Goal: Task Accomplishment & Management: Manage account settings

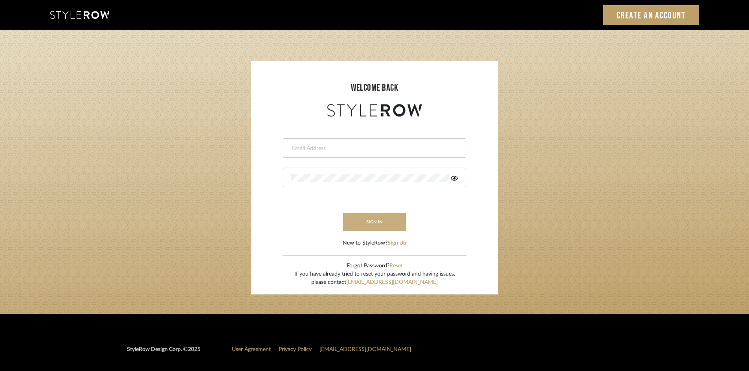
type input "intern@meyerinteriors.com"
click at [375, 221] on button "sign in" at bounding box center [374, 222] width 63 height 18
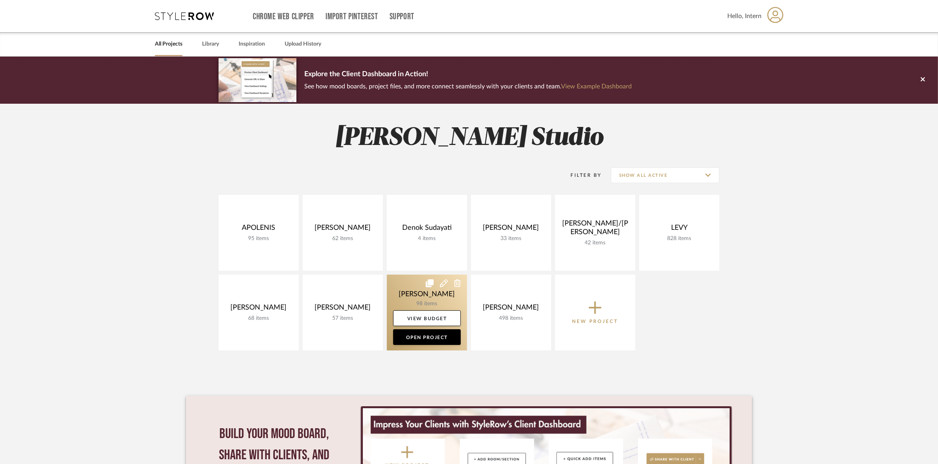
click at [399, 293] on link at bounding box center [427, 313] width 80 height 76
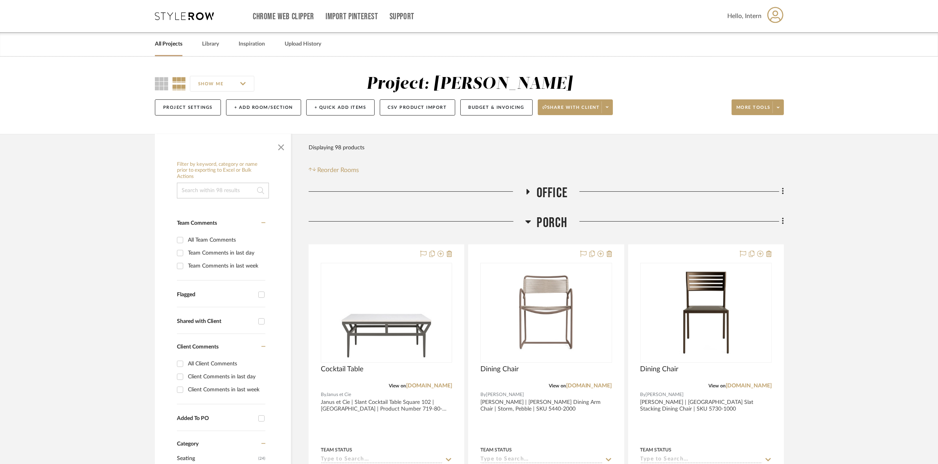
click at [565, 224] on span "Porch" at bounding box center [552, 223] width 31 height 17
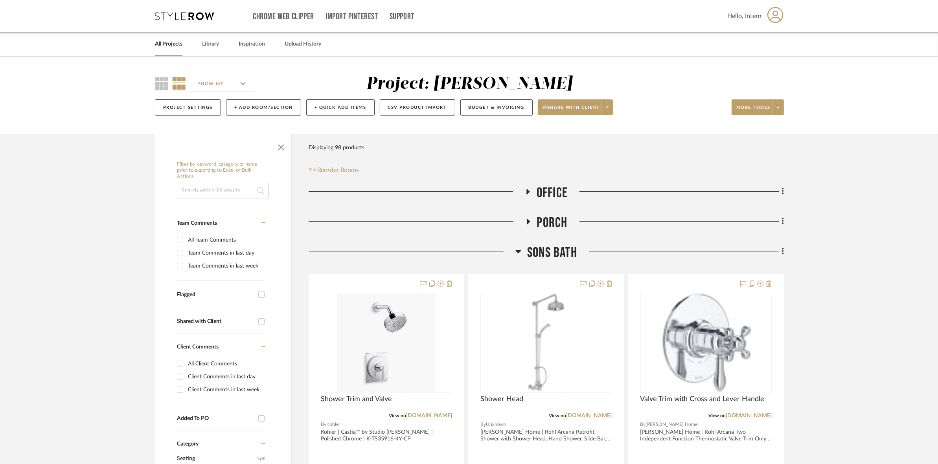
click at [562, 248] on span "SONS Bath" at bounding box center [552, 252] width 50 height 17
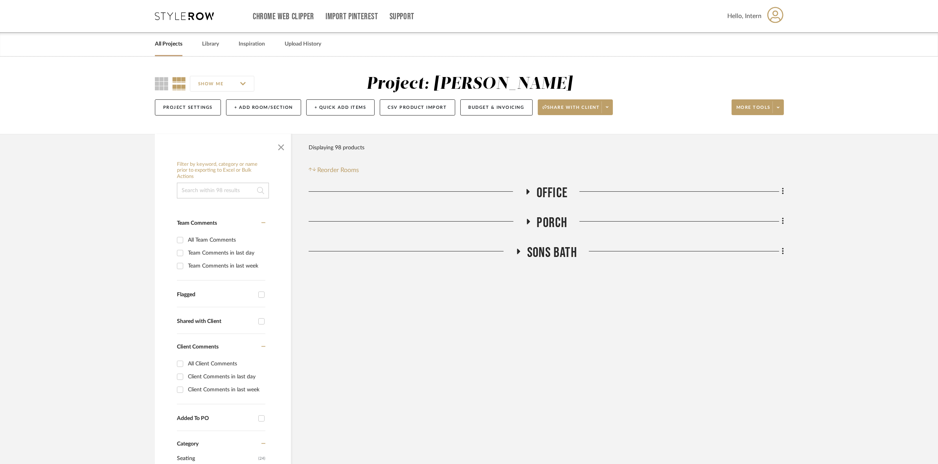
click at [554, 250] on span "SONS Bath" at bounding box center [552, 252] width 50 height 17
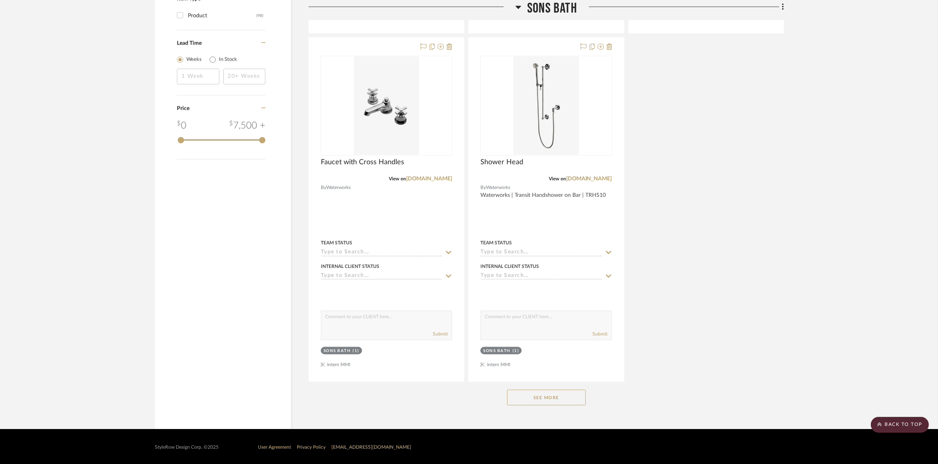
scroll to position [936, 0]
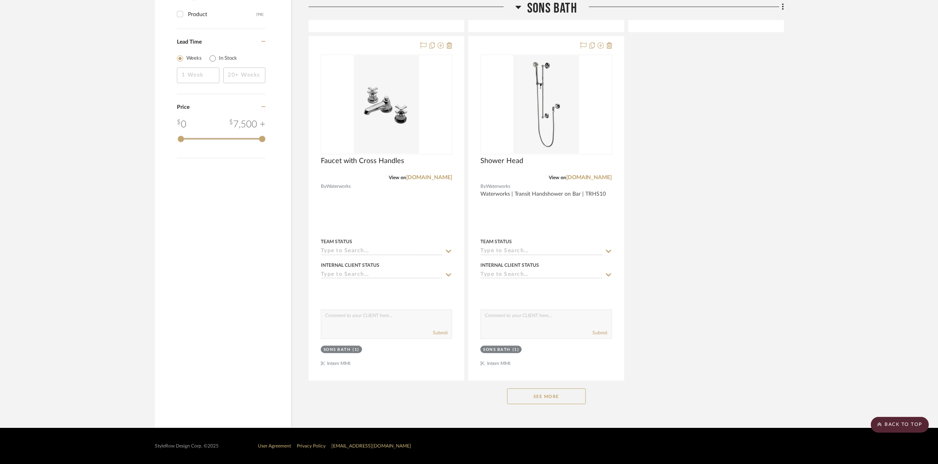
click at [546, 395] on button "See More" at bounding box center [546, 397] width 79 height 16
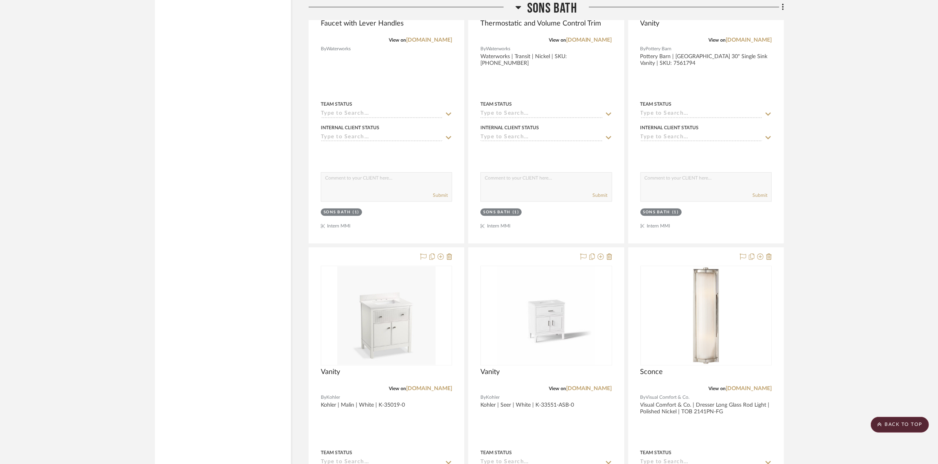
scroll to position [2115, 0]
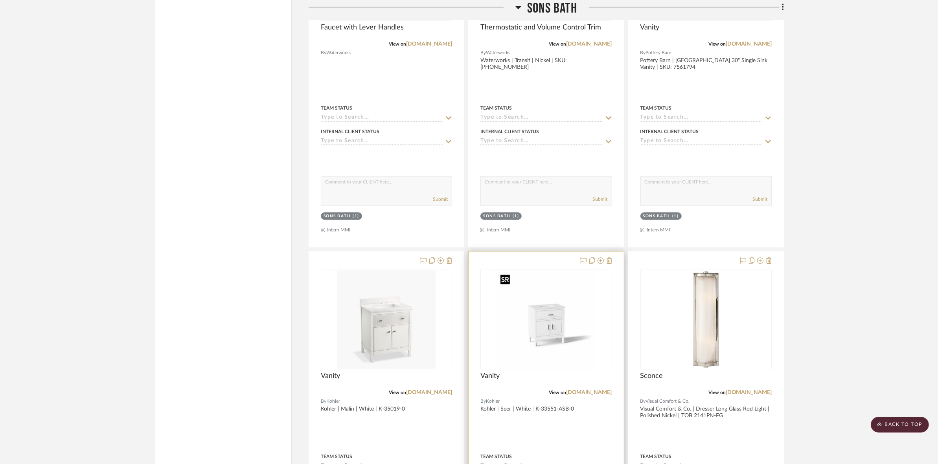
click at [555, 321] on img "0" at bounding box center [546, 319] width 98 height 98
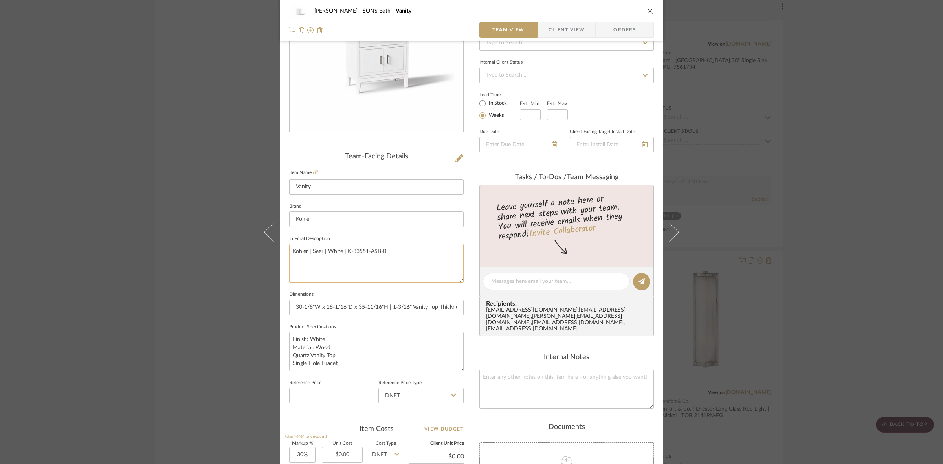
scroll to position [98, 0]
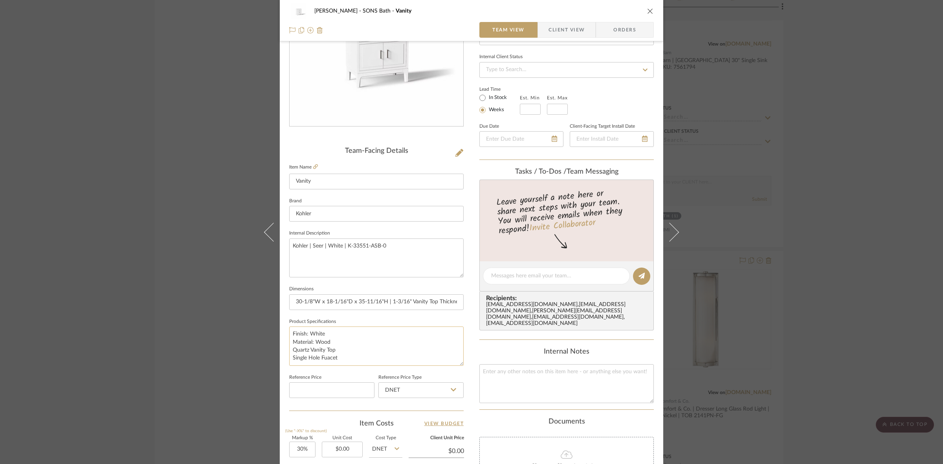
drag, startPoint x: 317, startPoint y: 356, endPoint x: 289, endPoint y: 360, distance: 27.7
click at [289, 360] on textarea "Finish: White Material: Wood Quartz Vanity Top Single Hole Fuacet" at bounding box center [376, 346] width 175 height 39
click at [354, 358] on textarea "Finish: White Material: Wood Quartz Vanity Top Widespread Fuacet" at bounding box center [376, 346] width 175 height 39
type textarea "Finish: White Material: Wood Quartz Vanity Top Widespread Fuacet Hole"
click at [410, 241] on textarea "Kohler | Seer | White | K-33551-ASB-0" at bounding box center [376, 258] width 175 height 39
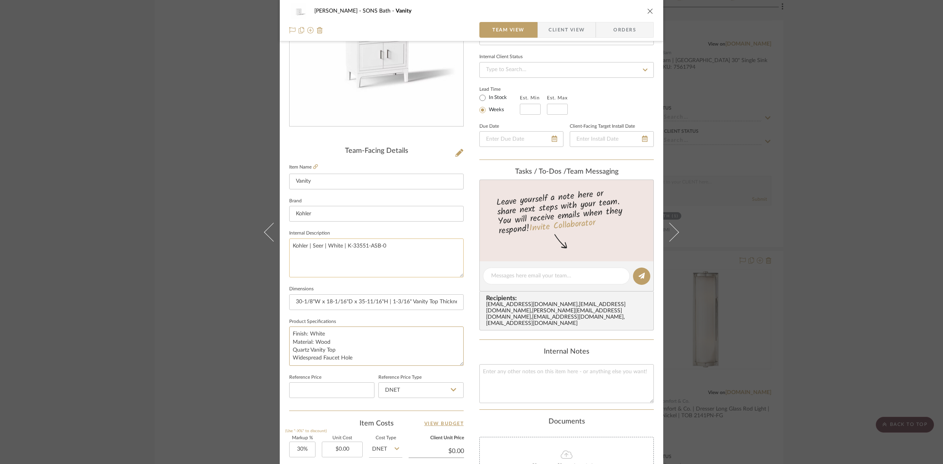
type textarea "Finish: White Material: Wood Quartz Vanity Top Widespread Faucet Hole"
click at [382, 256] on textarea "Kohler | Seer | White | K-33551-ASB-0" at bounding box center [376, 258] width 175 height 39
click at [560, 33] on span "Client View" at bounding box center [567, 30] width 36 height 16
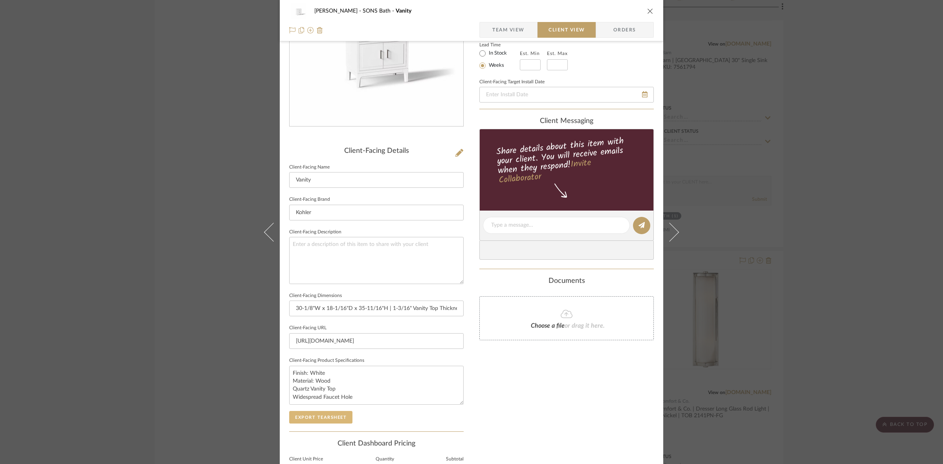
click at [322, 421] on button "Export Tearsheet" at bounding box center [320, 417] width 63 height 13
click at [396, 309] on input "30-1/8"W x 18-1/16"D x 35-11/16"H | 1-3/16" Vanity Top Thickness" at bounding box center [376, 309] width 175 height 16
click at [375, 309] on input "30-1/8"W x 18-1/16"D x 35-11/16"H | 1-3/16" Vanity Top Thickness" at bounding box center [376, 309] width 175 height 16
click at [311, 307] on input "30-1/8"W x 18-1/16"D x 35-11/16"H | 1-3/16" Vanity Top Thickness" at bounding box center [376, 309] width 175 height 16
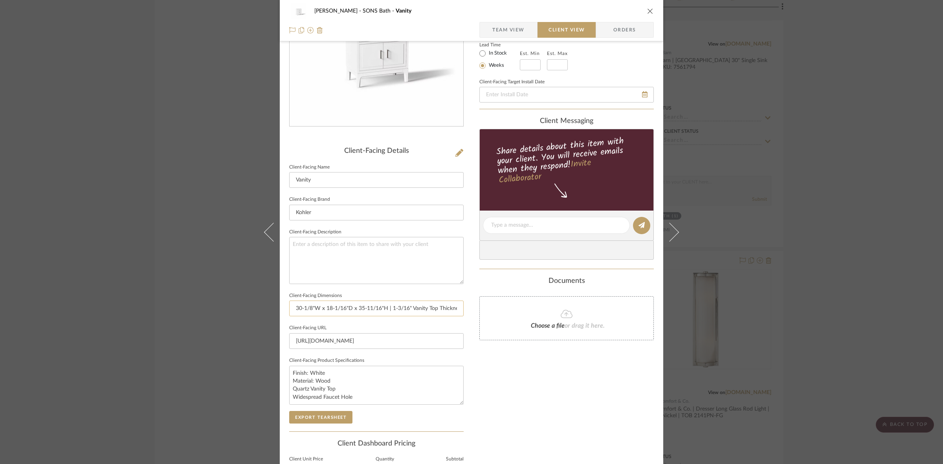
click at [312, 306] on input "30-1/8"W x 18-1/16"D x 35-11/16"H | 1-3/16" Vanity Top Thickness" at bounding box center [376, 309] width 175 height 16
click at [348, 306] on input "30-1/8" W x 18-1/16"D x 35-11/16"H | 1-3/16" Vanity Top Thickness" at bounding box center [376, 309] width 175 height 16
click at [384, 309] on input "30-1/8" W x 18-1/16" D x 35-11/16"H | 1-3/16" Vanity Top Thickness" at bounding box center [376, 309] width 175 height 16
type input "30-1/8" W x 18-1/16" D x 35-11/16" H | 1-3/16" Vanity Top Thickness"
click at [384, 385] on textarea "Finish: White Material: Wood Quartz Vanity Top Widespread Faucet Hole" at bounding box center [376, 385] width 175 height 39
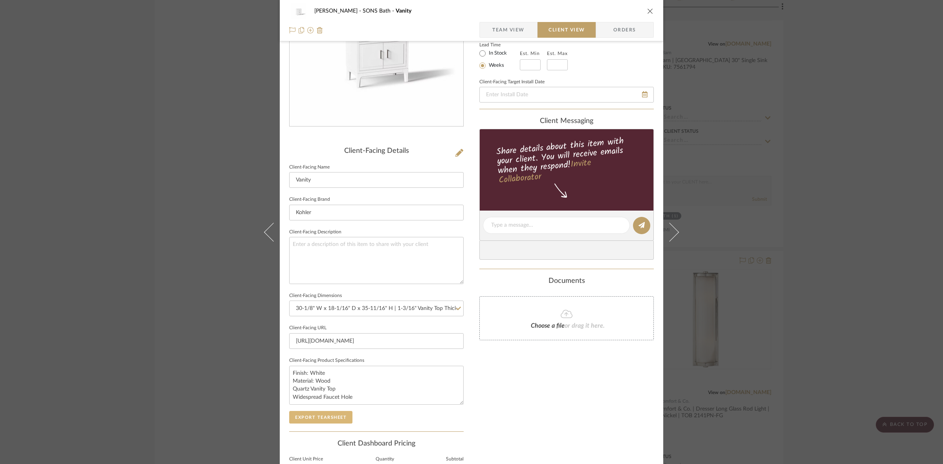
click at [333, 417] on button "Export Tearsheet" at bounding box center [320, 417] width 63 height 13
click at [129, 322] on div "OYER SONS Bath Vanity Team View Client View Orders Client-Facing Details Client…" at bounding box center [471, 232] width 943 height 464
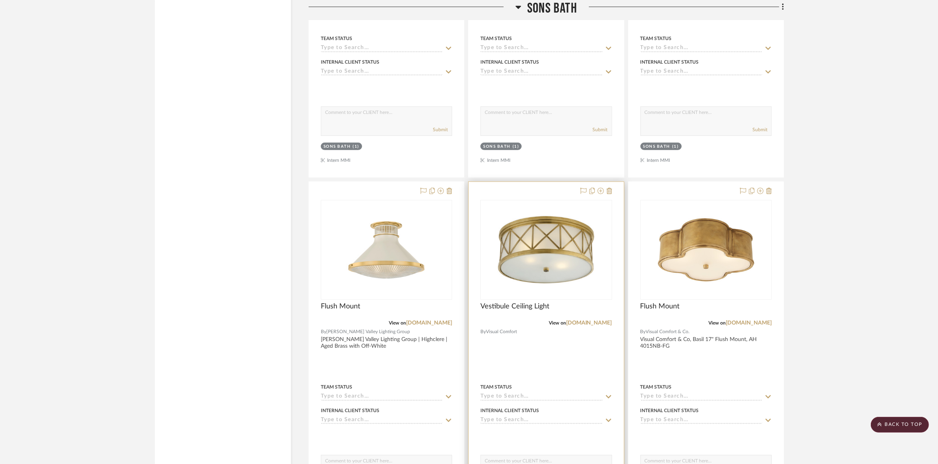
scroll to position [4277, 0]
click at [540, 250] on img "0" at bounding box center [546, 249] width 98 height 98
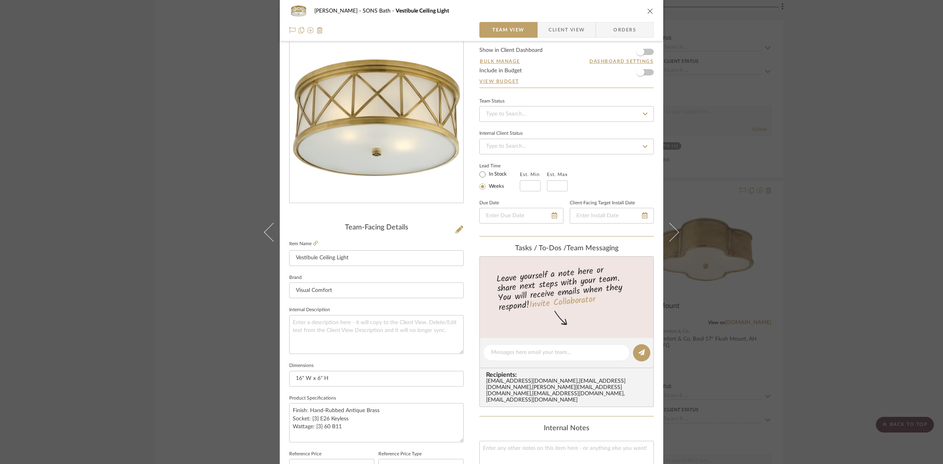
scroll to position [0, 0]
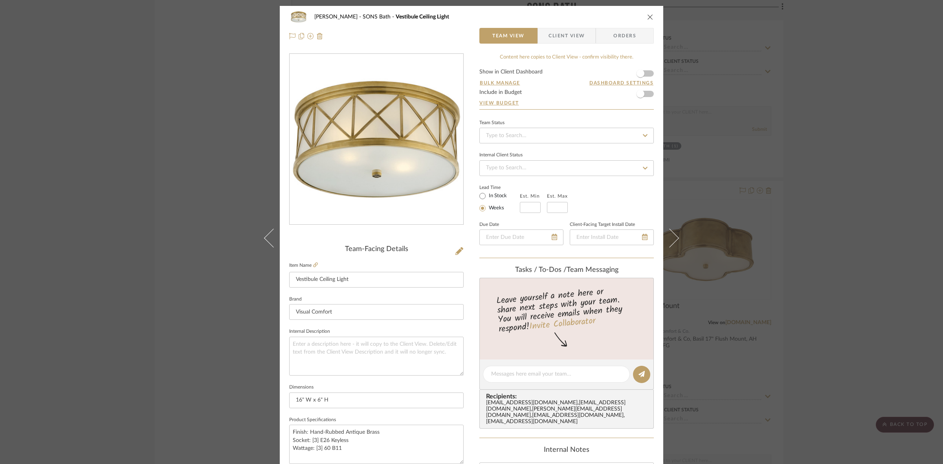
click at [217, 299] on div "OYER SONS Bath Vestibule Ceiling Light Team View Client View Orders Team-Facing…" at bounding box center [471, 232] width 943 height 464
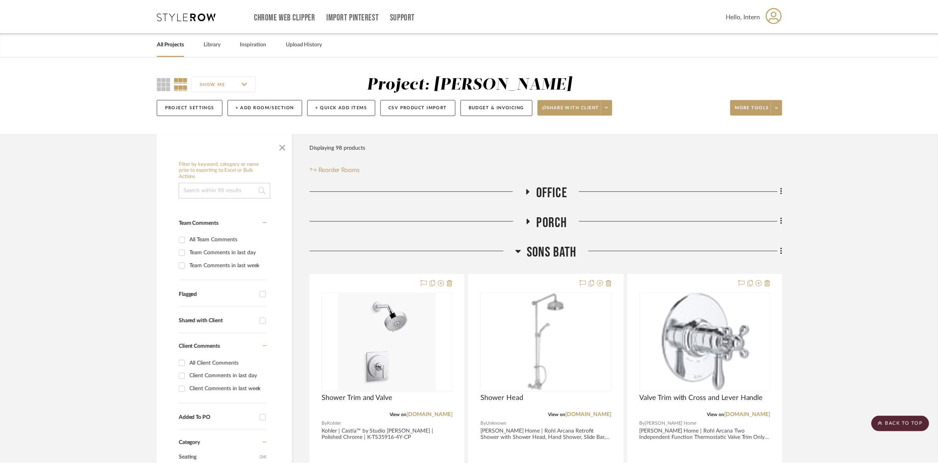
scroll to position [4277, 0]
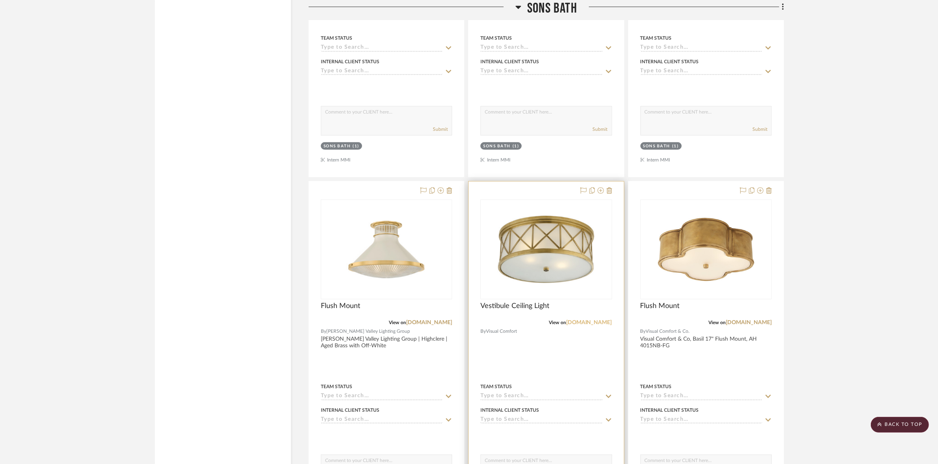
click at [584, 324] on link "[DOMAIN_NAME]" at bounding box center [589, 323] width 46 height 6
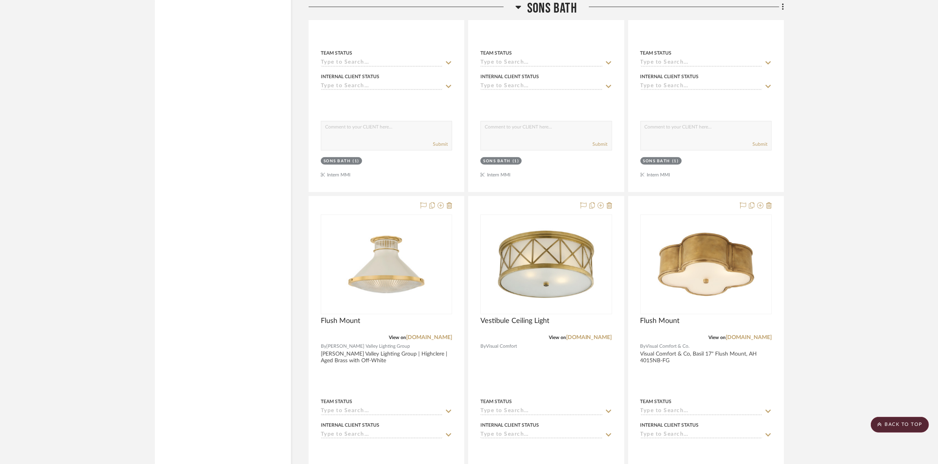
scroll to position [4326, 0]
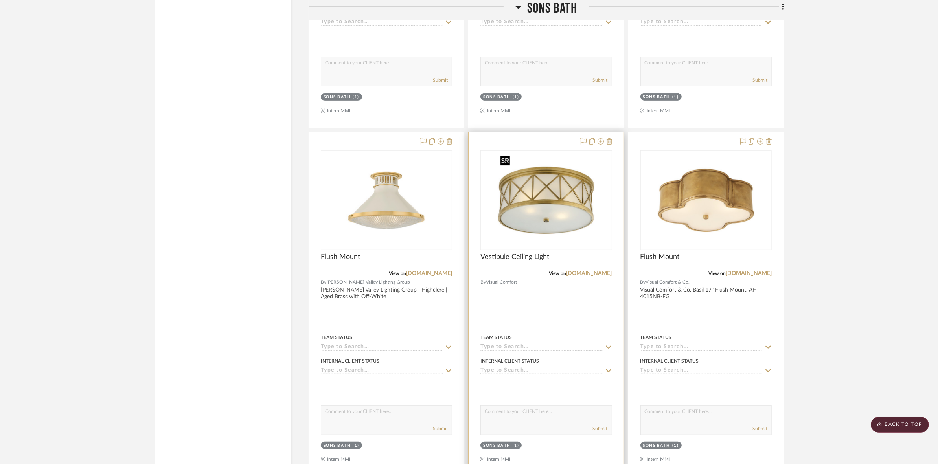
click at [570, 206] on img "0" at bounding box center [546, 200] width 98 height 98
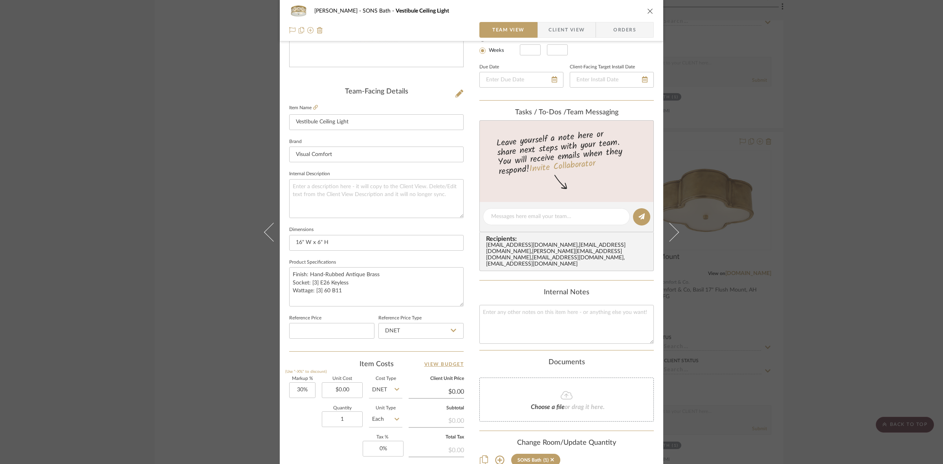
scroll to position [147, 0]
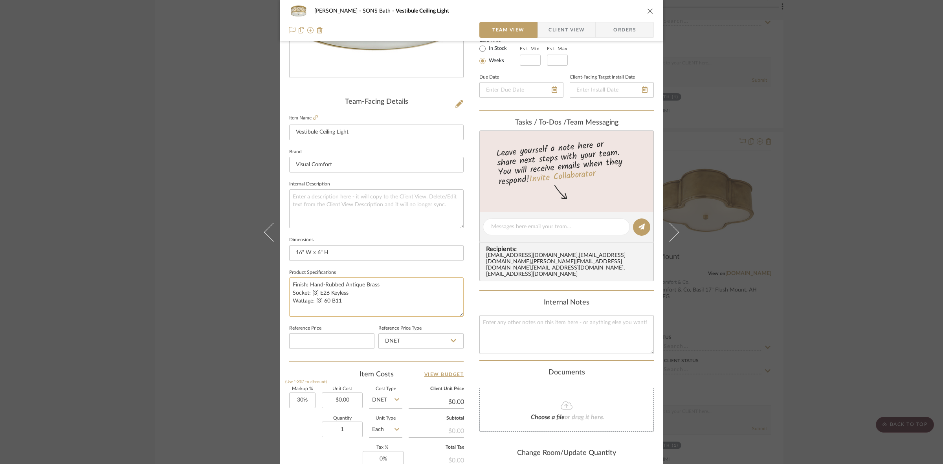
click at [382, 286] on textarea "Finish: Hand-Rubbed Antique Brass Socket: [3] E26 Keyless Wattage: [3] 60 B11" at bounding box center [376, 296] width 175 height 39
type textarea "Finish: Hand-Rubbed Antique Brass, Socket: [3] E26 Keyless Wattage: [3] 60 B11"
type textarea "Finish: Hand-Rubbed Antique Brass, Bronze, Socket: [3] E26 Keyless Wattage: [3]…"
type textarea "Finish: Hand-Rubbed Antique Brass, Bronze, Antique Nickel, or Socket: [3] E26 K…"
click at [426, 305] on textarea "Finish: Hand-Rubbed Antique Brass, Bronze, Antique Nickel, or Polished Nickel S…" at bounding box center [376, 296] width 175 height 39
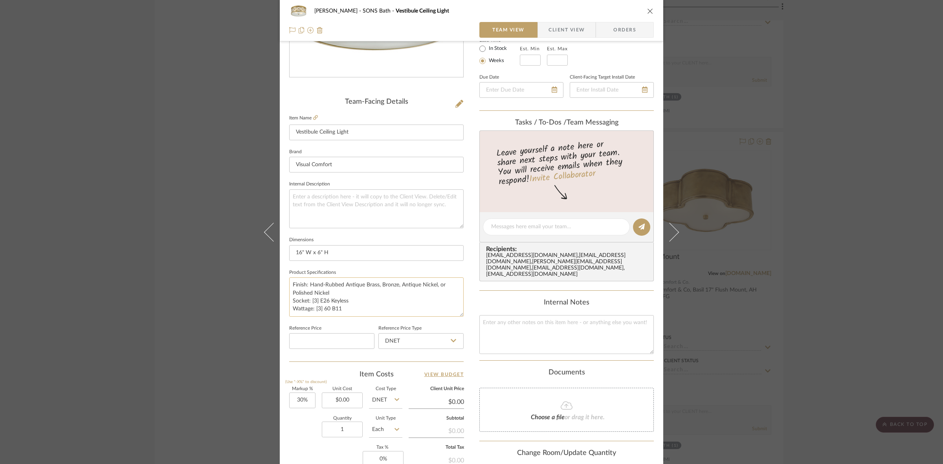
click at [420, 301] on textarea "Finish: Hand-Rubbed Antique Brass, Bronze, Antique Nickel, or Polished Nickel S…" at bounding box center [376, 296] width 175 height 39
type textarea "Finish: Hand-Rubbed Antique Brass, Bronze, Antique Nickel, or Polished Nickel S…"
click at [391, 246] on input "16" W x 6" H" at bounding box center [376, 253] width 175 height 16
click at [557, 22] on span "Client View" at bounding box center [567, 30] width 36 height 16
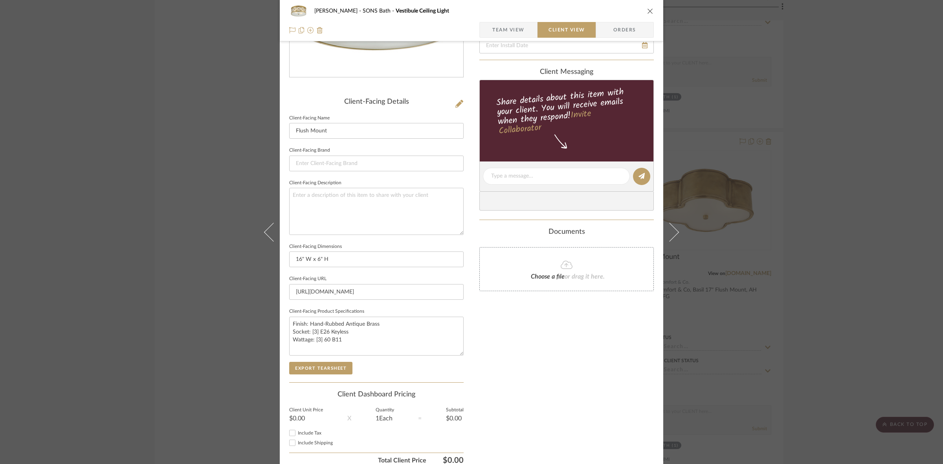
click at [521, 26] on span "Team View" at bounding box center [508, 30] width 32 height 16
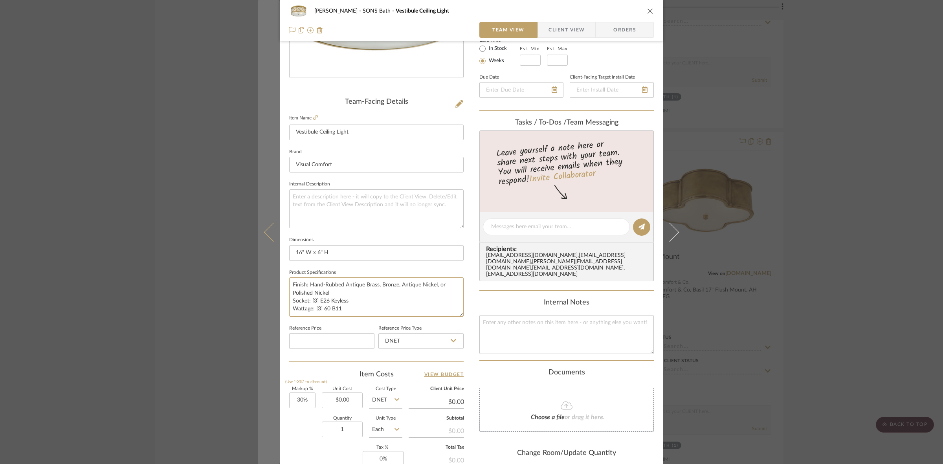
drag, startPoint x: 368, startPoint y: 311, endPoint x: 274, endPoint y: 275, distance: 101.0
click at [274, 275] on mat-dialog-content "OYER SONS Bath Vestibule Ceiling Light Team View Client View Orders Team-Facing…" at bounding box center [472, 222] width 428 height 726
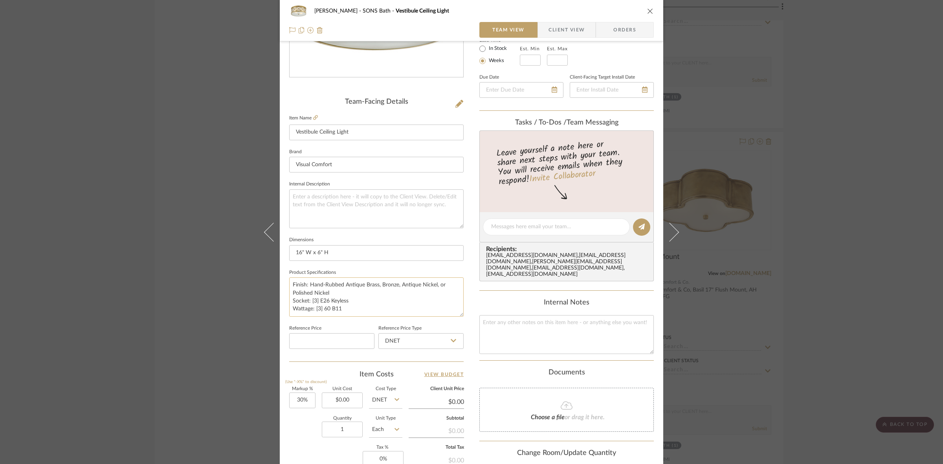
click at [391, 292] on textarea "Finish: Hand-Rubbed Antique Brass, Bronze, Antique Nickel, or Polished Nickel S…" at bounding box center [376, 296] width 175 height 39
click at [555, 28] on span "Client View" at bounding box center [567, 30] width 36 height 16
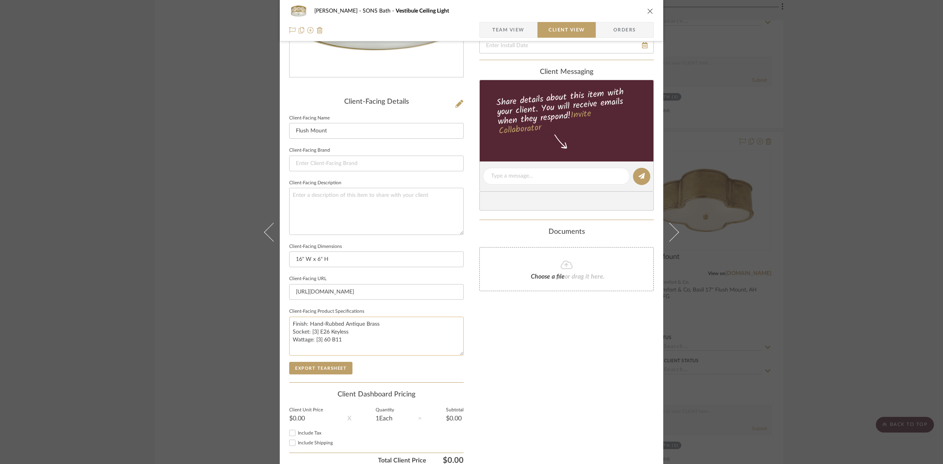
click at [362, 333] on textarea "Finish: Hand-Rubbed Antique Brass Socket: [3] E26 Keyless Wattage: [3] 60 B11" at bounding box center [376, 336] width 175 height 39
click at [360, 333] on textarea "Finish: Hand-Rubbed Antique Brass Socket: [3] E26 Keyless Wattage: [3] 60 B11" at bounding box center [376, 336] width 175 height 39
click at [359, 343] on textarea "Finish: Hand-Rubbed Antique Brass Socket: [3] E26 Keyless Wattage: [3] 60 B11" at bounding box center [376, 336] width 175 height 39
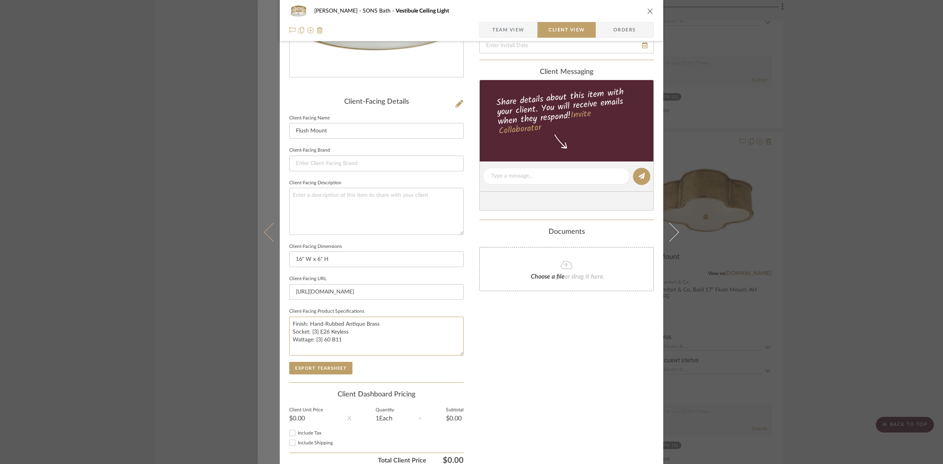
drag, startPoint x: 337, startPoint y: 333, endPoint x: 270, endPoint y: 316, distance: 68.7
click at [270, 316] on mat-dialog-content "OYER SONS Bath Vestibule Ceiling Light Team View Client View Orders Client-Faci…" at bounding box center [472, 179] width 428 height 641
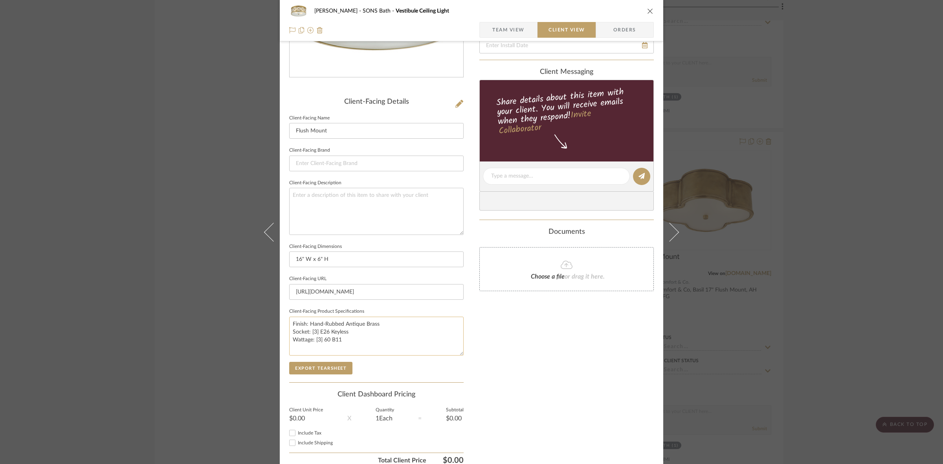
paste textarea ", Bronze, Antique Nickel, or Polished Nickel"
type textarea "Finish: Hand-Rubbed Antique Brass, Bronze, Antique Nickel, or Polished Nickel S…"
click at [380, 262] on input "16" W x 6" H" at bounding box center [376, 260] width 175 height 16
click at [335, 366] on button "Export Tearsheet" at bounding box center [320, 368] width 63 height 13
click at [156, 250] on div "OYER SONS Bath Vestibule Ceiling Light Team View Client View Orders Client-Faci…" at bounding box center [471, 232] width 943 height 464
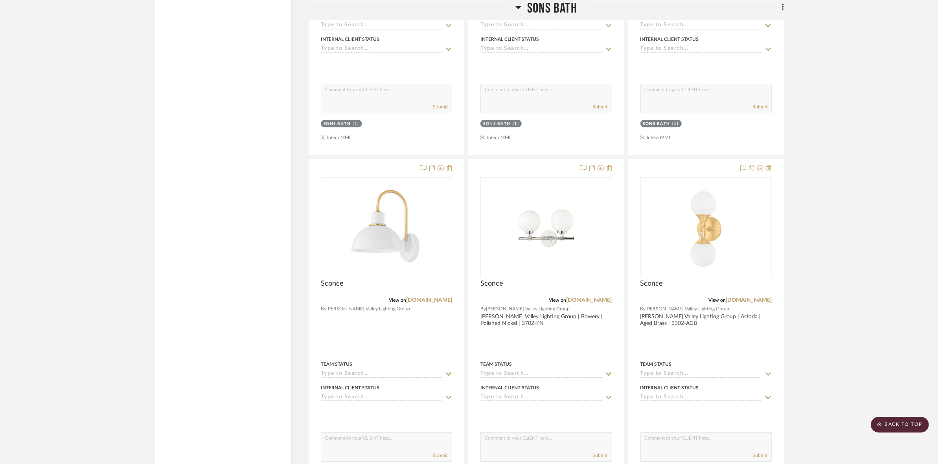
scroll to position [3204, 0]
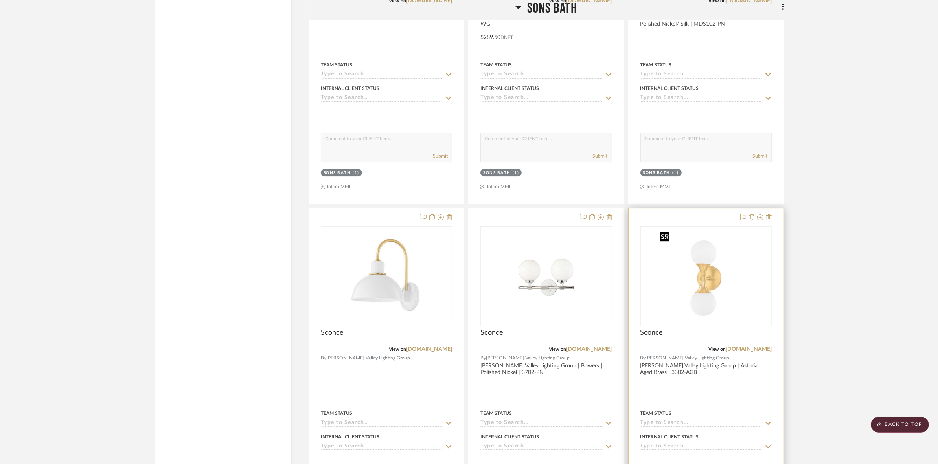
click at [700, 272] on div at bounding box center [705, 325] width 131 height 199
click at [690, 336] on div "Sconce" at bounding box center [705, 337] width 131 height 17
click at [688, 225] on div at bounding box center [705, 380] width 155 height 344
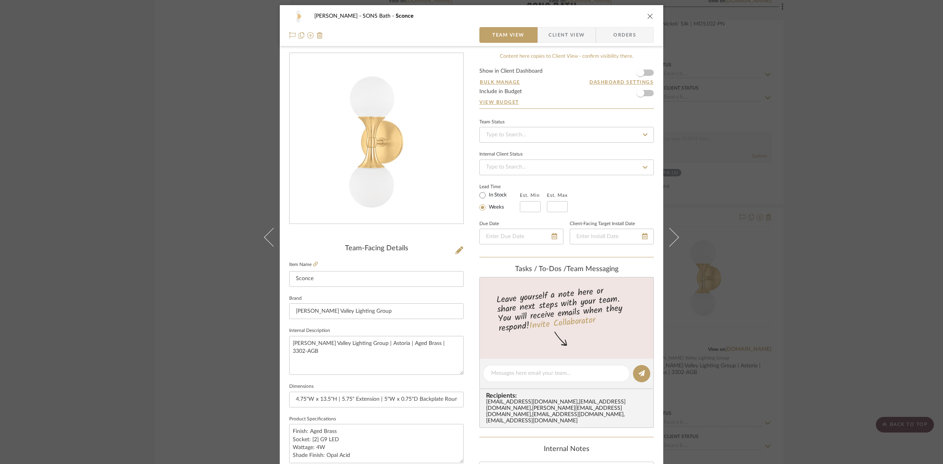
scroll to position [0, 0]
click at [132, 276] on div "OYER SONS Bath Sconce Team View Client View Orders Team-Facing Details Item Nam…" at bounding box center [471, 232] width 943 height 464
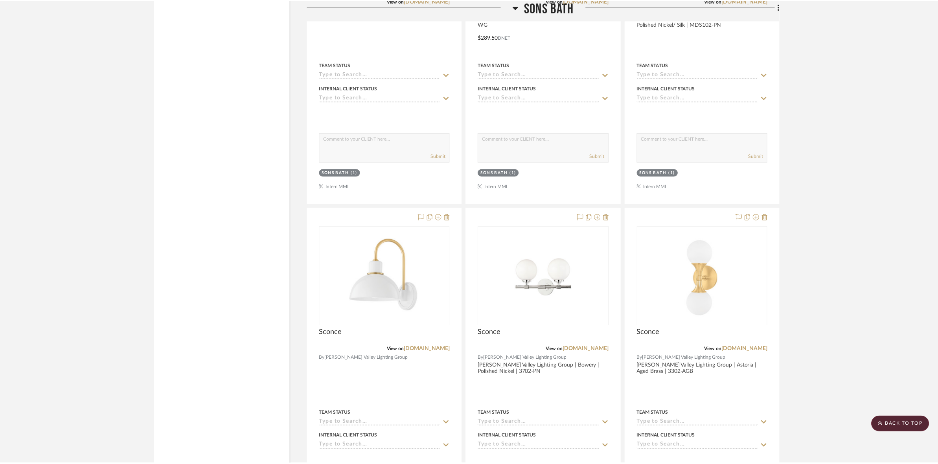
scroll to position [3204, 0]
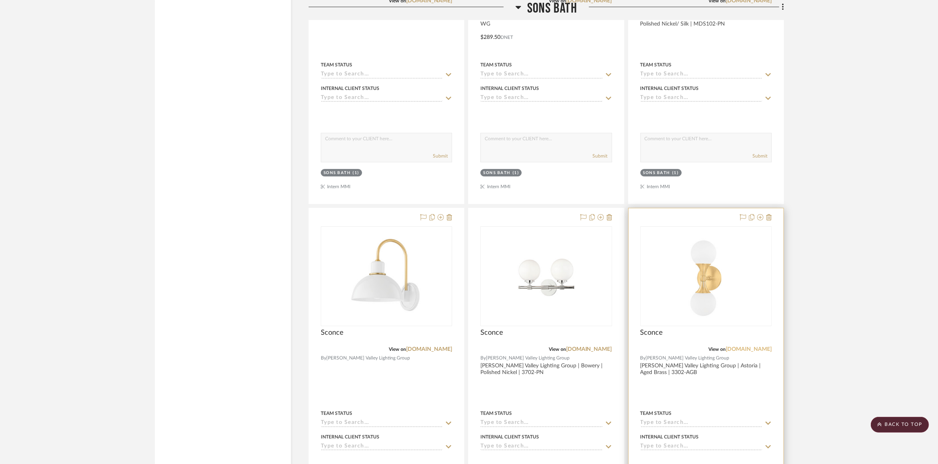
click at [745, 349] on link "[DOMAIN_NAME]" at bounding box center [749, 350] width 46 height 6
click at [755, 347] on link "[DOMAIN_NAME]" at bounding box center [749, 350] width 46 height 6
click at [704, 279] on img "0" at bounding box center [706, 276] width 98 height 98
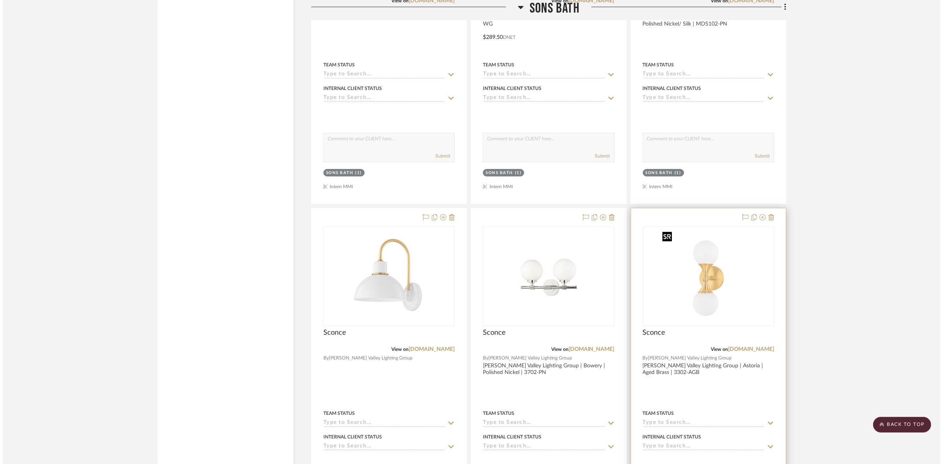
scroll to position [0, 0]
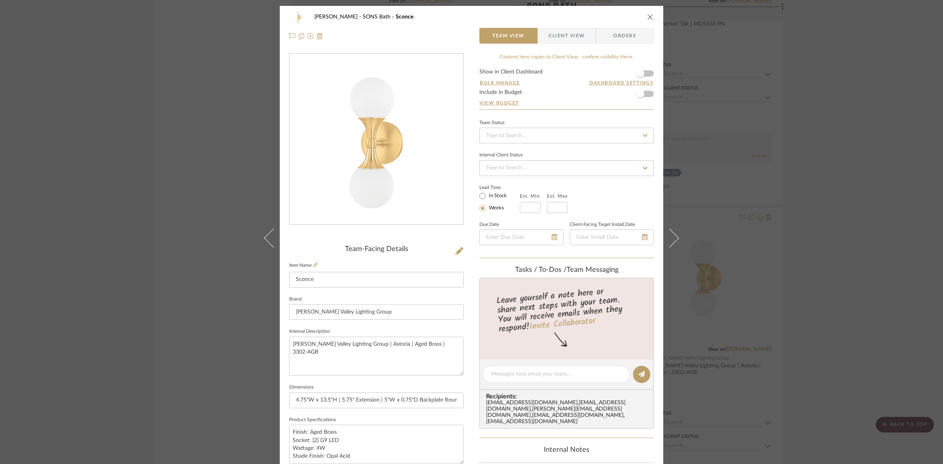
click at [114, 285] on div "OYER SONS Bath Sconce Team View Client View Orders Team-Facing Details Item Nam…" at bounding box center [471, 232] width 943 height 464
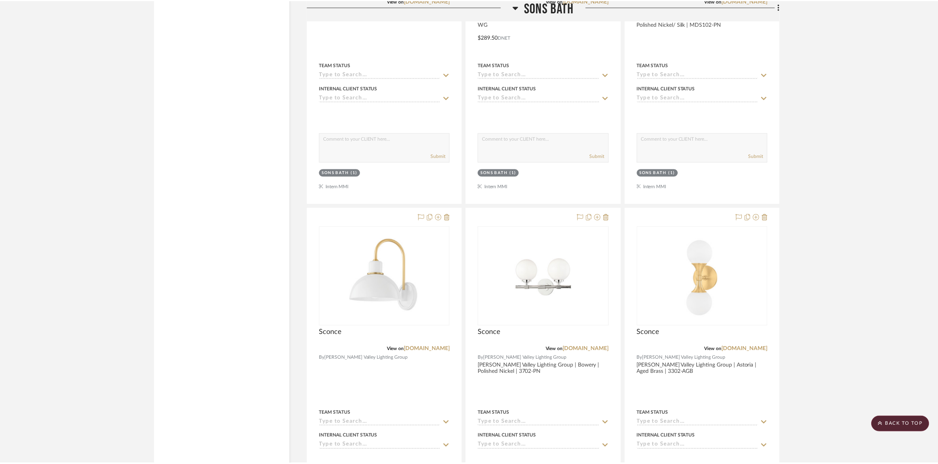
scroll to position [3204, 0]
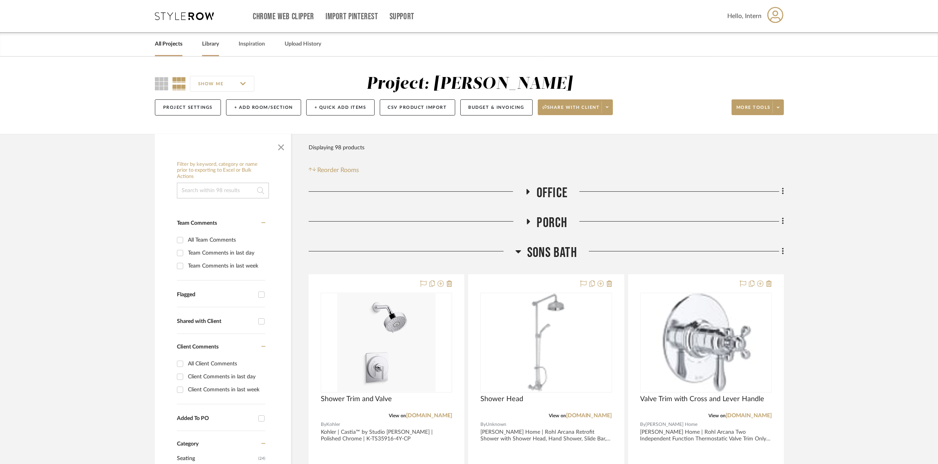
click at [208, 42] on link "Library" at bounding box center [210, 44] width 17 height 11
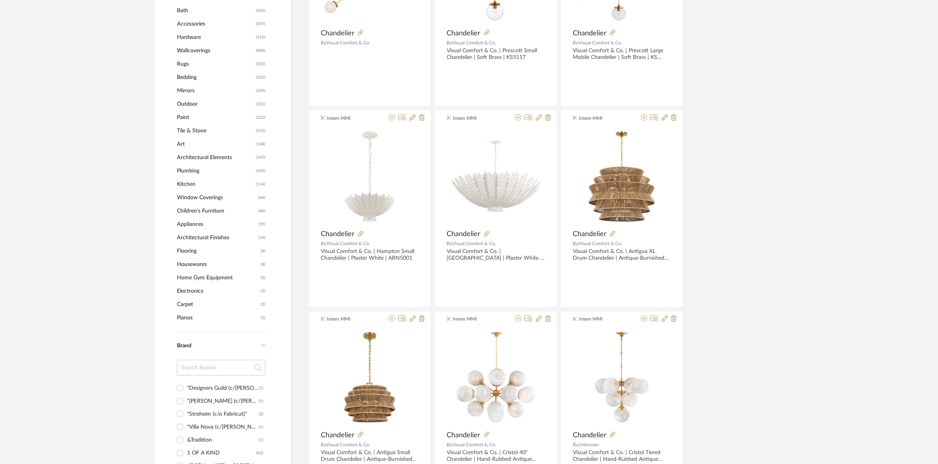
scroll to position [442, 0]
click at [208, 311] on span "Pianos" at bounding box center [218, 317] width 82 height 13
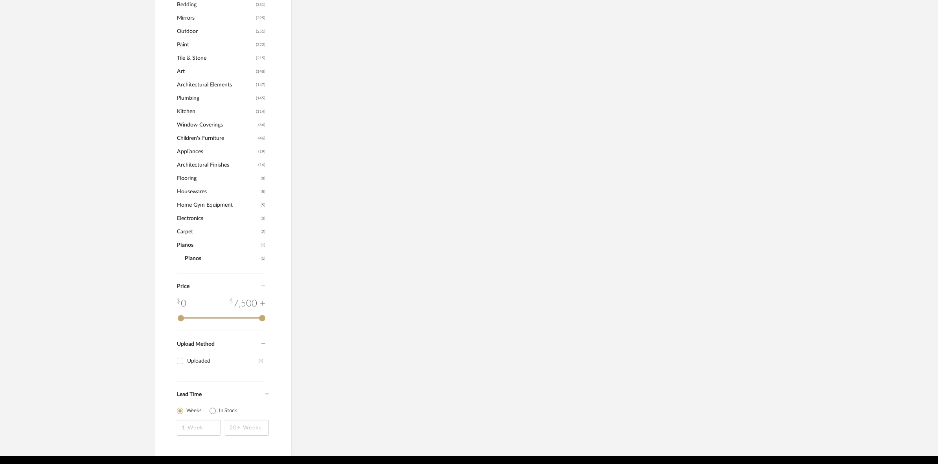
scroll to position [382, 0]
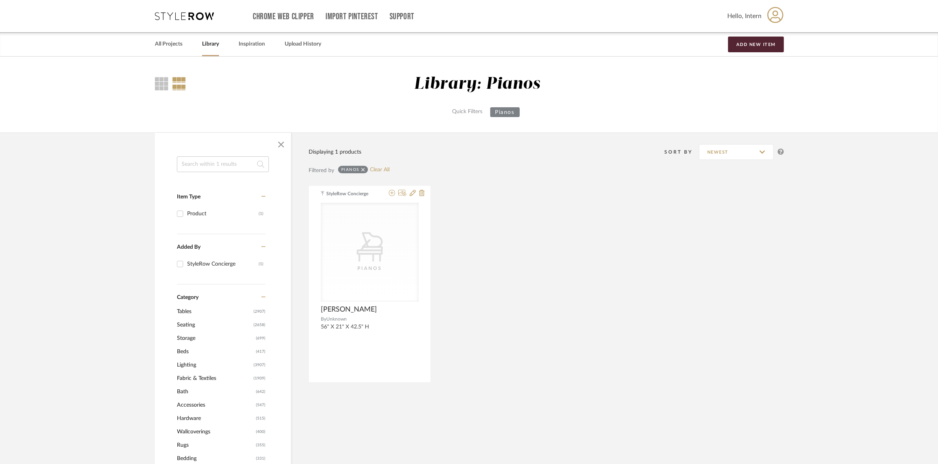
click at [363, 170] on icon at bounding box center [363, 170] width 4 height 6
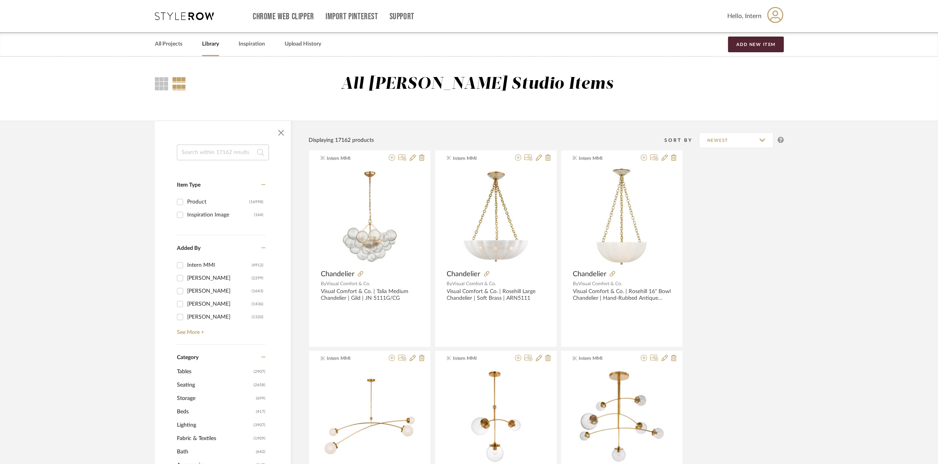
click at [190, 409] on span "Beds" at bounding box center [215, 411] width 77 height 13
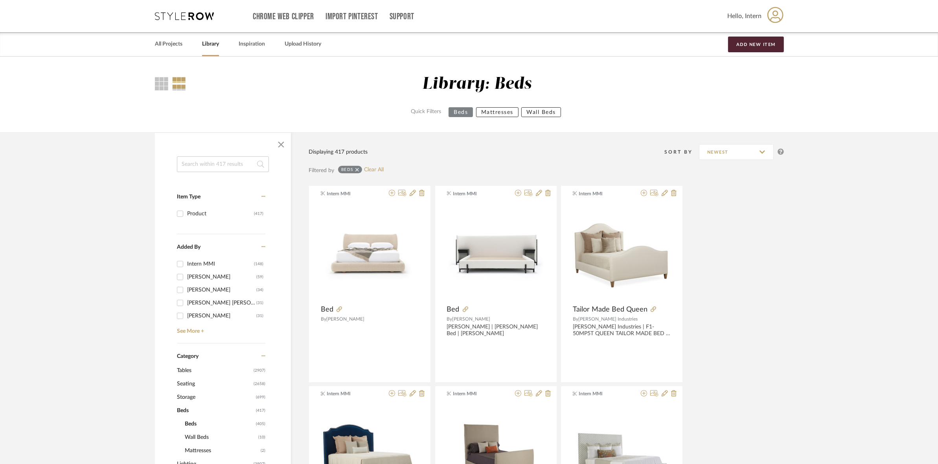
click at [356, 169] on icon at bounding box center [357, 170] width 4 height 6
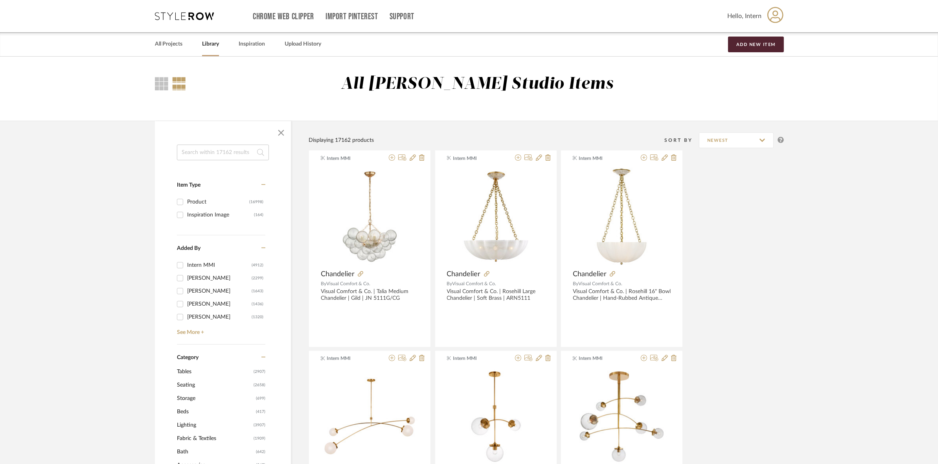
click at [208, 155] on input at bounding box center [223, 153] width 92 height 16
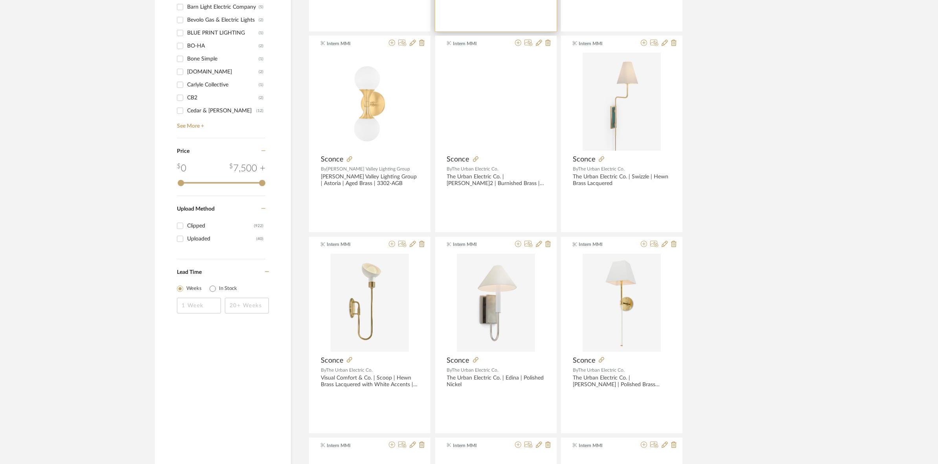
scroll to position [540, 0]
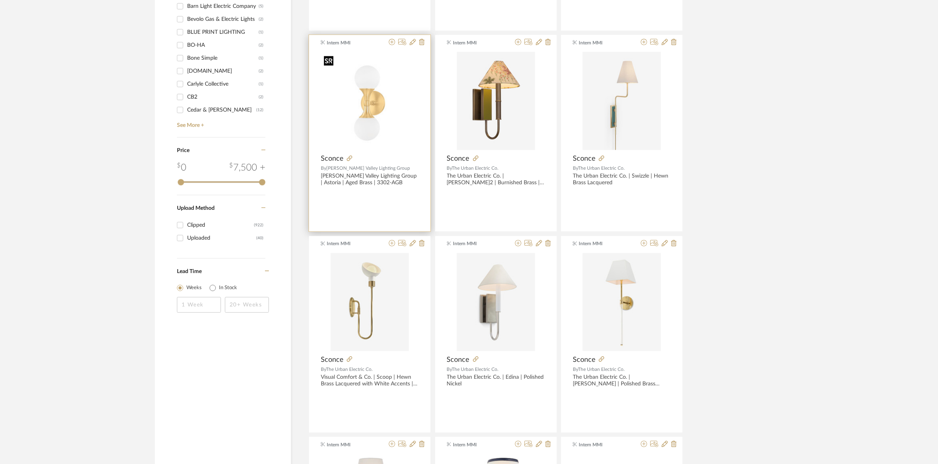
type input "sconce"
click at [375, 66] on img "0" at bounding box center [370, 101] width 98 height 98
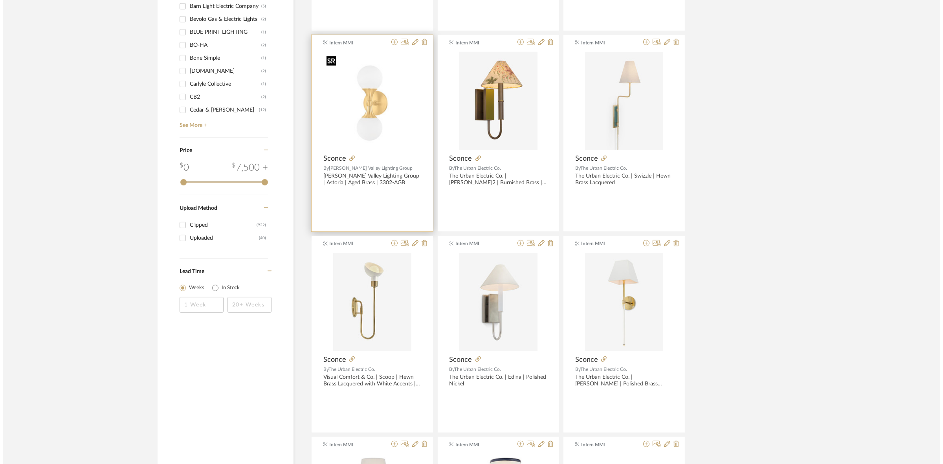
scroll to position [0, 0]
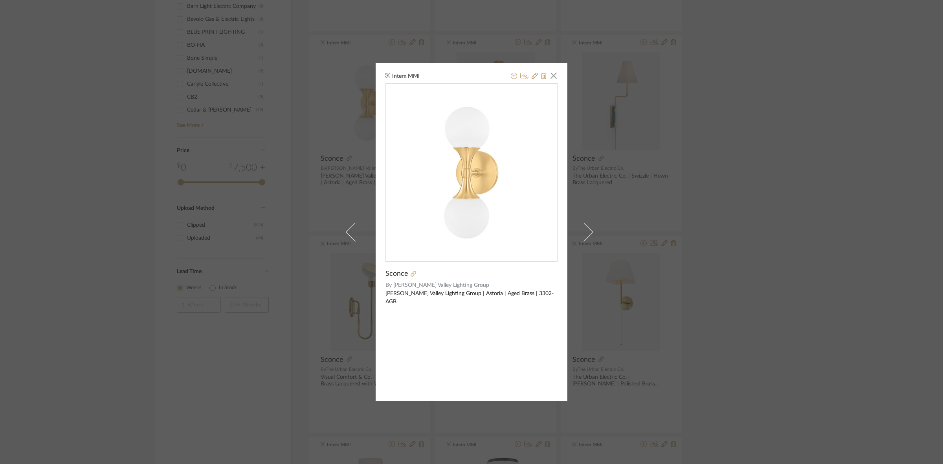
click at [0, 218] on div "Intern MMI × Sconce By Hudson Valley Lighting Group Hudson Valley Lighting Grou…" at bounding box center [471, 232] width 943 height 464
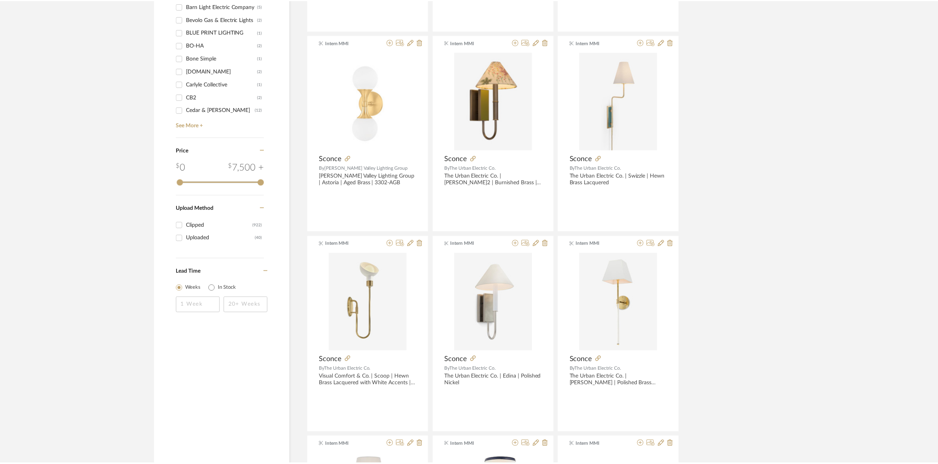
scroll to position [540, 0]
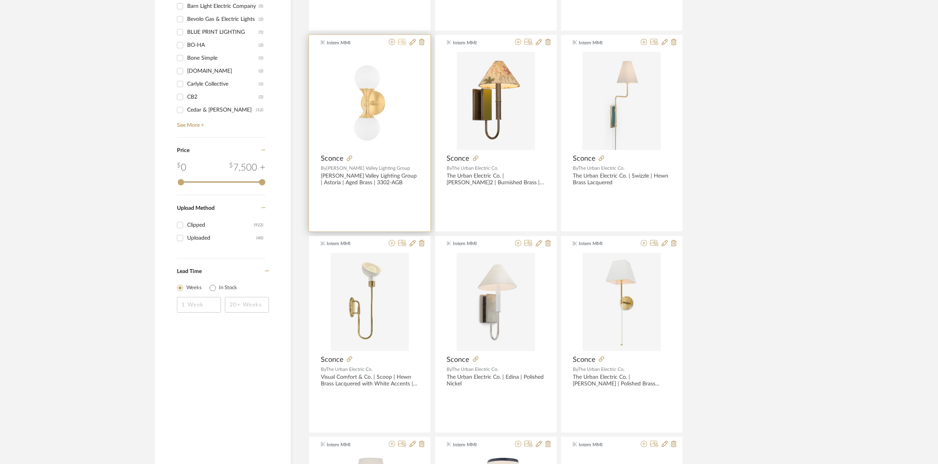
click at [402, 42] on icon at bounding box center [402, 42] width 8 height 6
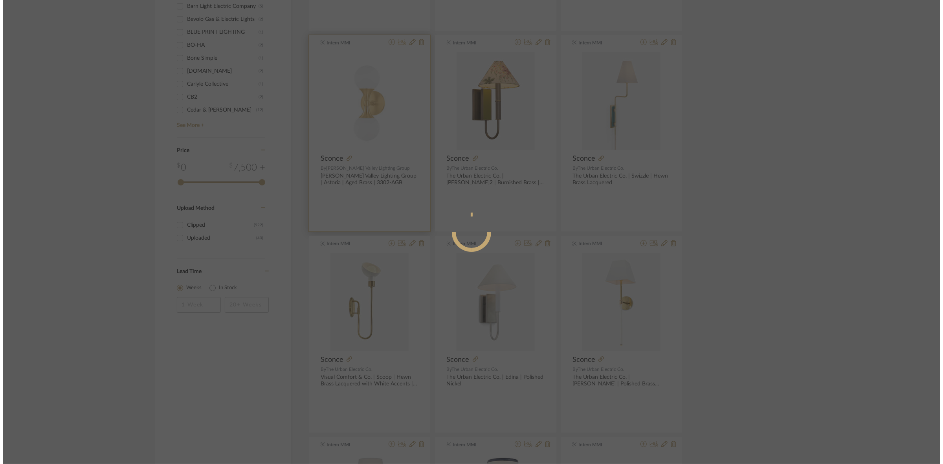
scroll to position [0, 0]
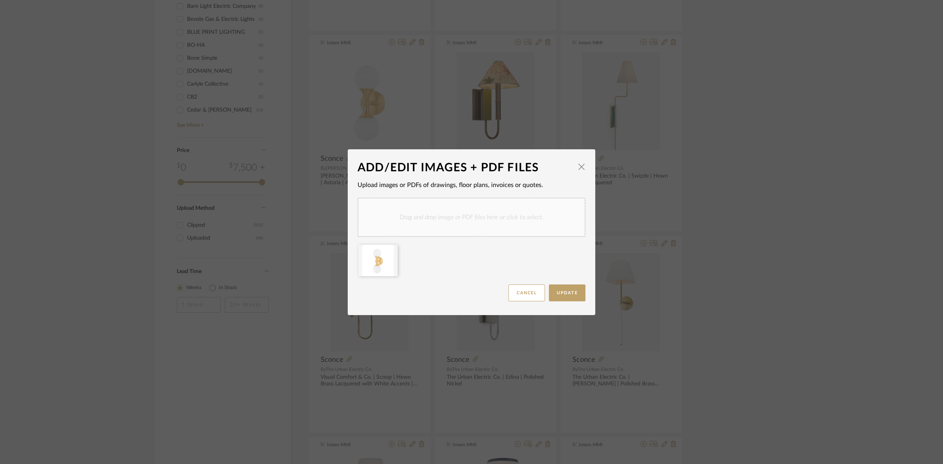
click at [452, 220] on div "Drag and drop image or PDF files here or click to select." at bounding box center [472, 217] width 228 height 39
click at [389, 248] on icon at bounding box center [392, 250] width 6 height 6
click at [559, 291] on span "Update" at bounding box center [567, 293] width 21 height 4
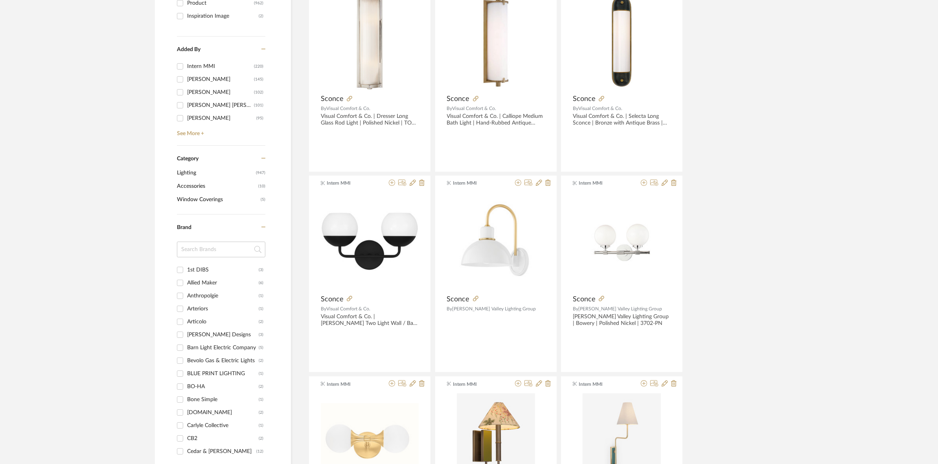
scroll to position [197, 0]
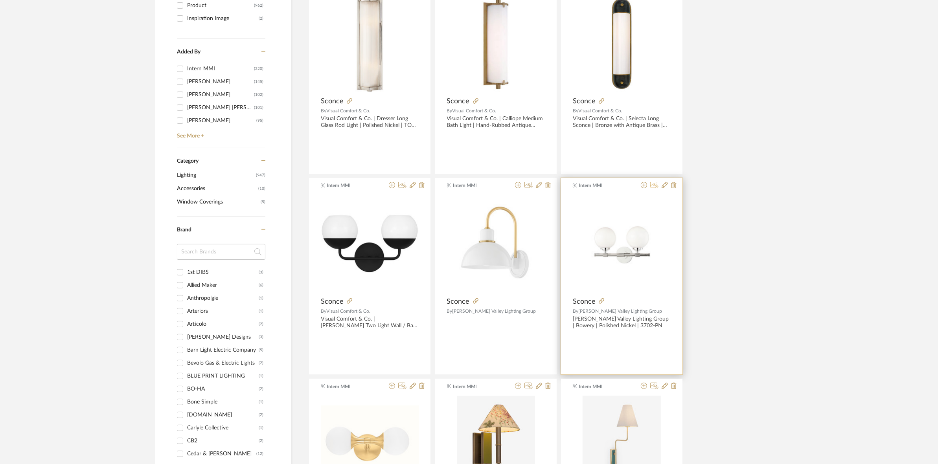
click at [653, 188] on icon at bounding box center [654, 185] width 8 height 6
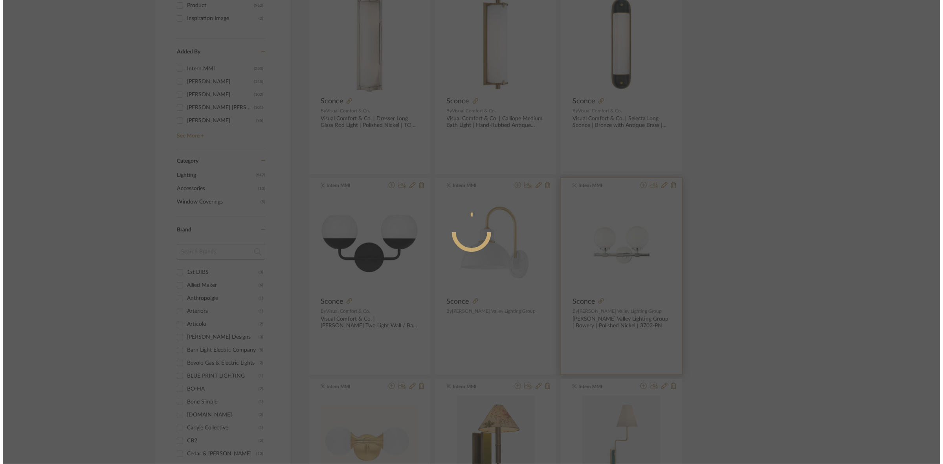
scroll to position [0, 0]
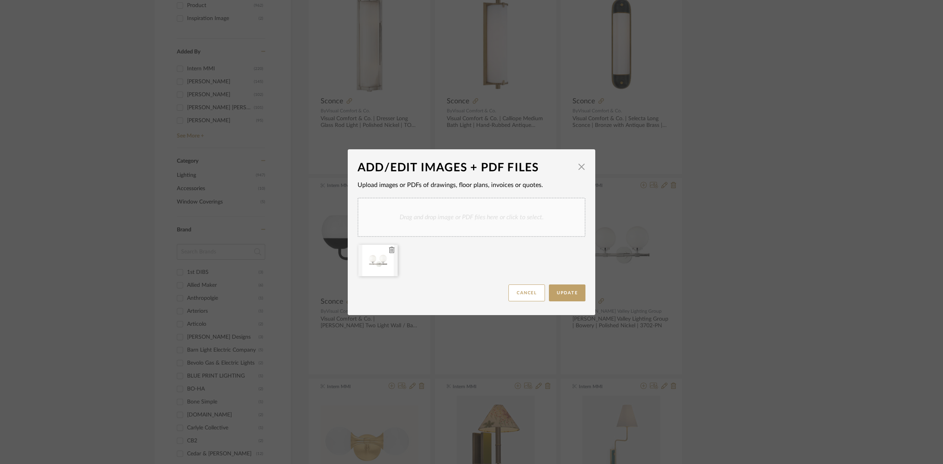
click at [377, 266] on div at bounding box center [377, 260] width 39 height 31
click at [581, 162] on span "button" at bounding box center [582, 167] width 16 height 16
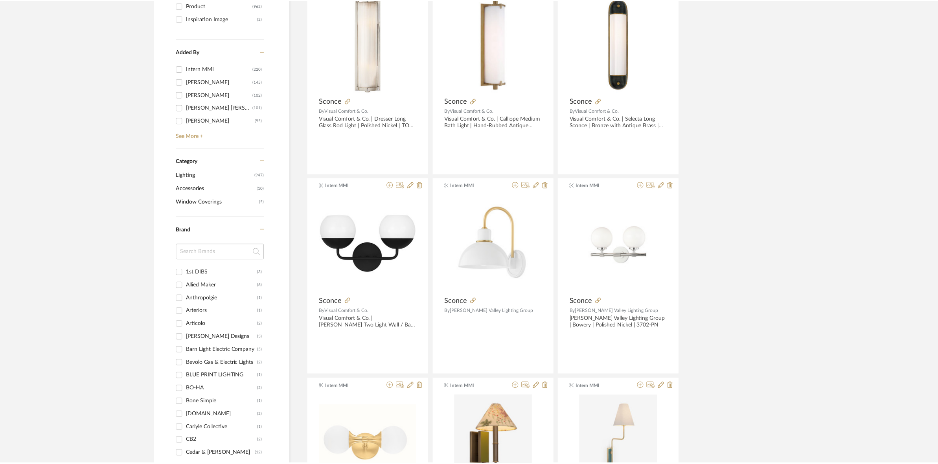
scroll to position [197, 0]
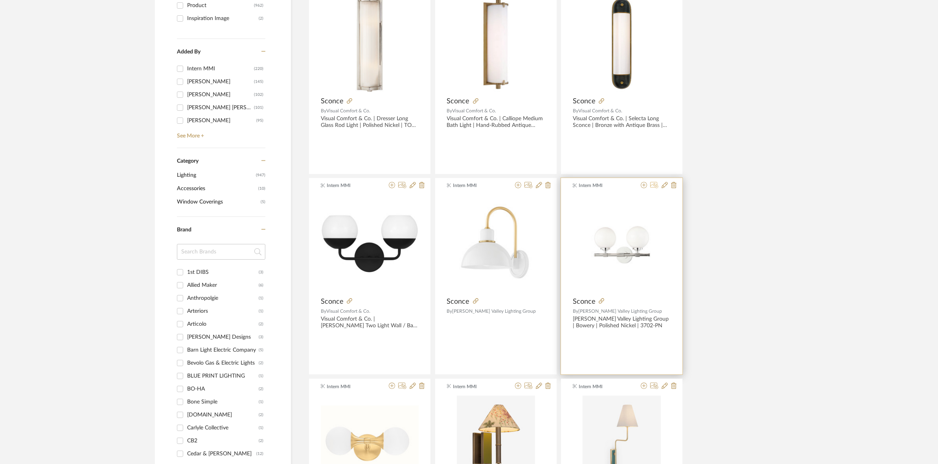
click at [654, 187] on icon at bounding box center [654, 185] width 8 height 6
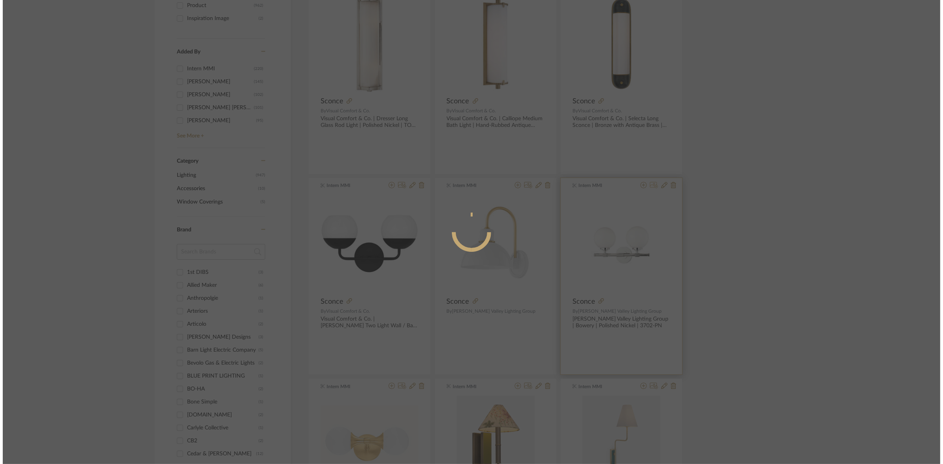
scroll to position [0, 0]
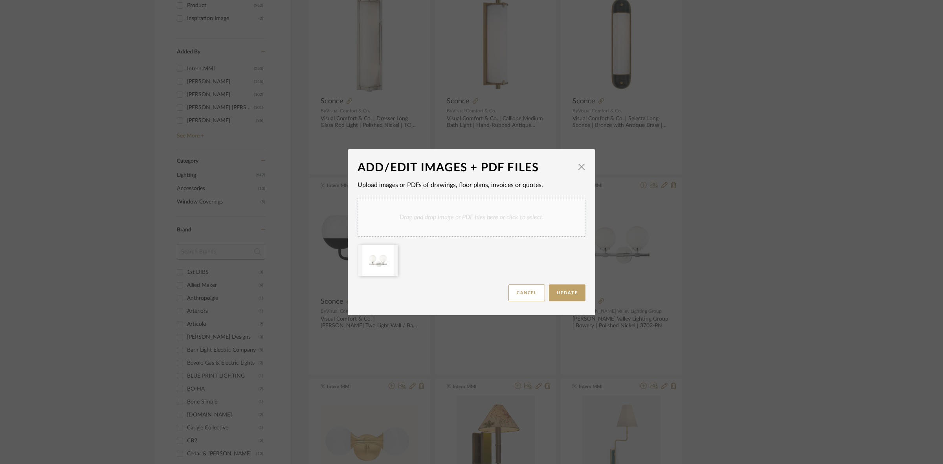
click at [404, 217] on div "Drag and drop image or PDF files here or click to select." at bounding box center [472, 217] width 228 height 39
click at [389, 248] on icon at bounding box center [392, 250] width 6 height 6
click at [572, 291] on span "Update" at bounding box center [567, 293] width 21 height 4
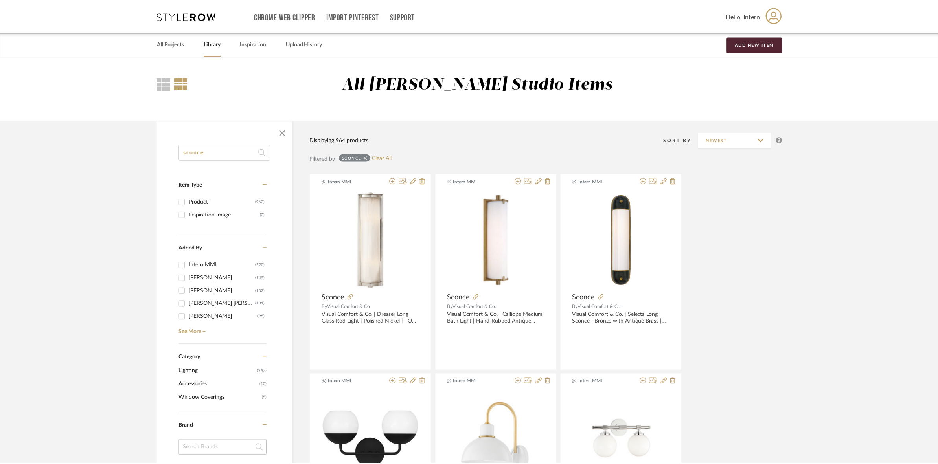
scroll to position [197, 0]
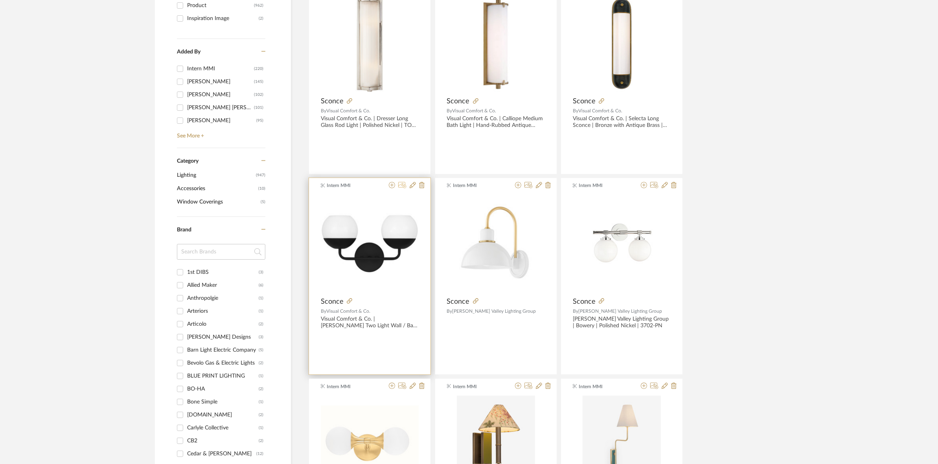
click at [404, 184] on icon at bounding box center [402, 185] width 8 height 6
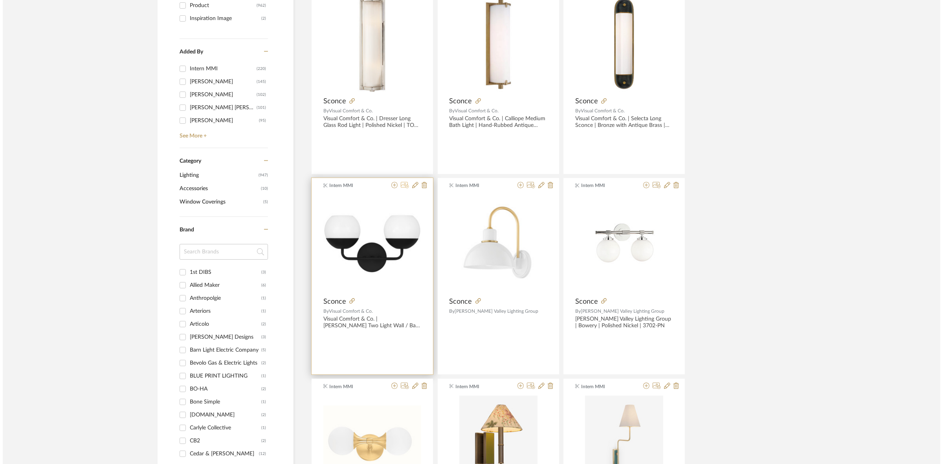
scroll to position [0, 0]
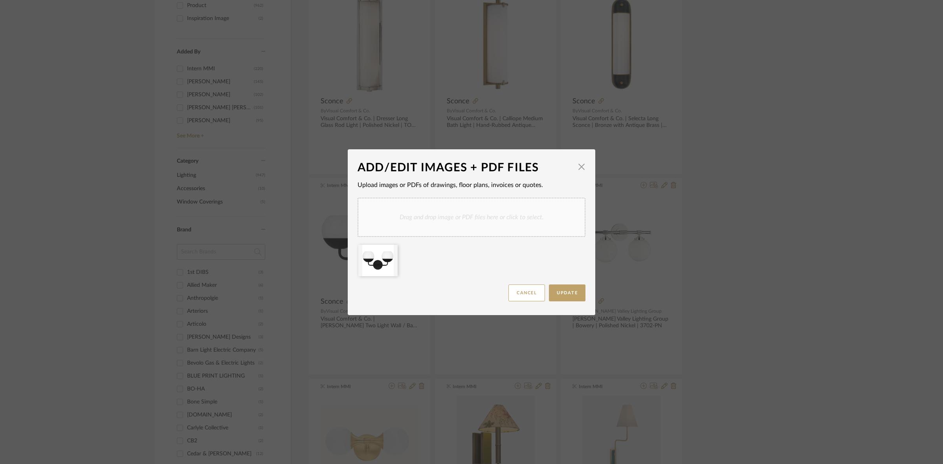
click at [405, 227] on div "Drag and drop image or PDF files here or click to select." at bounding box center [472, 217] width 228 height 39
click at [379, 209] on div "Drag and drop image or PDF files here or click to select." at bounding box center [472, 217] width 228 height 39
click at [456, 195] on div "Upload images or PDFs of drawings, floor plans, invoices or quotes. Drag and dr…" at bounding box center [472, 228] width 228 height 104
click at [458, 213] on div "Drag and drop image or PDF files here or click to select." at bounding box center [472, 217] width 228 height 39
click at [390, 250] on icon at bounding box center [392, 250] width 6 height 6
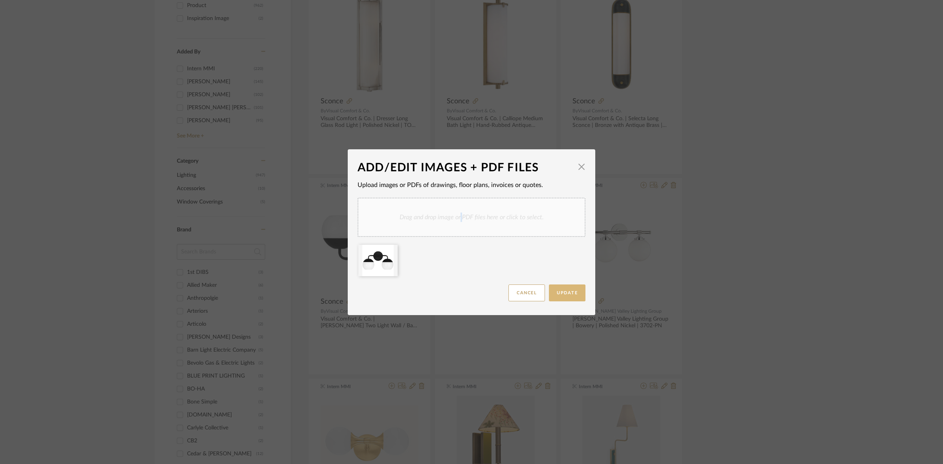
click at [560, 291] on span "Update" at bounding box center [567, 293] width 21 height 4
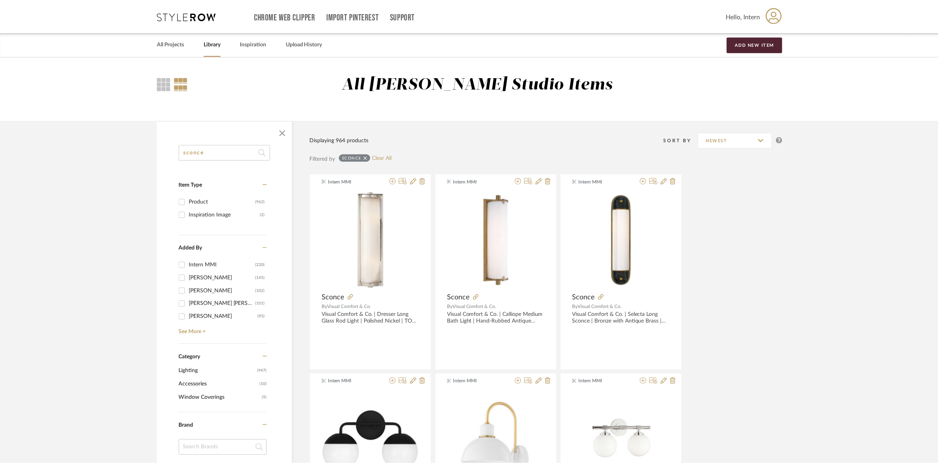
scroll to position [197, 0]
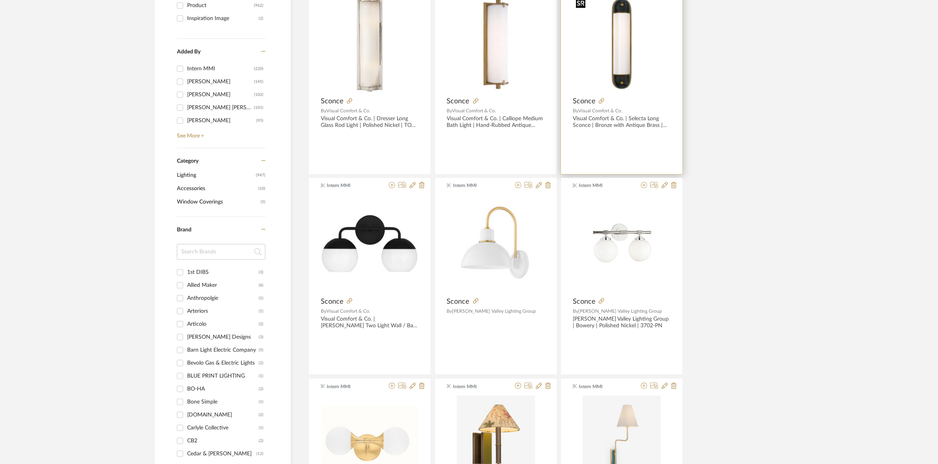
click at [0, 0] on img at bounding box center [0, 0] width 0 height 0
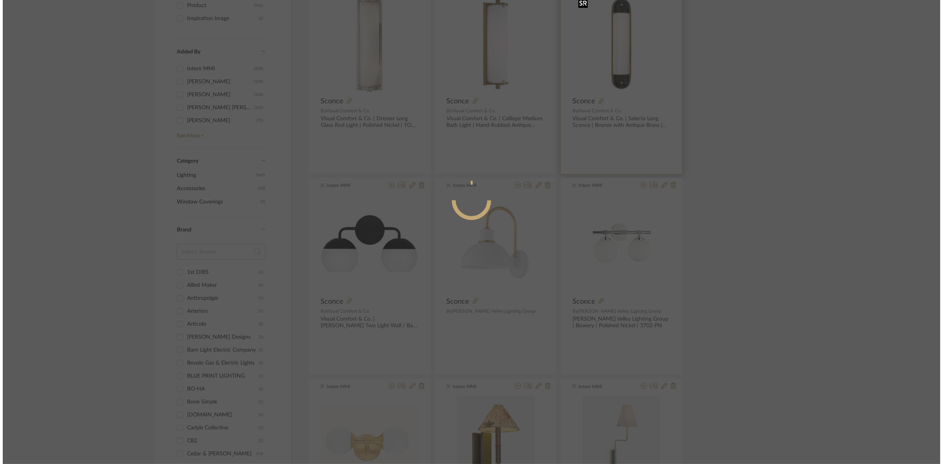
scroll to position [0, 0]
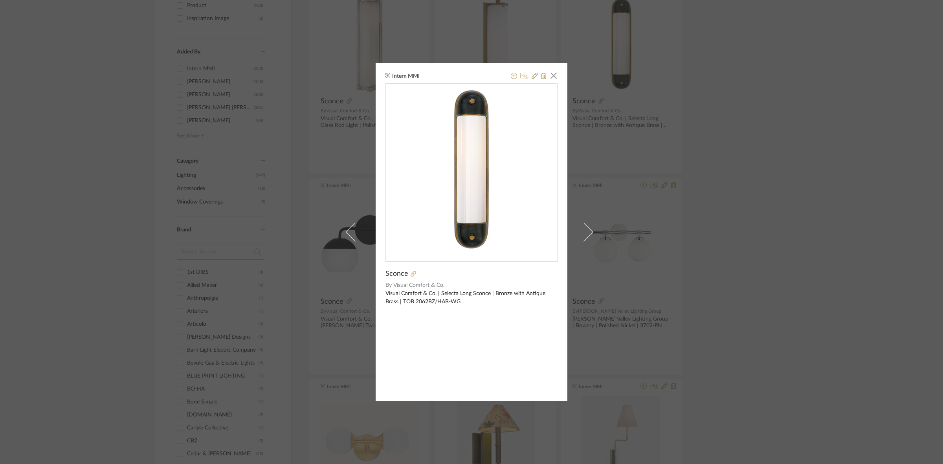
click at [521, 77] on icon at bounding box center [524, 76] width 8 height 6
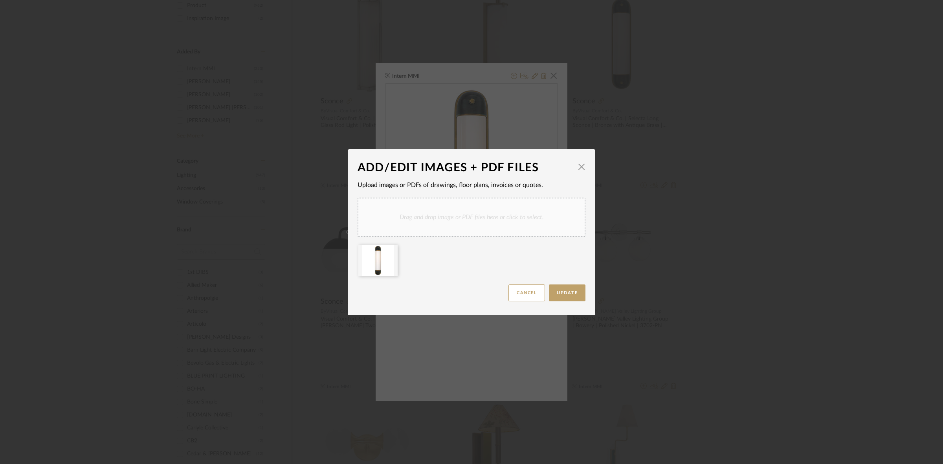
click at [440, 216] on div "Drag and drop image or PDF files here or click to select." at bounding box center [472, 217] width 228 height 39
click at [390, 250] on icon at bounding box center [392, 250] width 6 height 6
click at [571, 288] on button "Update" at bounding box center [567, 293] width 37 height 17
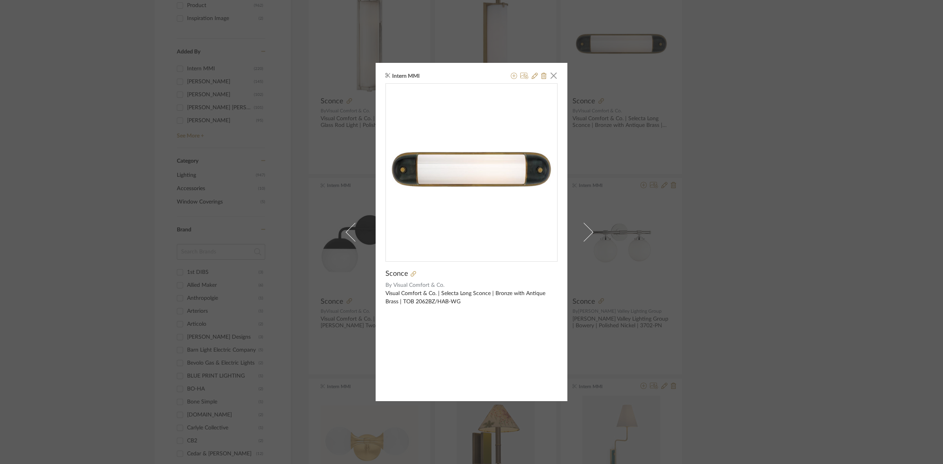
click at [81, 246] on div "Intern MMI × Sconce By Visual Comfort & Co. Visual Comfort & Co. | Selecta Long…" at bounding box center [471, 232] width 943 height 464
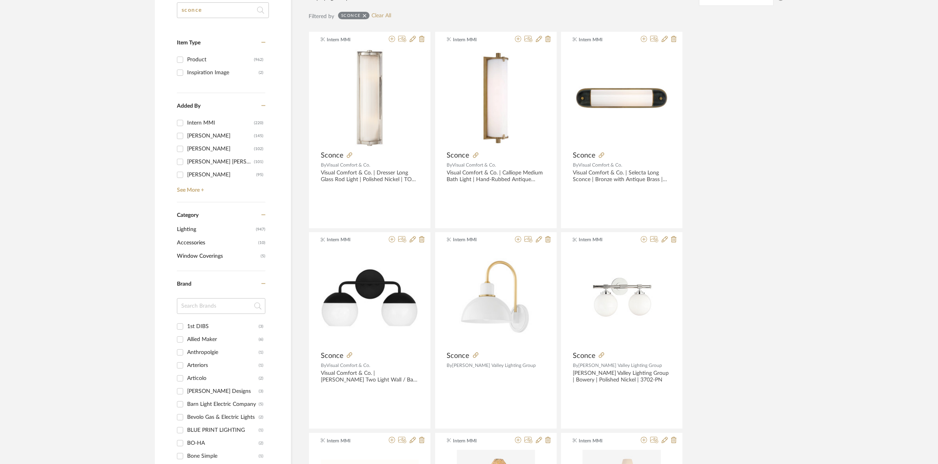
scroll to position [147, 0]
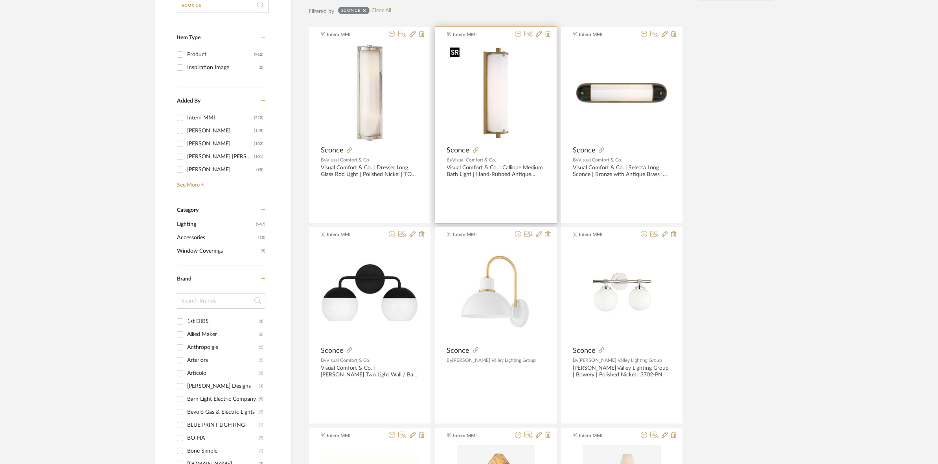
click at [506, 126] on img "0" at bounding box center [496, 93] width 98 height 98
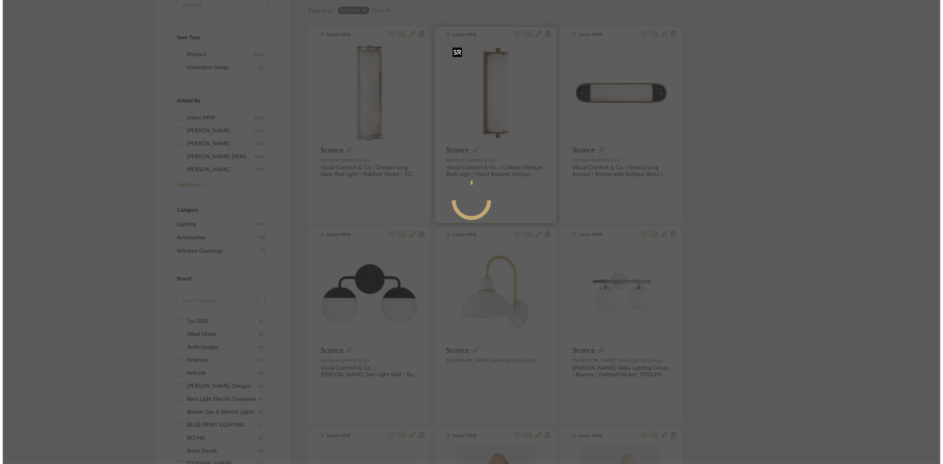
scroll to position [0, 0]
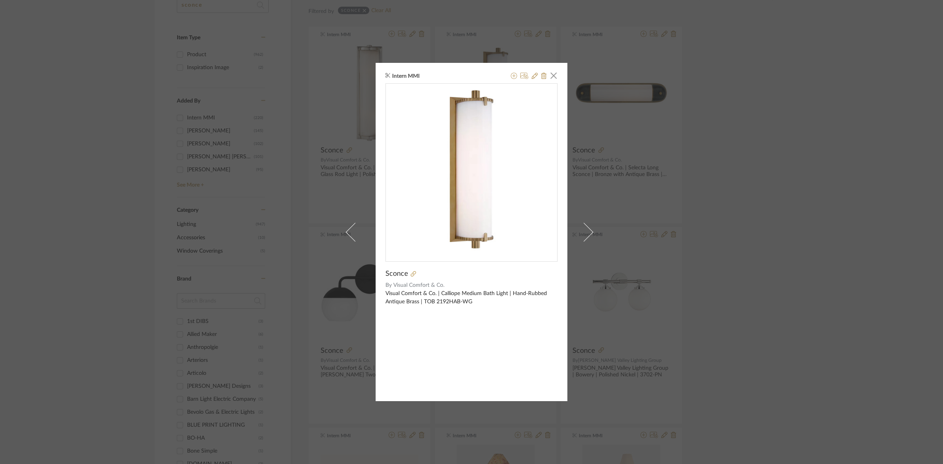
click at [86, 233] on div "Intern MMI × Sconce By Visual Comfort & Co. Visual Comfort & Co. | Calliope Med…" at bounding box center [471, 232] width 943 height 464
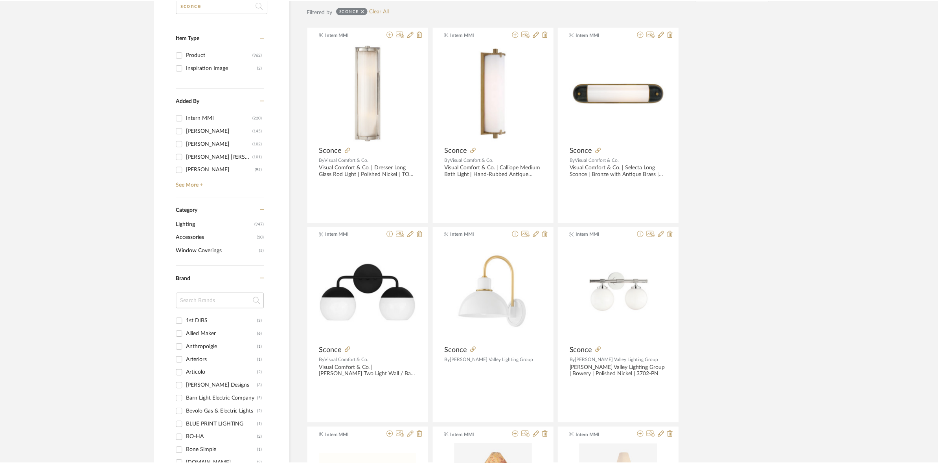
scroll to position [147, 0]
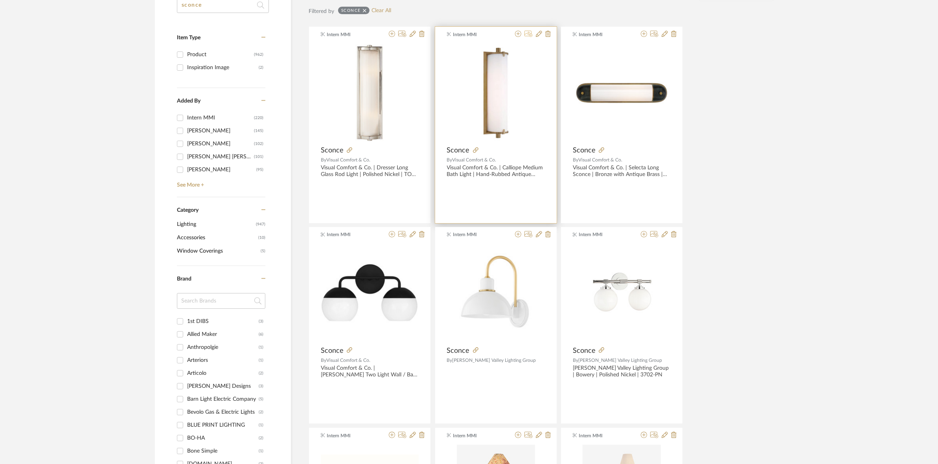
click at [527, 34] on icon at bounding box center [528, 34] width 8 height 6
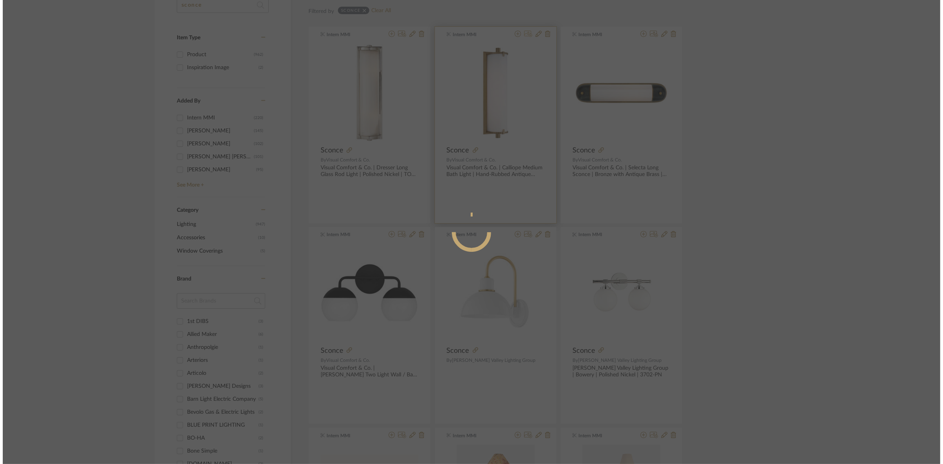
scroll to position [0, 0]
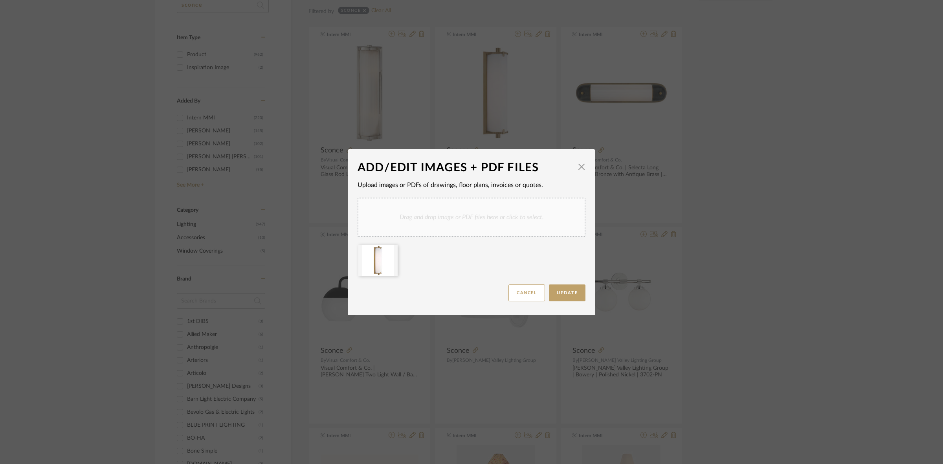
click at [442, 219] on div "Drag and drop image or PDF files here or click to select." at bounding box center [472, 217] width 228 height 39
click at [389, 249] on icon at bounding box center [392, 250] width 6 height 6
click at [564, 289] on button "Update" at bounding box center [567, 293] width 37 height 17
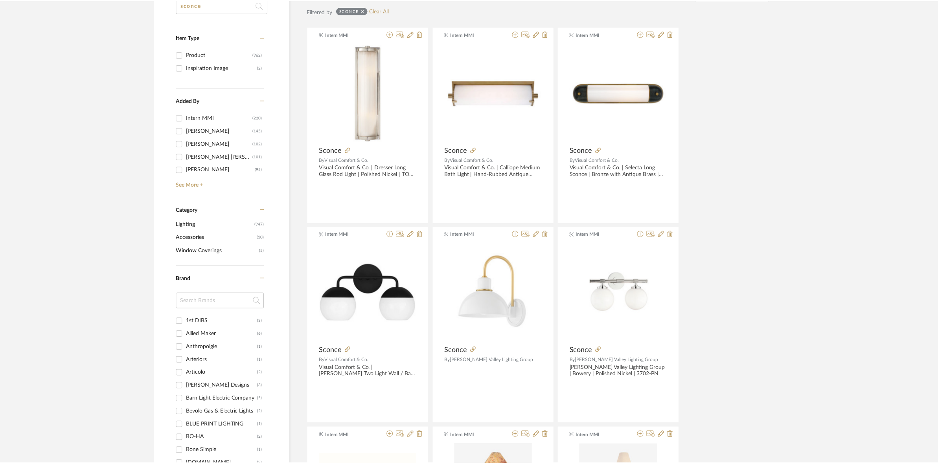
scroll to position [147, 0]
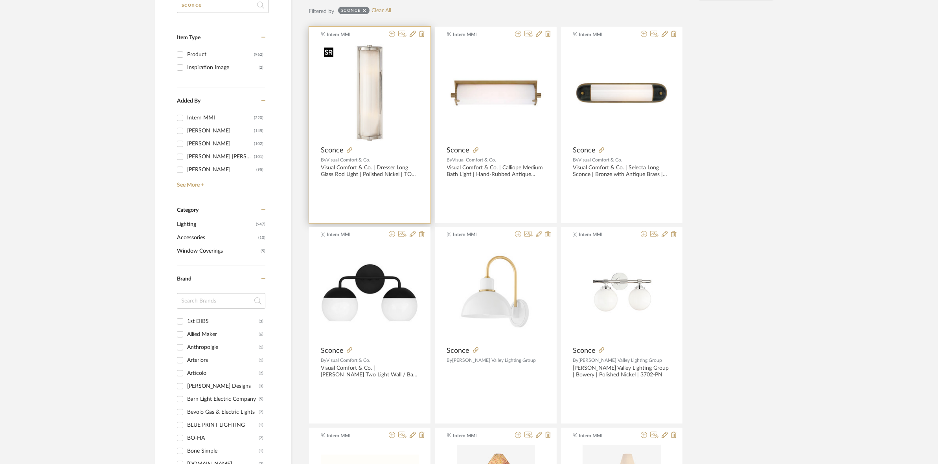
click at [394, 126] on img "0" at bounding box center [370, 93] width 98 height 98
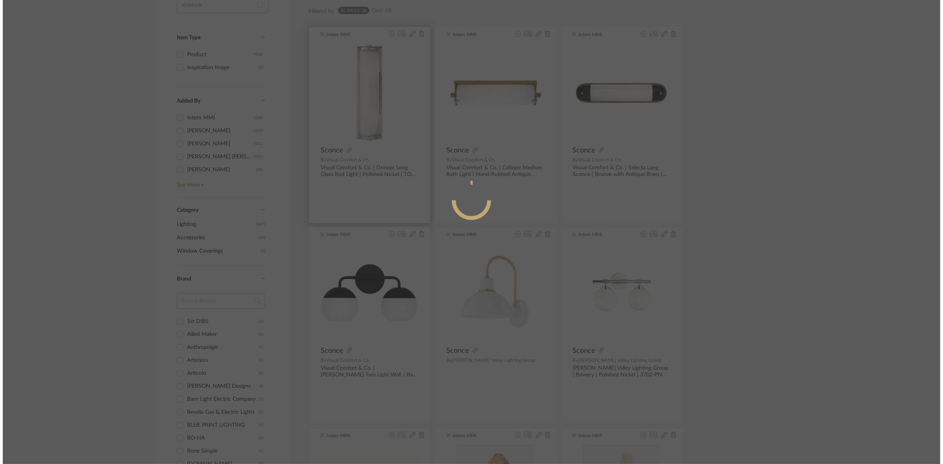
scroll to position [0, 0]
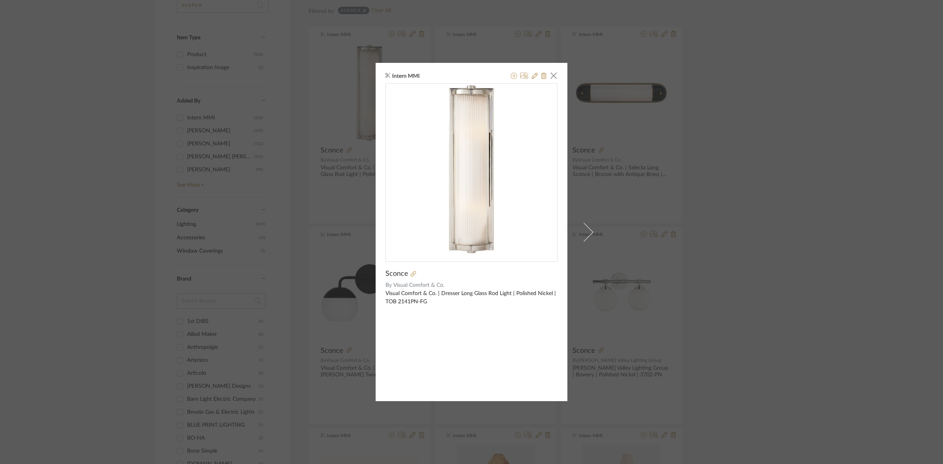
click at [81, 195] on div "Intern MMI × Sconce By Visual Comfort & Co. Visual Comfort & Co. | Dresser Long…" at bounding box center [471, 232] width 943 height 464
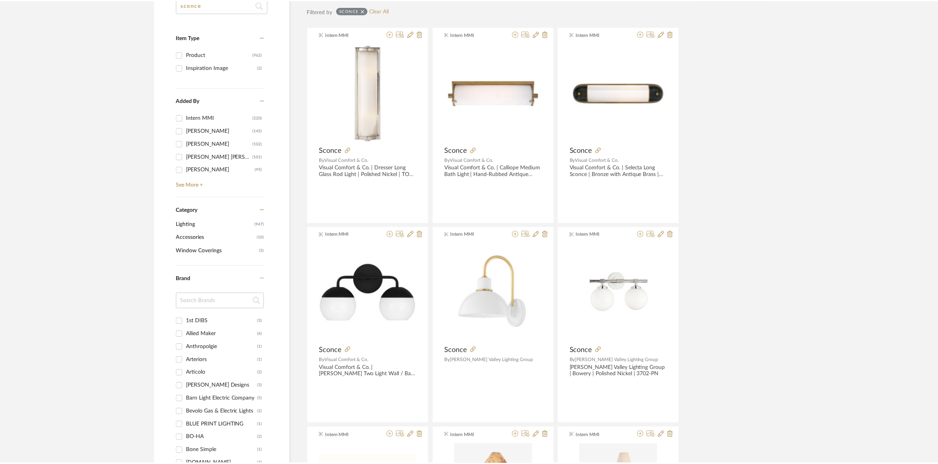
scroll to position [147, 0]
drag, startPoint x: 112, startPoint y: 385, endPoint x: 116, endPoint y: 386, distance: 4.0
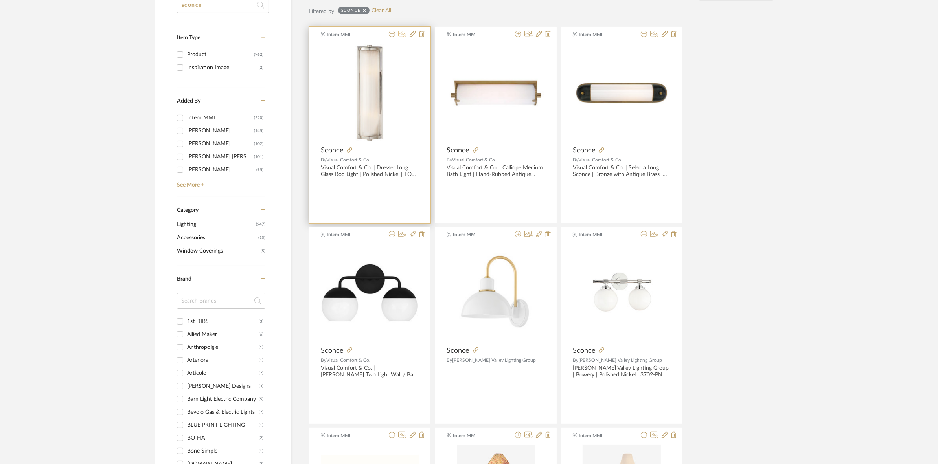
click at [402, 36] on icon at bounding box center [402, 34] width 8 height 6
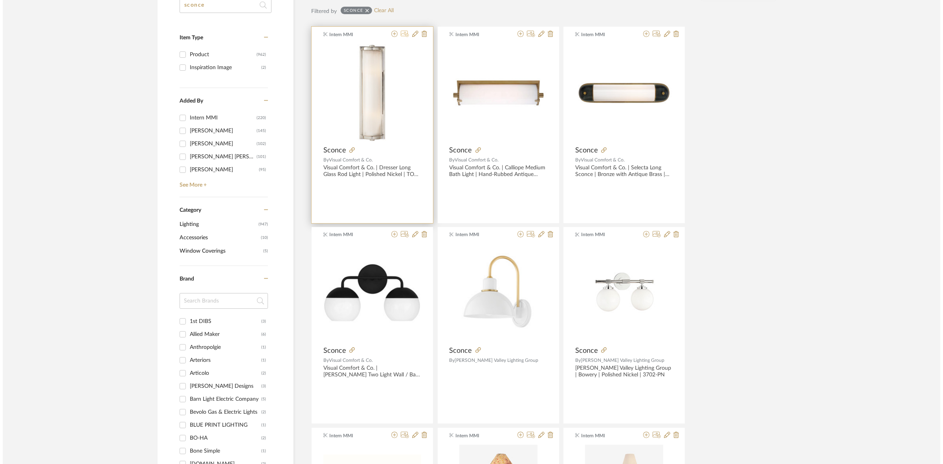
scroll to position [0, 0]
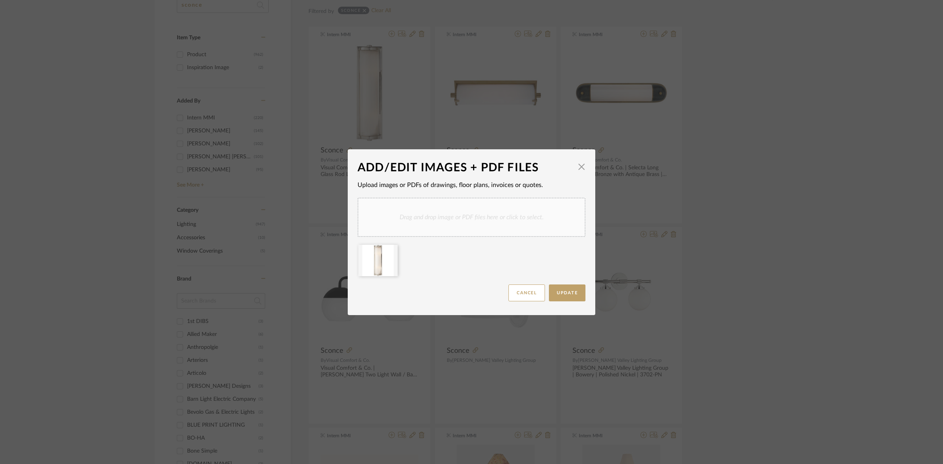
click at [465, 231] on div "Drag and drop image or PDF files here or click to select." at bounding box center [472, 217] width 228 height 39
click at [390, 250] on icon at bounding box center [392, 250] width 6 height 6
click at [571, 285] on button "Update" at bounding box center [567, 293] width 37 height 17
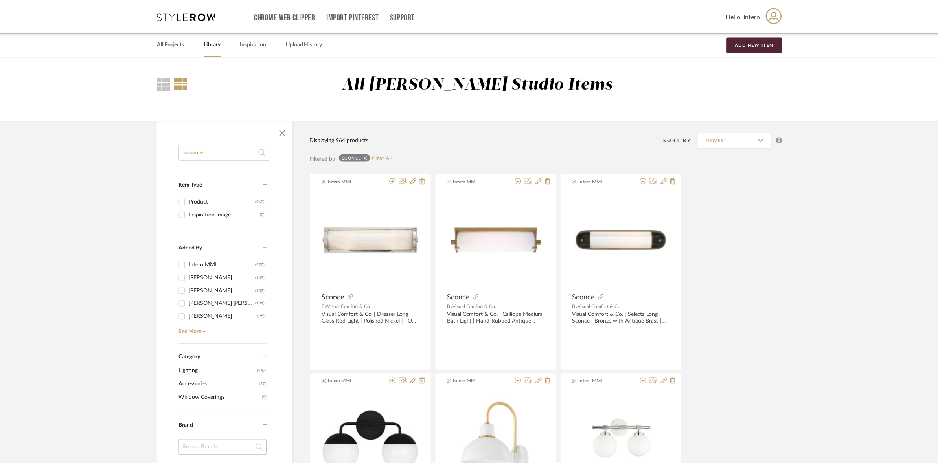
scroll to position [147, 0]
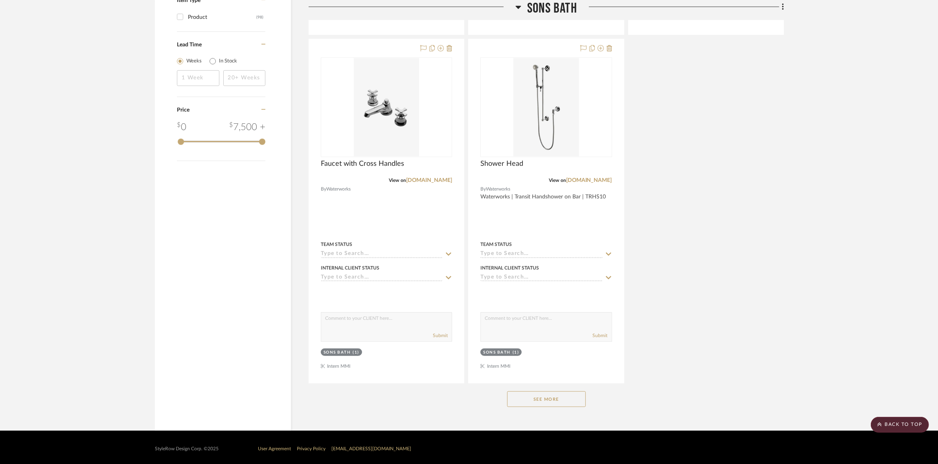
scroll to position [936, 0]
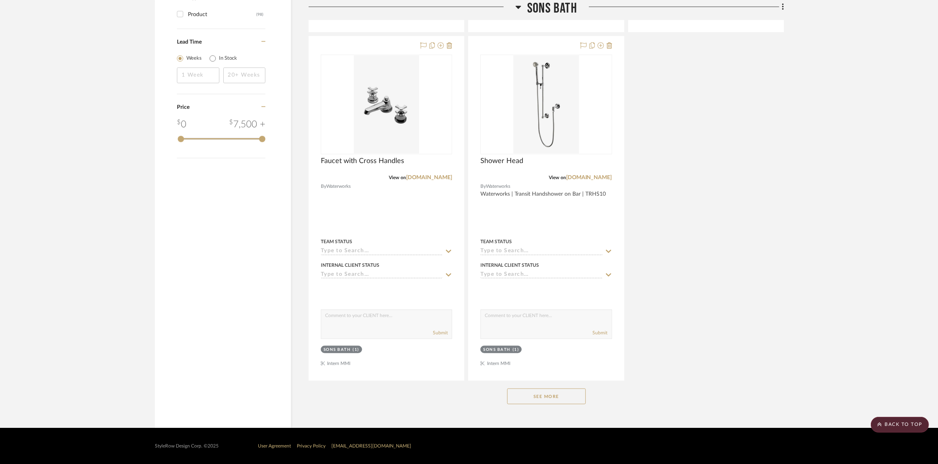
click at [566, 393] on button "See More" at bounding box center [546, 397] width 79 height 16
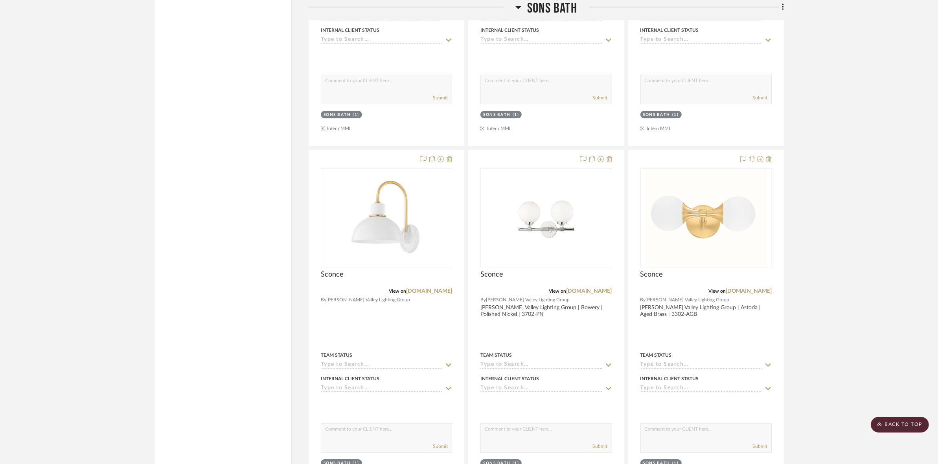
scroll to position [3245, 0]
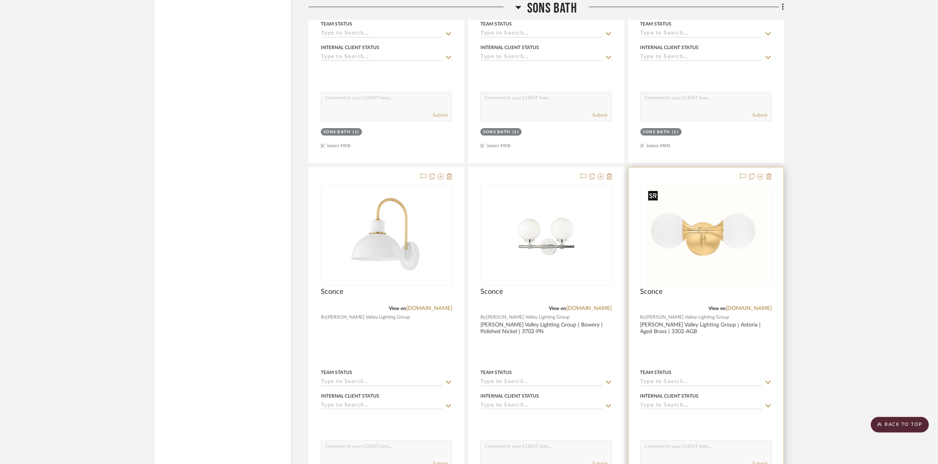
click at [694, 232] on img "0" at bounding box center [706, 235] width 122 height 98
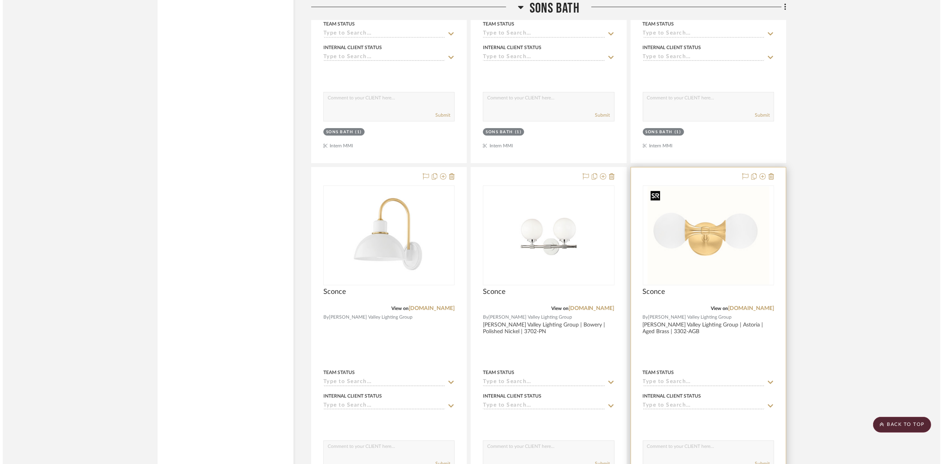
scroll to position [0, 0]
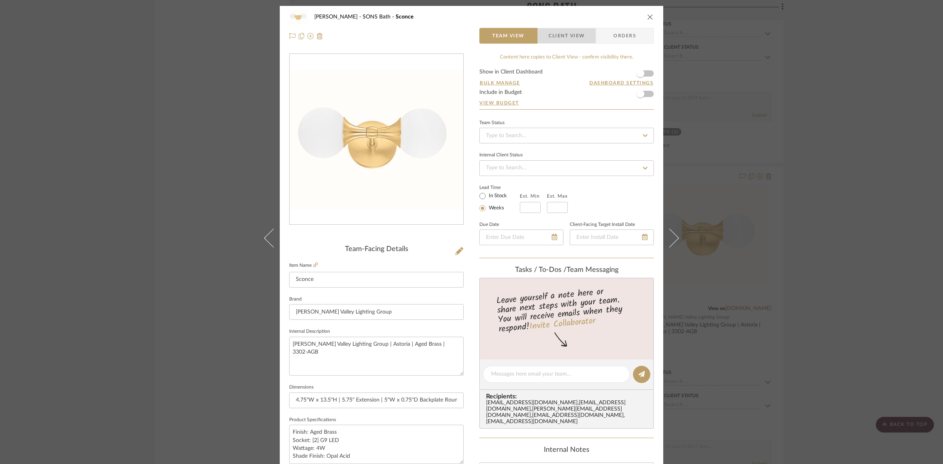
click at [568, 32] on span "Client View" at bounding box center [567, 36] width 36 height 16
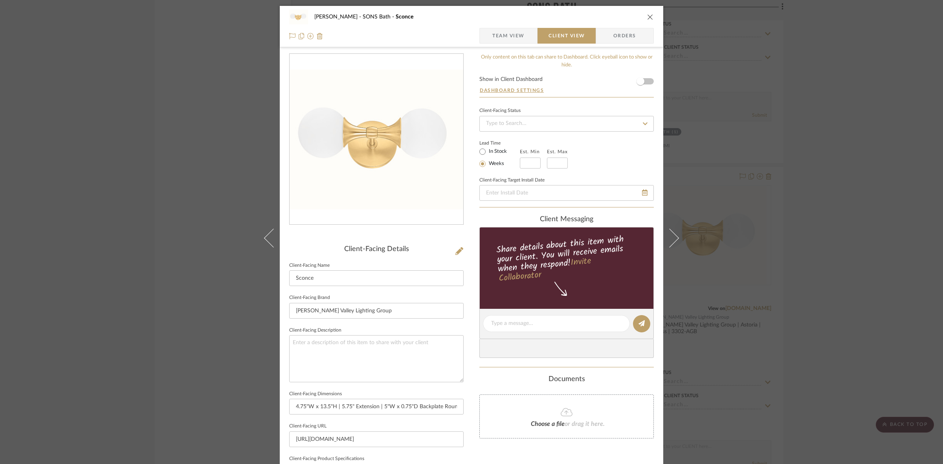
scroll to position [182, 0]
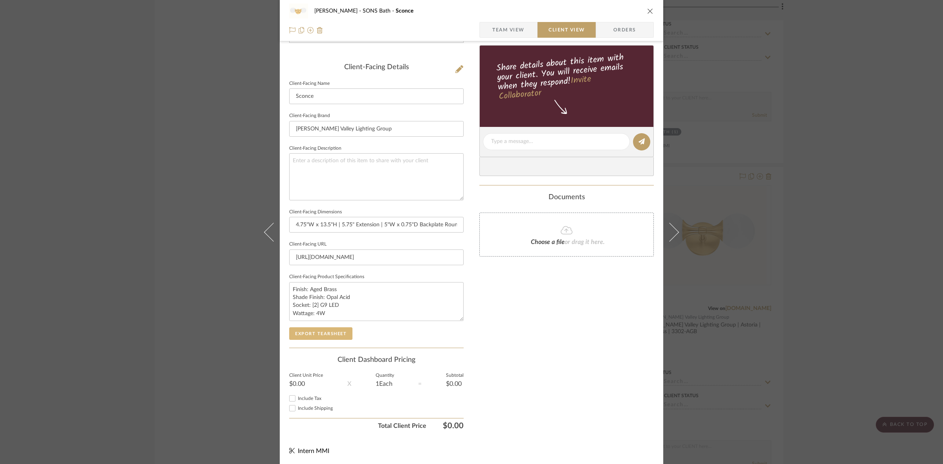
click at [323, 331] on button "Export Tearsheet" at bounding box center [320, 333] width 63 height 13
click at [71, 246] on div "[PERSON_NAME] SONS Bath Sconce Team View Client View Orders Client-Facing Detai…" at bounding box center [471, 232] width 943 height 464
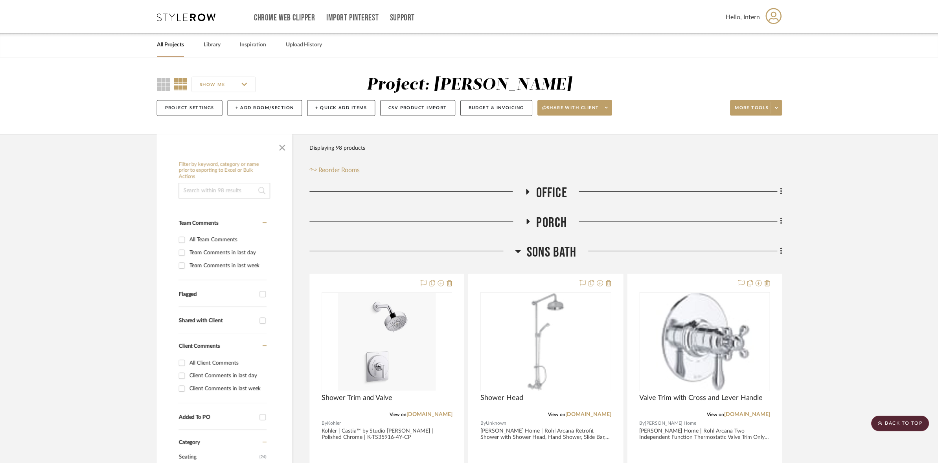
scroll to position [3245, 0]
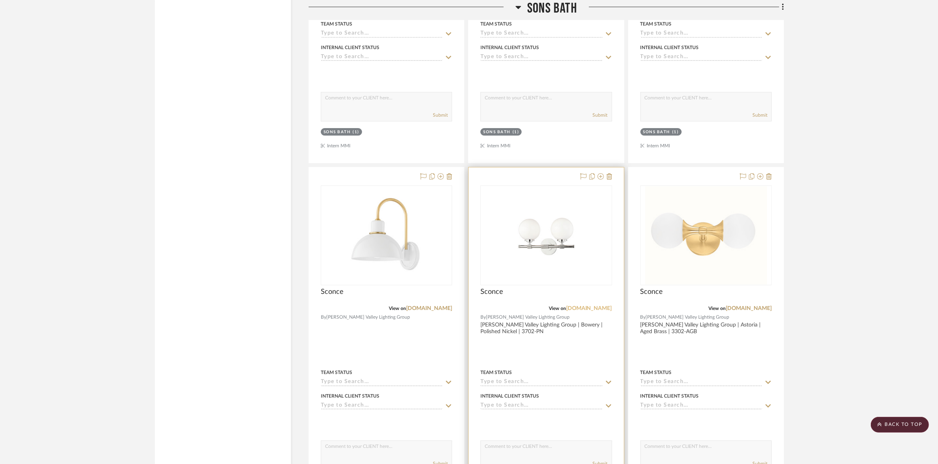
click at [588, 306] on link "[DOMAIN_NAME]" at bounding box center [589, 309] width 46 height 6
click at [547, 256] on img "0" at bounding box center [546, 235] width 98 height 98
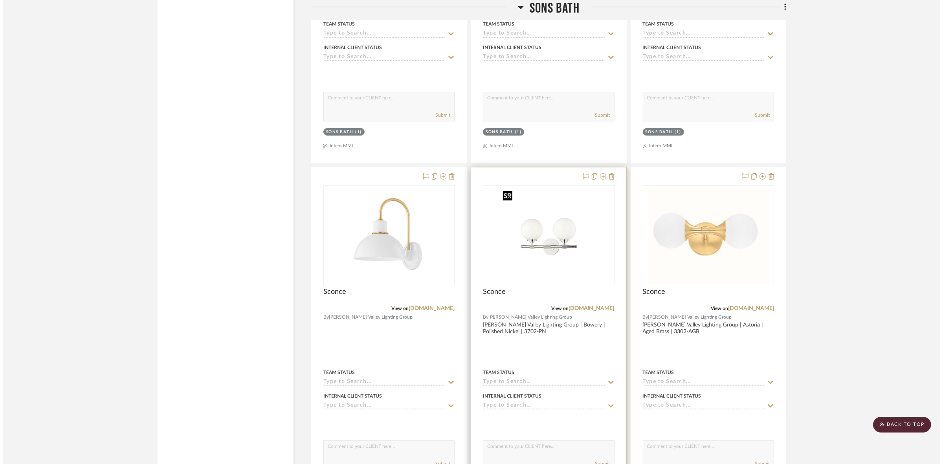
scroll to position [0, 0]
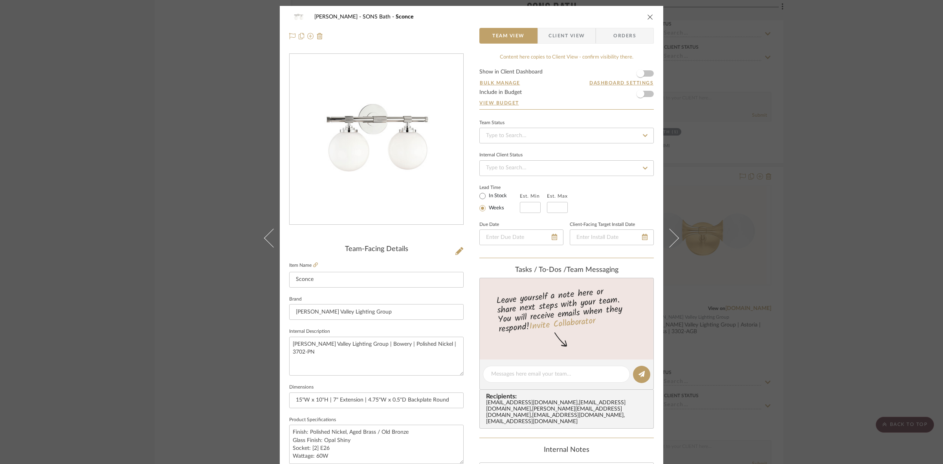
click at [566, 35] on span "Client View" at bounding box center [567, 36] width 36 height 16
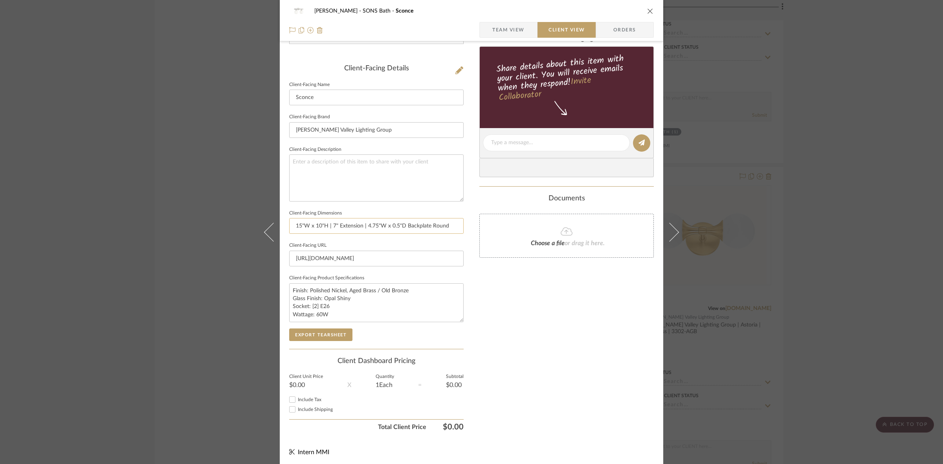
scroll to position [182, 0]
click at [318, 329] on button "Export Tearsheet" at bounding box center [320, 333] width 63 height 13
click at [118, 333] on div "[PERSON_NAME] SONS Bath Sconce Team View Client View Orders Client-Facing Detai…" at bounding box center [471, 232] width 943 height 464
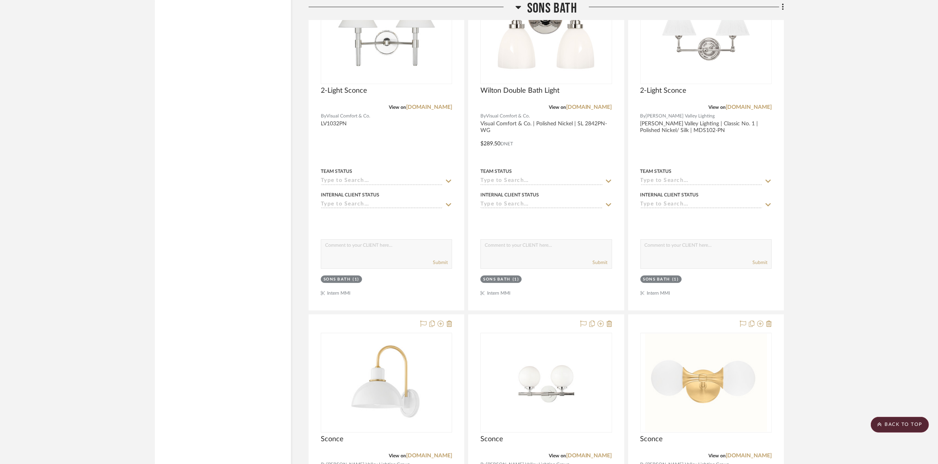
scroll to position [2999, 0]
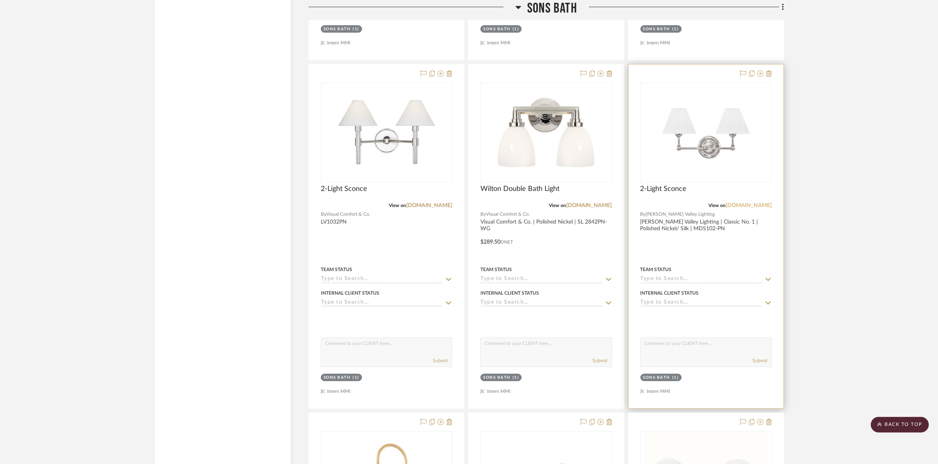
click at [755, 205] on link "[DOMAIN_NAME]" at bounding box center [749, 206] width 46 height 6
click at [702, 164] on img "0" at bounding box center [706, 132] width 98 height 98
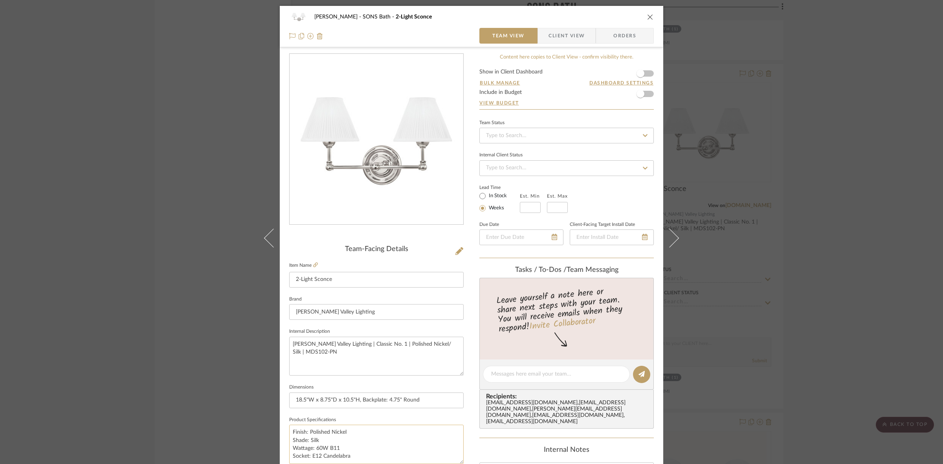
scroll to position [49, 0]
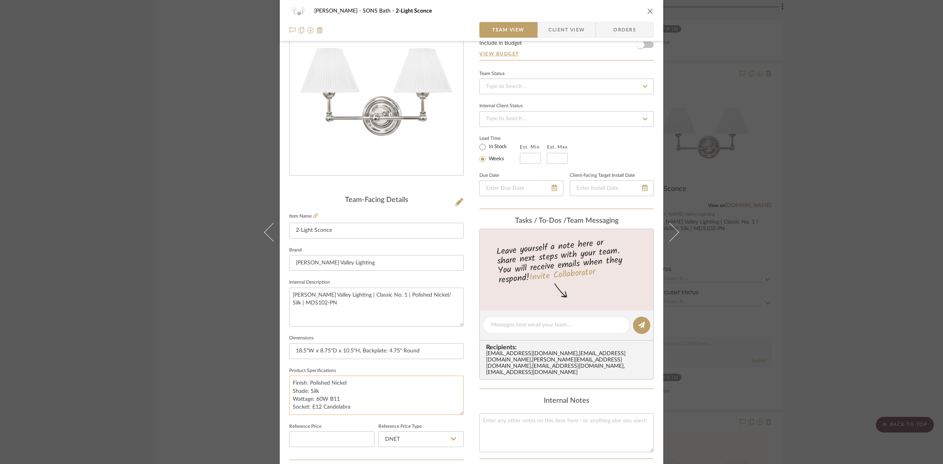
click at [357, 382] on textarea "Finish: Polished Nickel Shade: Silk Wattage: 60W B11 Socket: E12 Candelabra" at bounding box center [376, 395] width 175 height 39
click at [355, 391] on textarea "Finish: Polished Nickel, Distressed Bronze, Shade: Silk Wattage: 60W B11 Socket…" at bounding box center [376, 395] width 175 height 39
type textarea "Finish: Polished Nickel, Distressed Bronze, Shade: Silk Wattage: 60W B11 Socket…"
click at [408, 384] on textarea "Finish: Polished Nickel, Distressed Bronze, Shade: Silk Wattage: 60W B11 Socket…" at bounding box center [376, 395] width 175 height 39
type textarea "Finish: Polished Nickel, Distressed Bronze, or Aged Brass Shade: Silk Wattage: …"
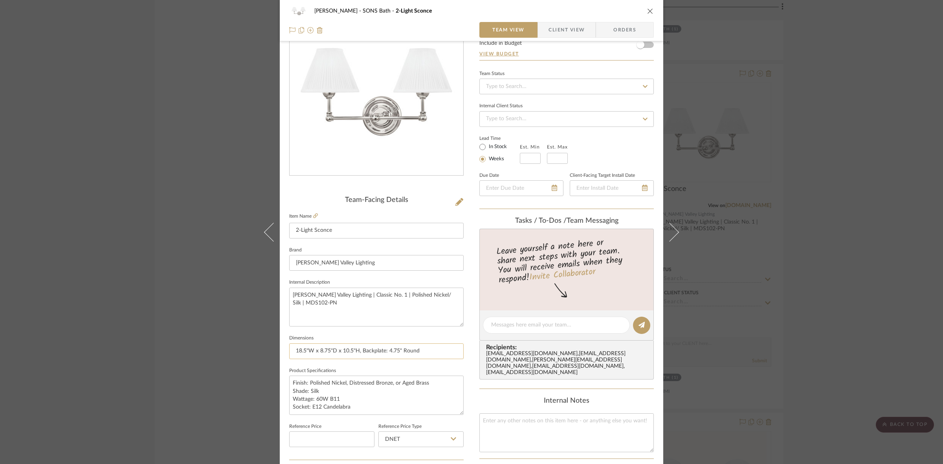
click at [442, 350] on input "18.5"W x 8.75"D x 10.5"H, Backplate: 4.75" Round" at bounding box center [376, 352] width 175 height 16
click at [559, 28] on span "Client View" at bounding box center [567, 30] width 36 height 16
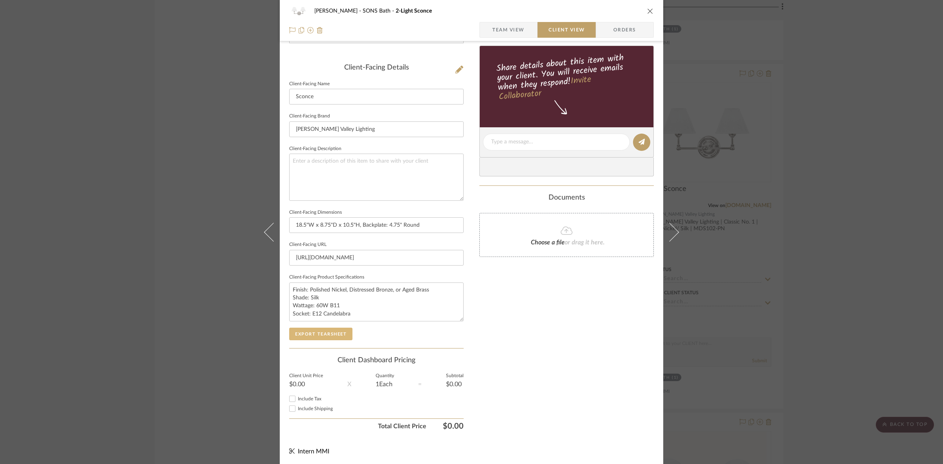
scroll to position [182, 0]
click at [336, 335] on button "Export Tearsheet" at bounding box center [320, 333] width 63 height 13
click at [215, 227] on div "[PERSON_NAME] SONS Bath 2-Light Sconce Team View Client View Orders Client-Faci…" at bounding box center [471, 232] width 943 height 464
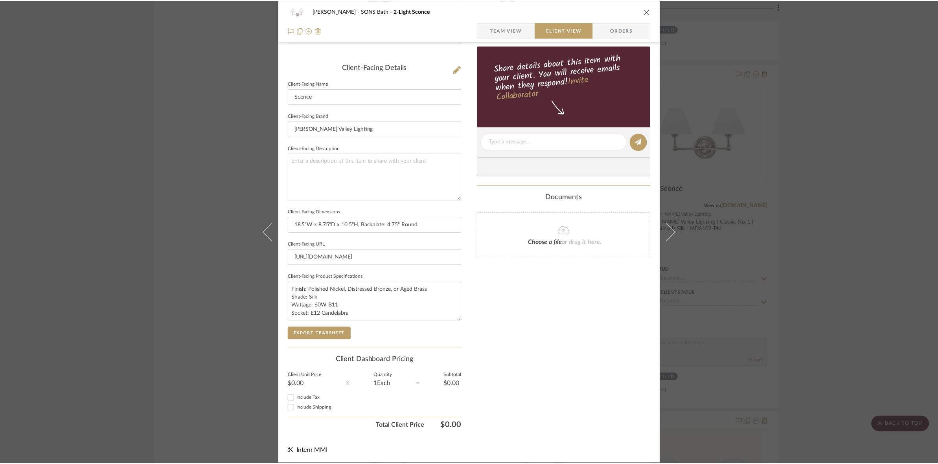
scroll to position [2999, 0]
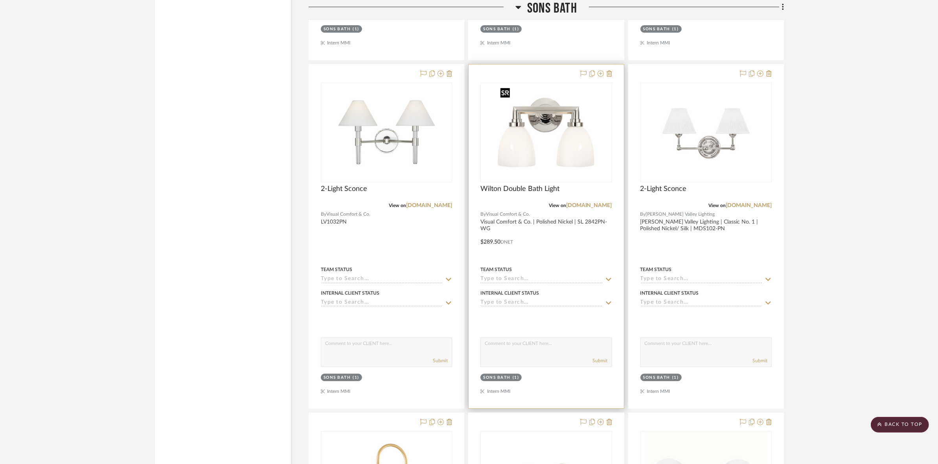
click at [572, 165] on img "0" at bounding box center [546, 132] width 98 height 98
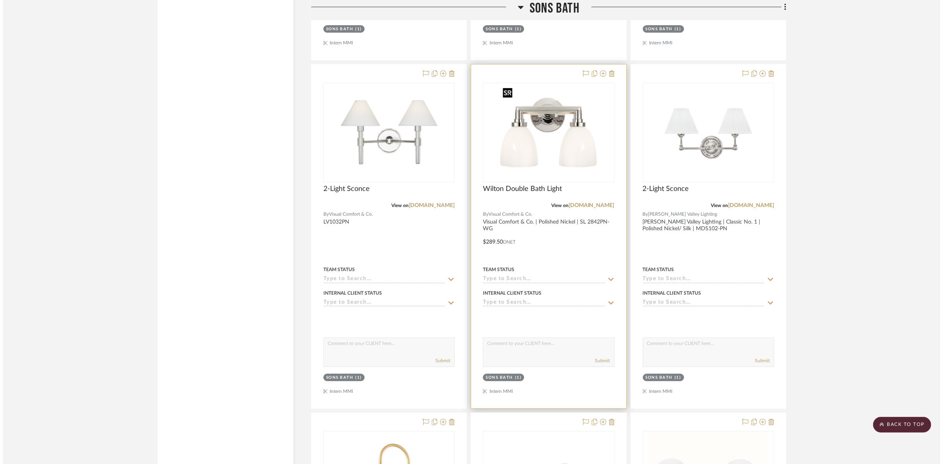
scroll to position [0, 0]
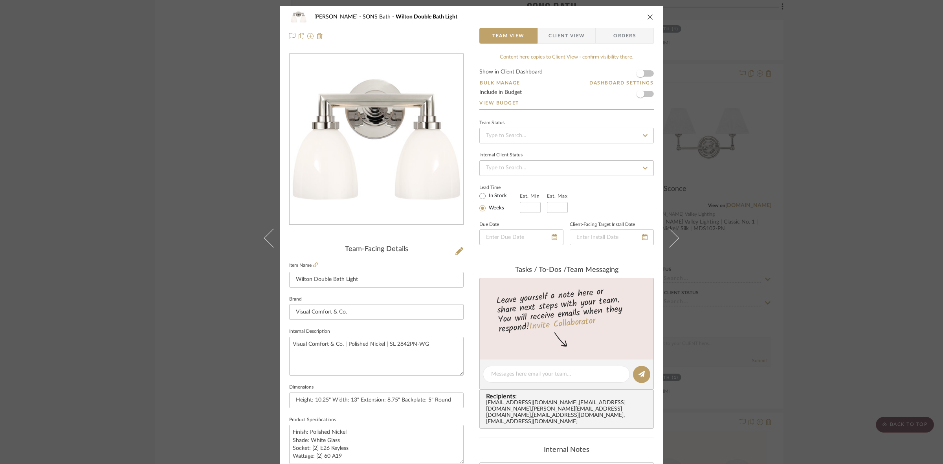
click at [555, 37] on span "Client View" at bounding box center [567, 36] width 36 height 16
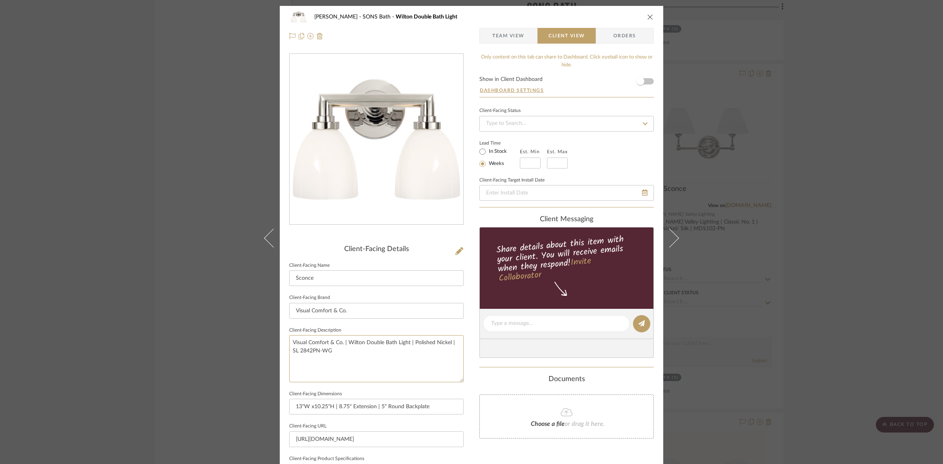
drag, startPoint x: 378, startPoint y: 364, endPoint x: 202, endPoint y: 342, distance: 178.3
click at [202, 342] on div "[PERSON_NAME] SONS Bath Wilton Double Bath Light Team View Client View Orders C…" at bounding box center [471, 232] width 943 height 464
click at [362, 303] on input "Visual Comfort & Co." at bounding box center [376, 311] width 175 height 16
click at [164, 378] on div "[PERSON_NAME] SONS Bath Wilton Double Bath Light Team View Client View Orders C…" at bounding box center [471, 232] width 943 height 464
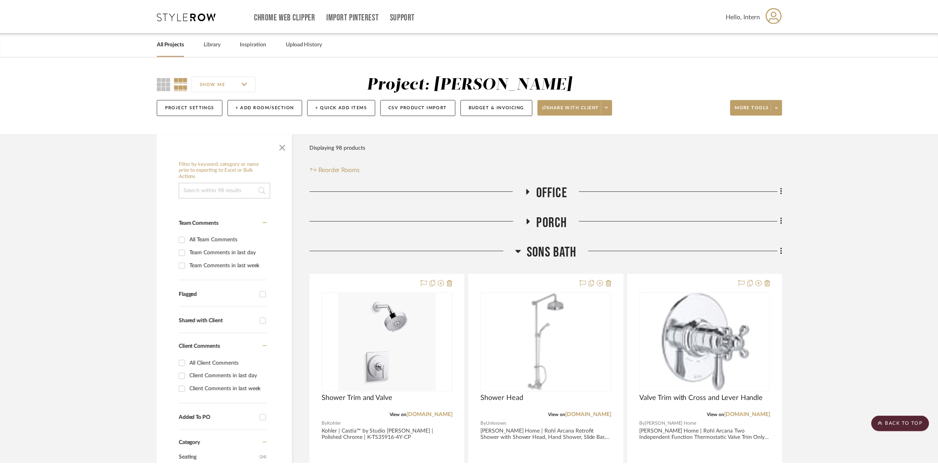
scroll to position [2999, 0]
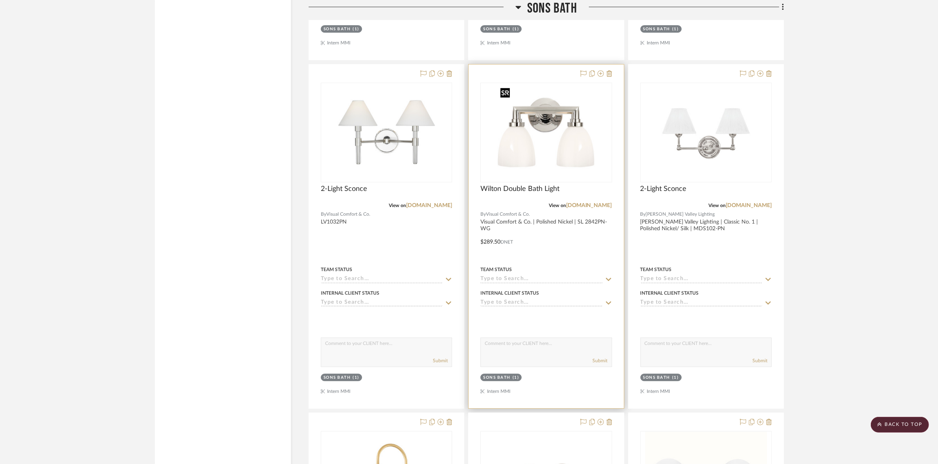
click at [564, 144] on img "0" at bounding box center [546, 132] width 98 height 98
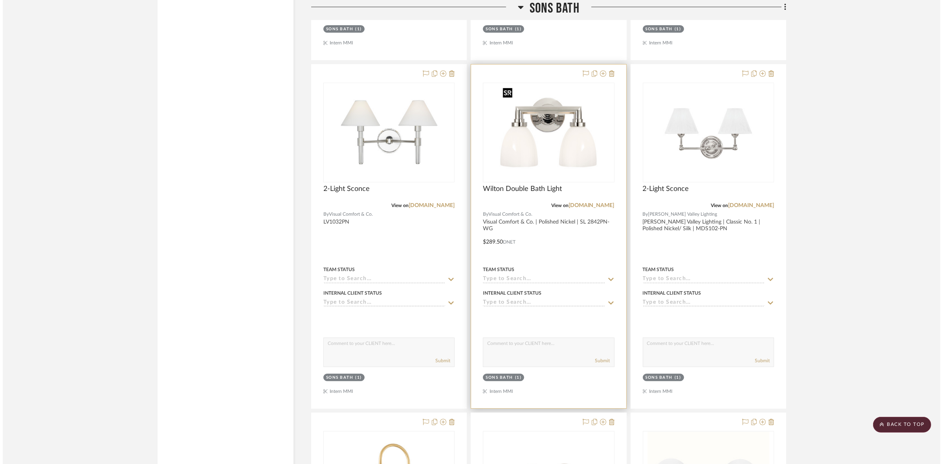
scroll to position [0, 0]
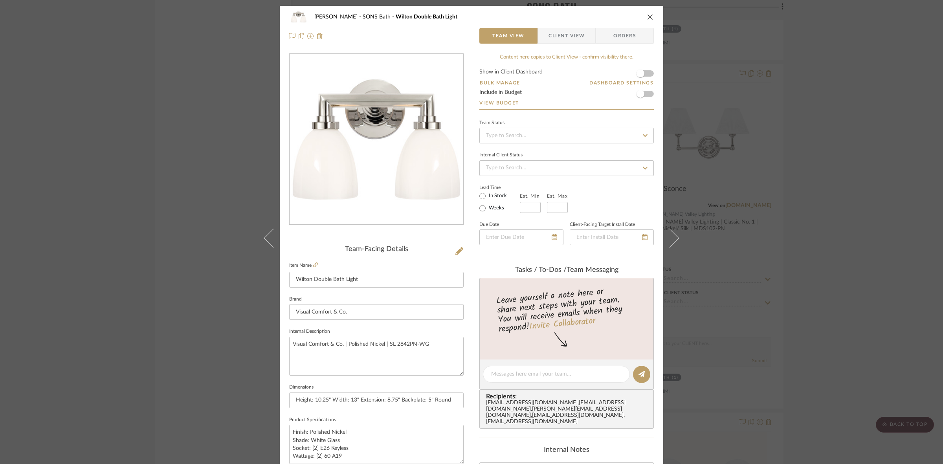
click at [569, 37] on span "Client View" at bounding box center [567, 36] width 36 height 16
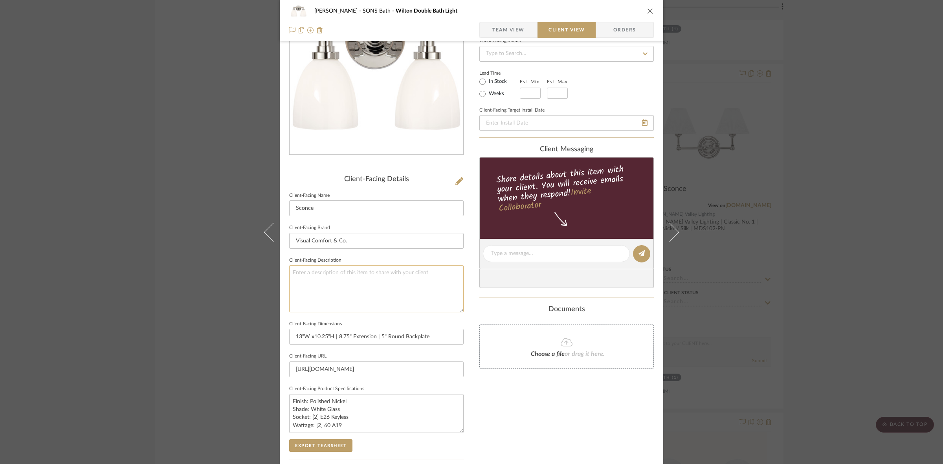
scroll to position [182, 0]
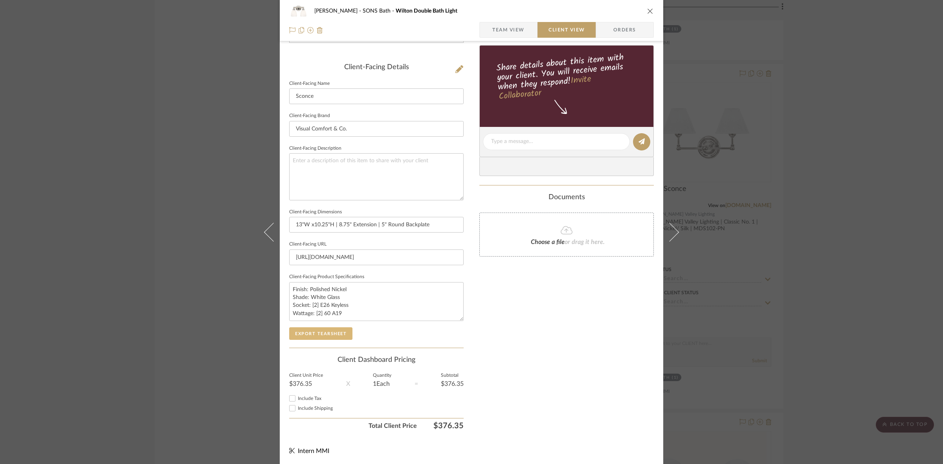
click at [314, 331] on button "Export Tearsheet" at bounding box center [320, 333] width 63 height 13
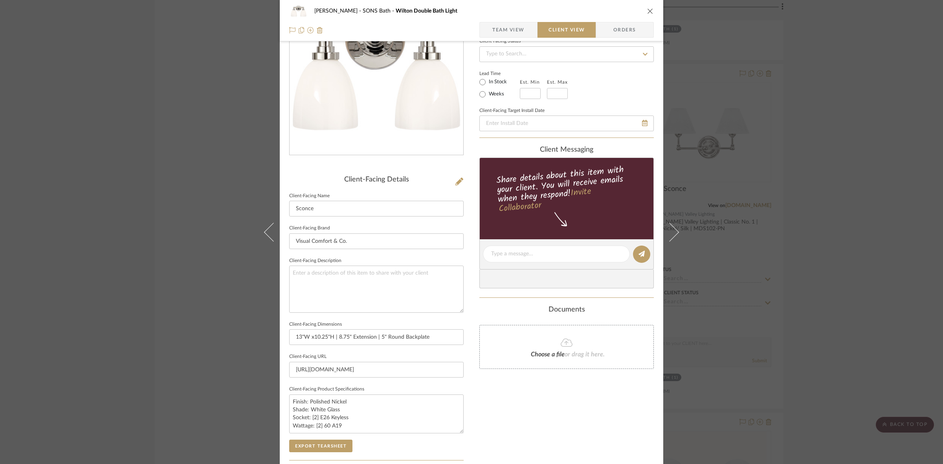
scroll to position [0, 0]
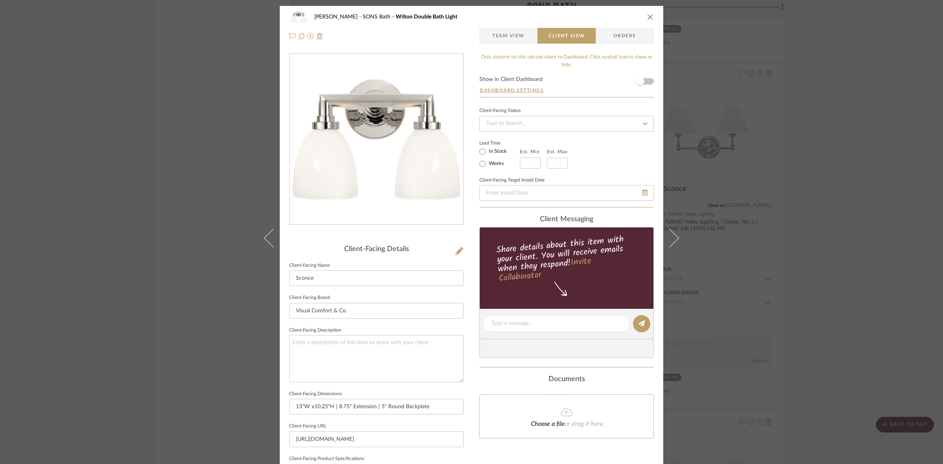
click at [66, 250] on div "[PERSON_NAME] SONS Bath Wilton Double Bath Light Team View Client View Orders C…" at bounding box center [471, 232] width 943 height 464
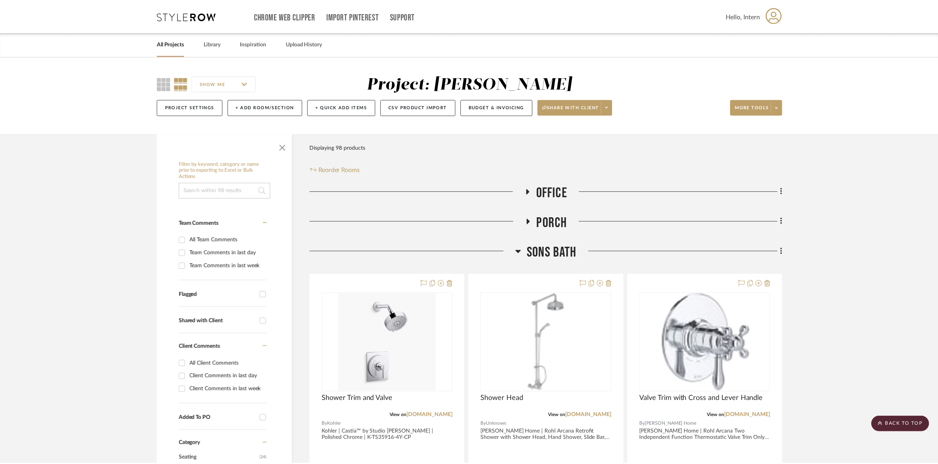
scroll to position [2999, 0]
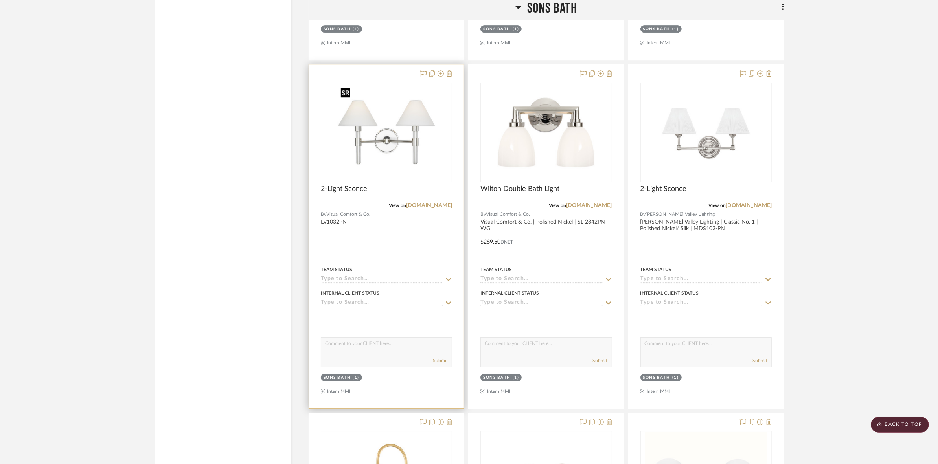
click at [413, 158] on img "0" at bounding box center [386, 132] width 98 height 98
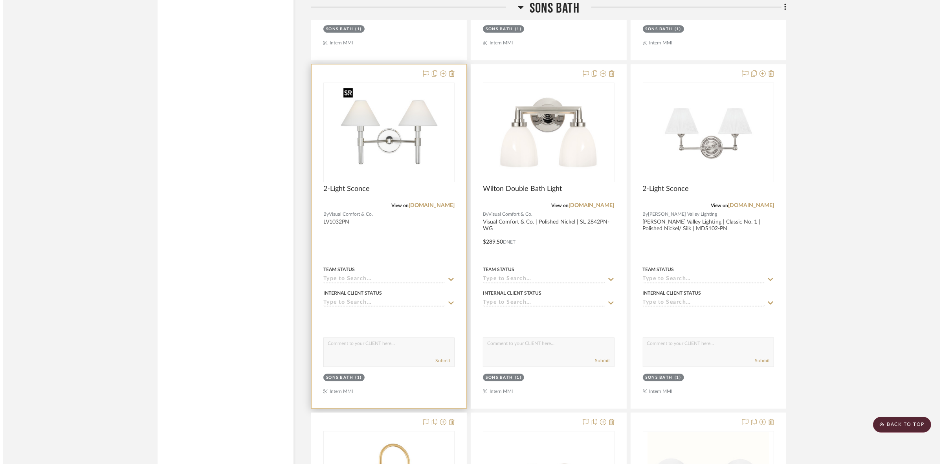
scroll to position [0, 0]
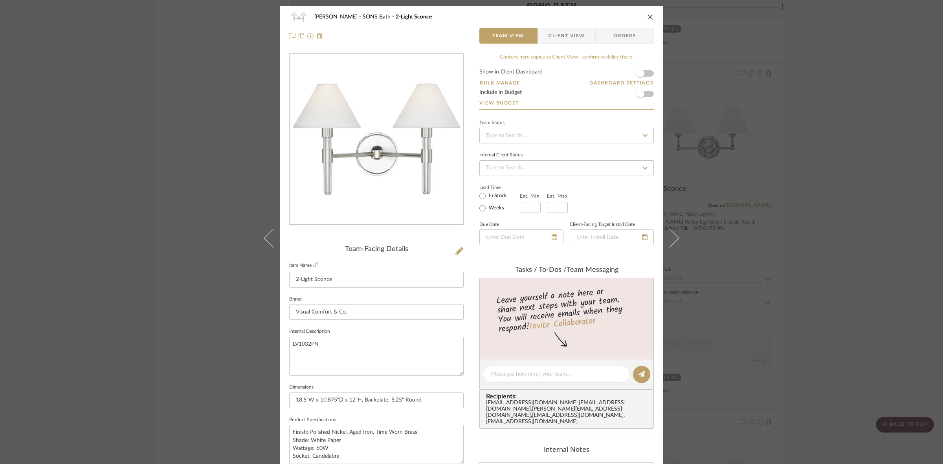
click at [555, 37] on span "Client View" at bounding box center [567, 36] width 36 height 16
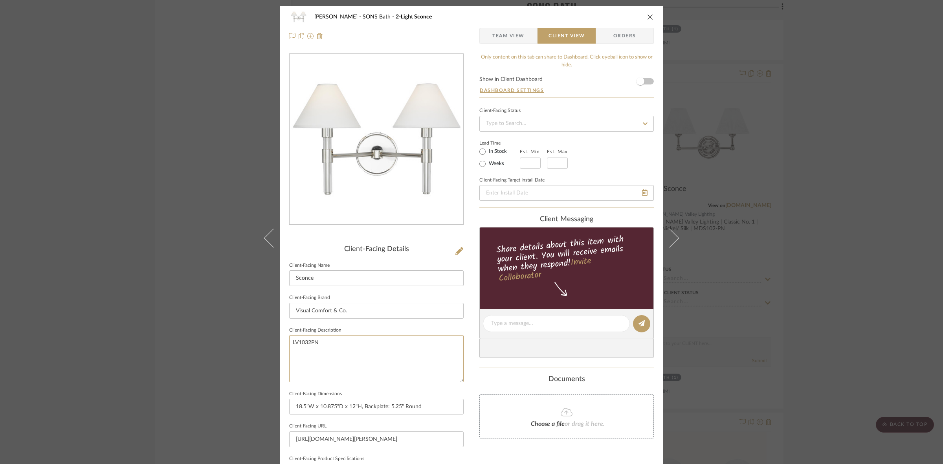
drag, startPoint x: 357, startPoint y: 362, endPoint x: 215, endPoint y: 344, distance: 142.6
click at [217, 345] on div "[PERSON_NAME] SONS Bath 2-Light Sconce Team View Client View Orders Client-Faci…" at bounding box center [471, 232] width 943 height 464
click at [371, 311] on input "Visual Comfort & Co." at bounding box center [376, 311] width 175 height 16
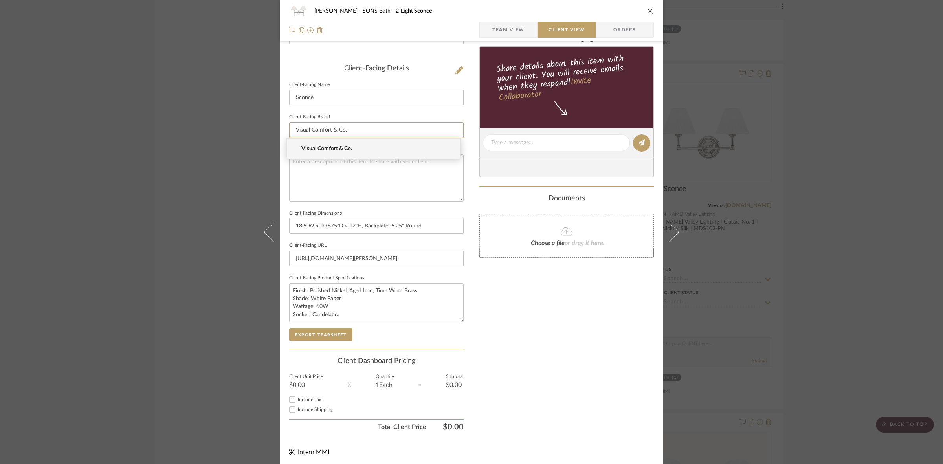
scroll to position [182, 0]
click at [506, 314] on div "Only content on this tab can share to Dashboard. Click eyeball icon to show or …" at bounding box center [567, 152] width 175 height 562
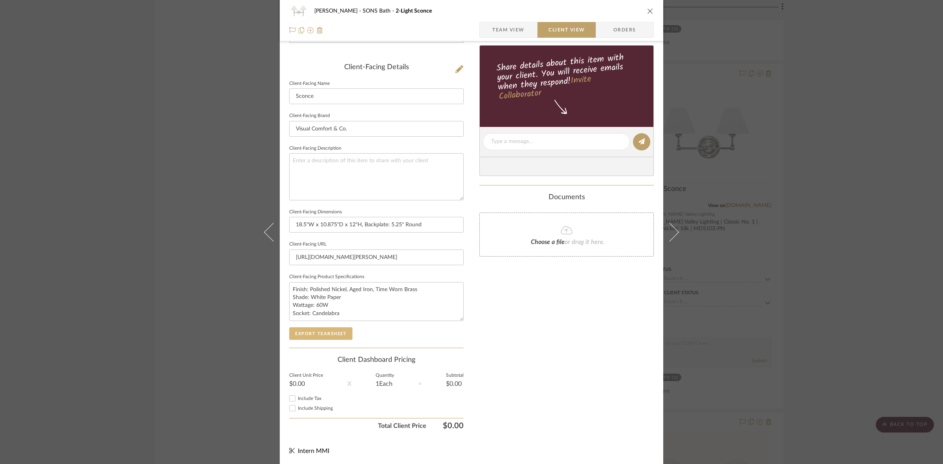
click at [330, 336] on button "Export Tearsheet" at bounding box center [320, 333] width 63 height 13
click at [184, 252] on div "[PERSON_NAME] SONS Bath 2-Light Sconce Team View Client View Orders Client-Faci…" at bounding box center [471, 232] width 943 height 464
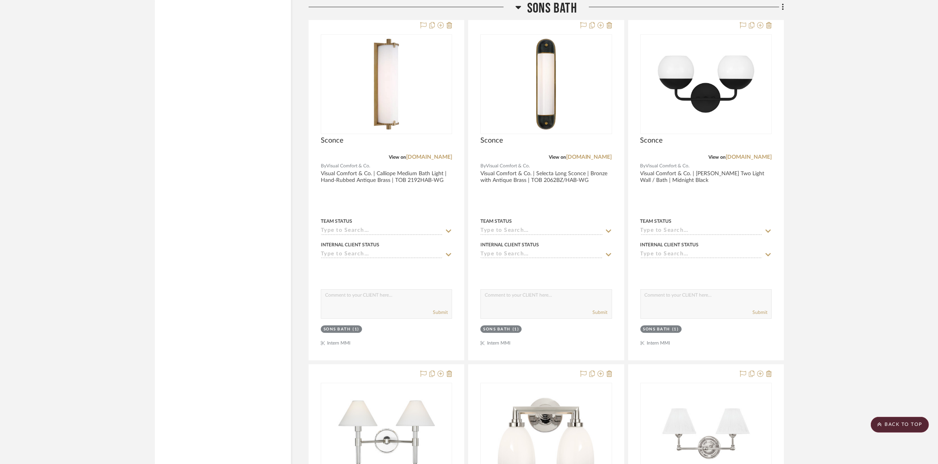
scroll to position [2655, 0]
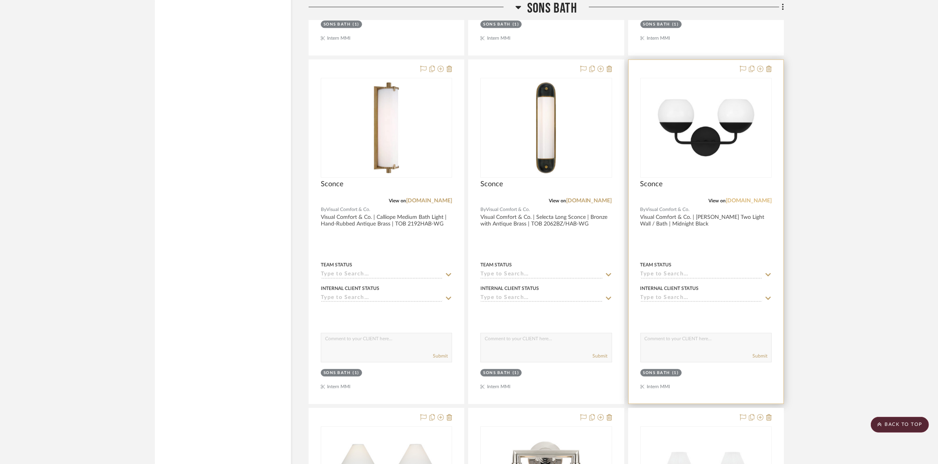
click at [737, 201] on link "[DOMAIN_NAME]" at bounding box center [749, 201] width 46 height 6
click at [694, 136] on img "0" at bounding box center [706, 128] width 98 height 98
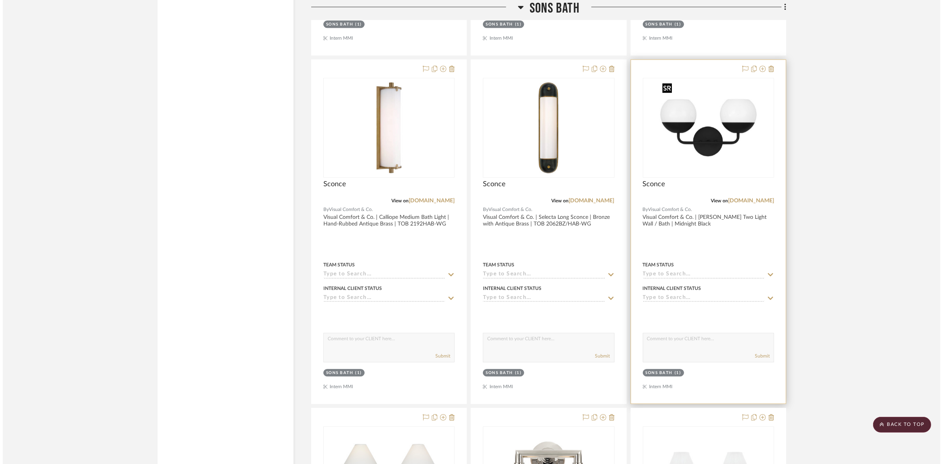
scroll to position [0, 0]
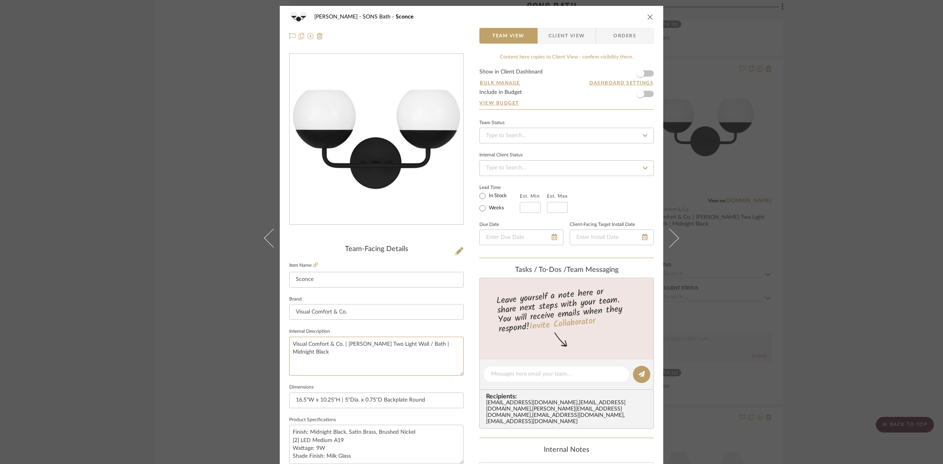
drag, startPoint x: 452, startPoint y: 344, endPoint x: 252, endPoint y: 349, distance: 200.1
click at [251, 349] on div "[PERSON_NAME] SONS Bath Sconce Team View Client View Orders Team-Facing Details…" at bounding box center [471, 232] width 943 height 464
click at [215, 130] on div "[PERSON_NAME] SONS Bath Sconce Team View Client View Orders Team-Facing Details…" at bounding box center [471, 232] width 943 height 464
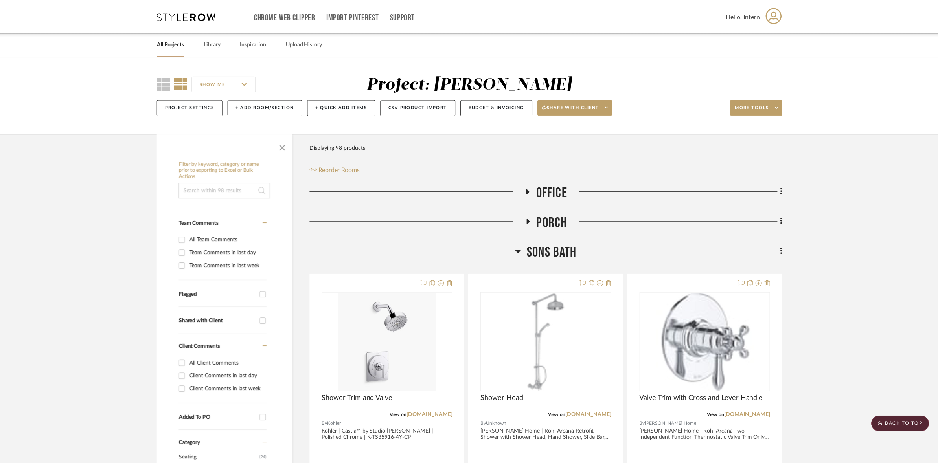
scroll to position [2655, 0]
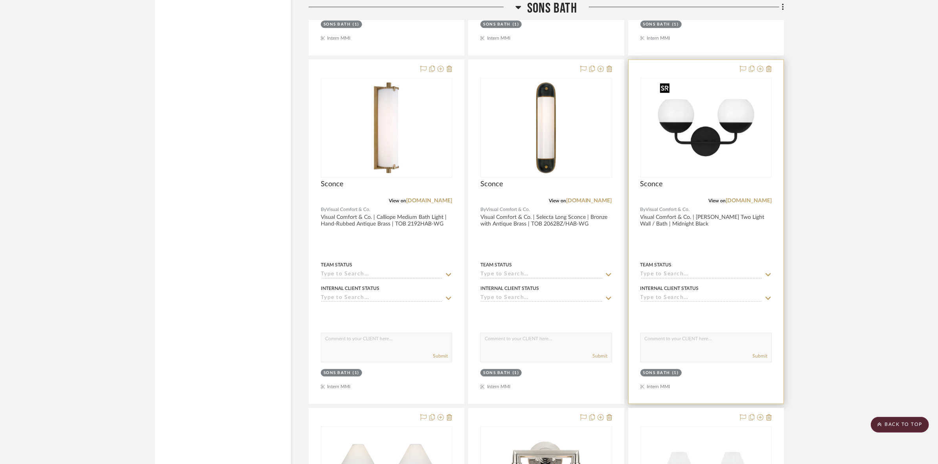
click at [724, 136] on img "0" at bounding box center [706, 128] width 98 height 98
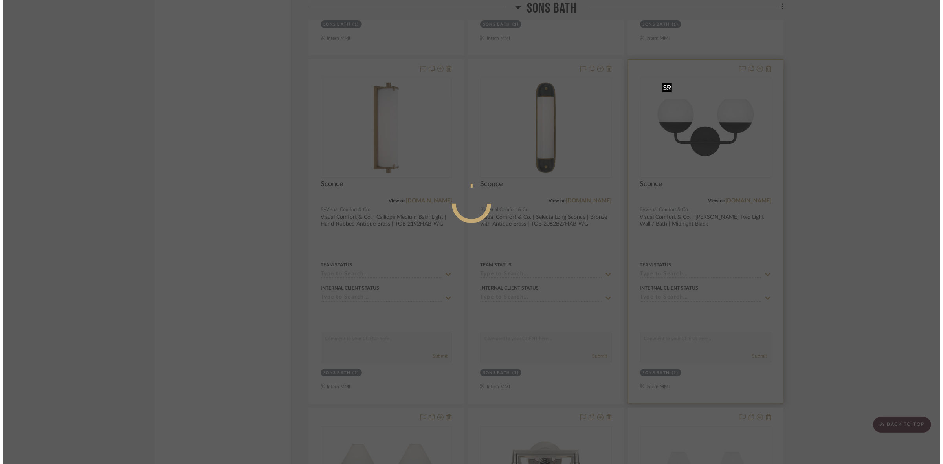
scroll to position [0, 0]
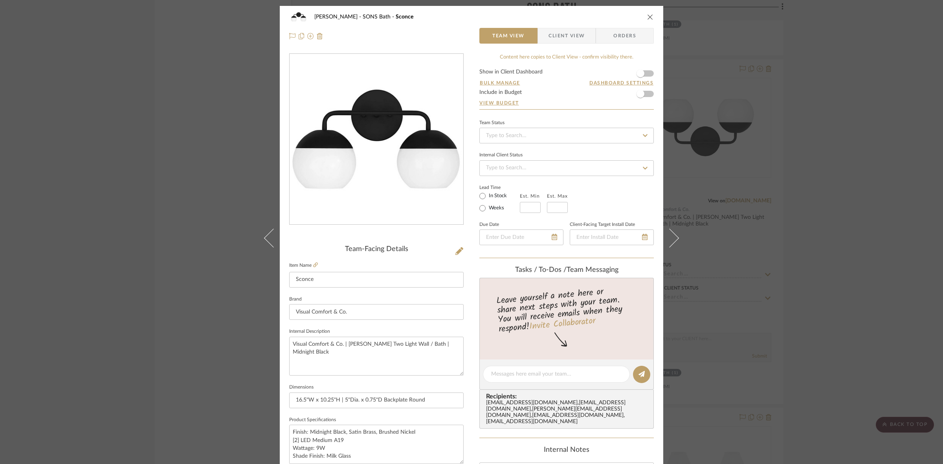
click at [566, 38] on span "Client View" at bounding box center [567, 36] width 36 height 16
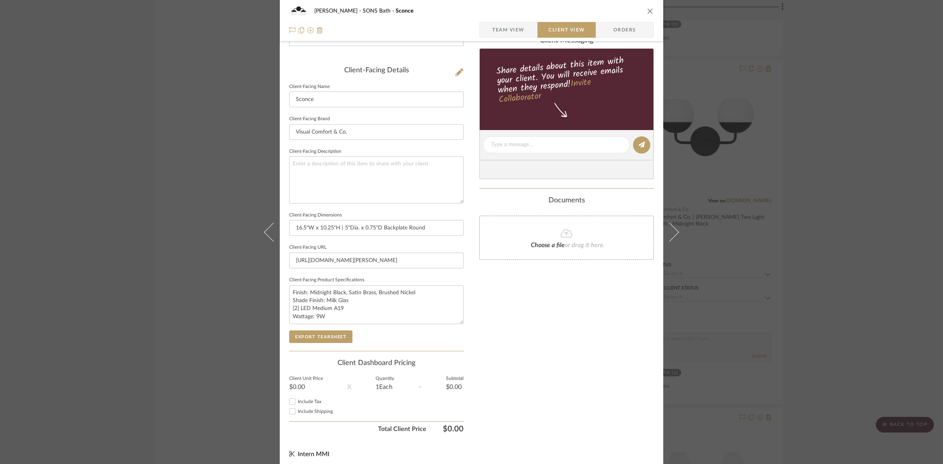
scroll to position [182, 0]
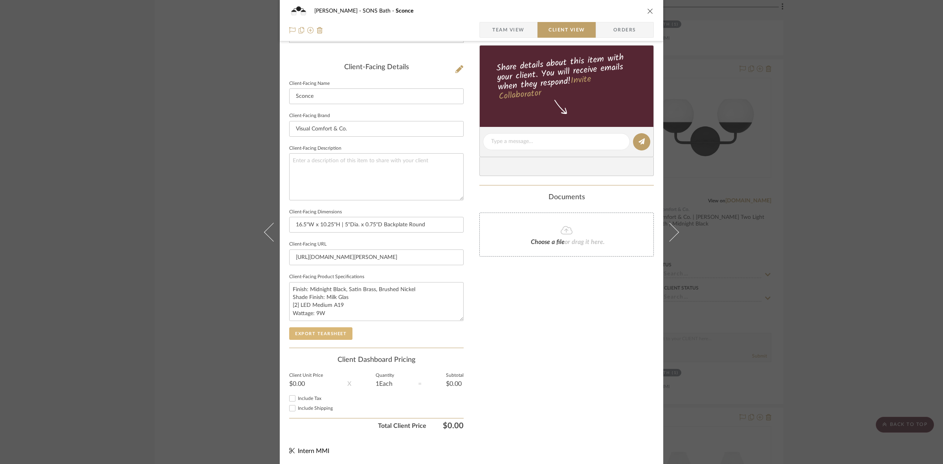
click at [341, 336] on button "Export Tearsheet" at bounding box center [320, 333] width 63 height 13
click at [132, 254] on div "[PERSON_NAME] SONS Bath Sconce Team View Client View Orders Client-Facing Detai…" at bounding box center [471, 232] width 943 height 464
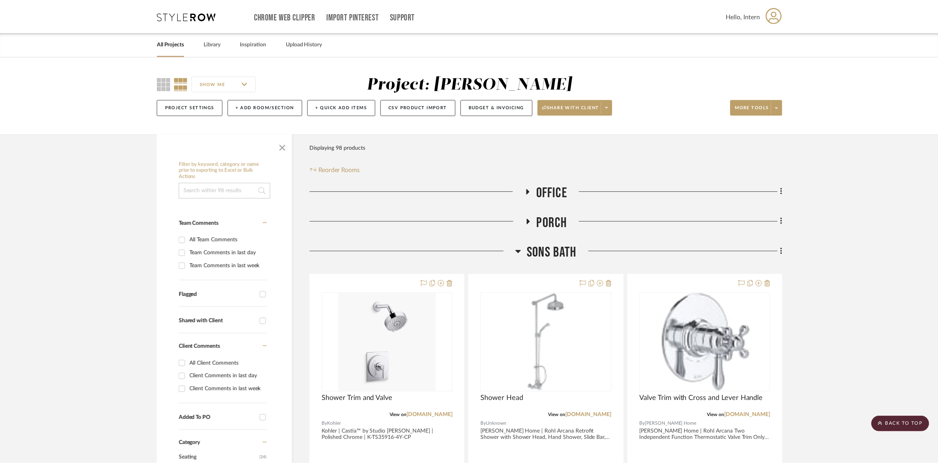
scroll to position [2655, 0]
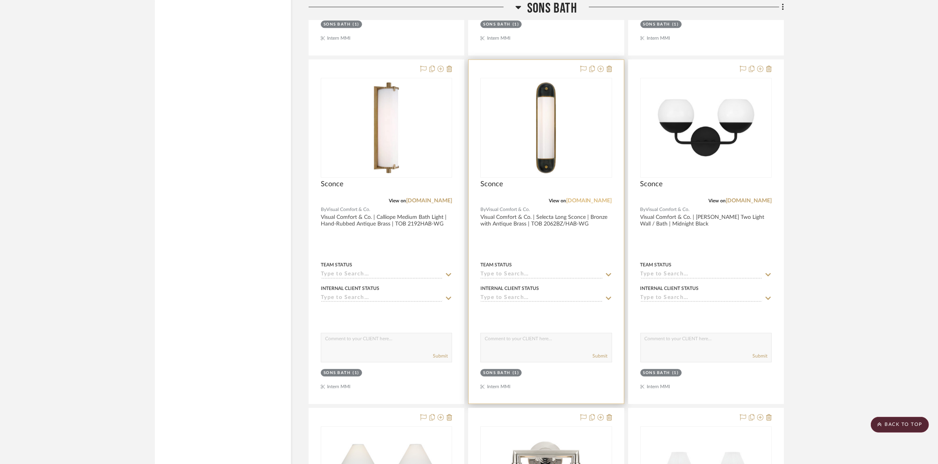
click at [582, 200] on link "[DOMAIN_NAME]" at bounding box center [589, 201] width 46 height 6
click at [560, 109] on img "0" at bounding box center [546, 128] width 98 height 98
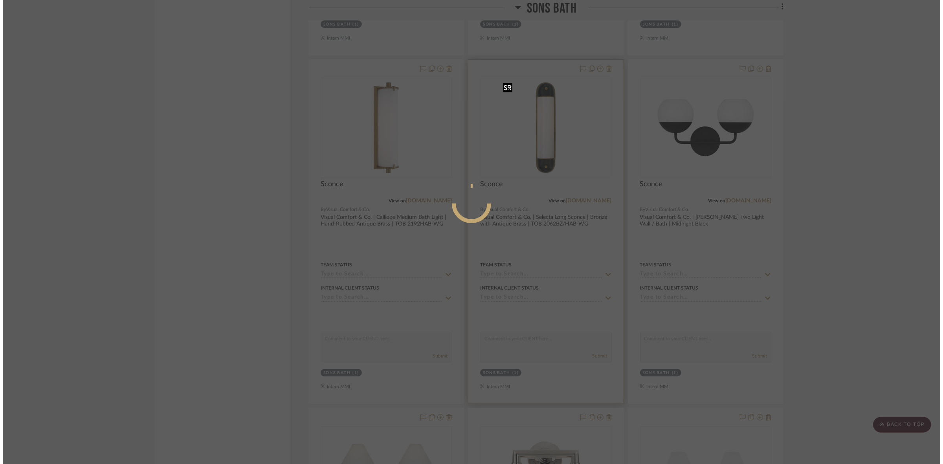
scroll to position [0, 0]
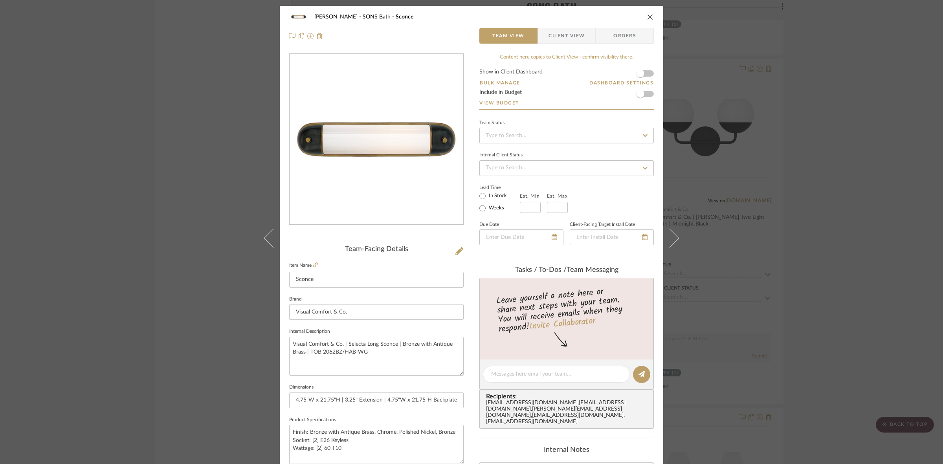
click at [563, 38] on span "Client View" at bounding box center [567, 36] width 36 height 16
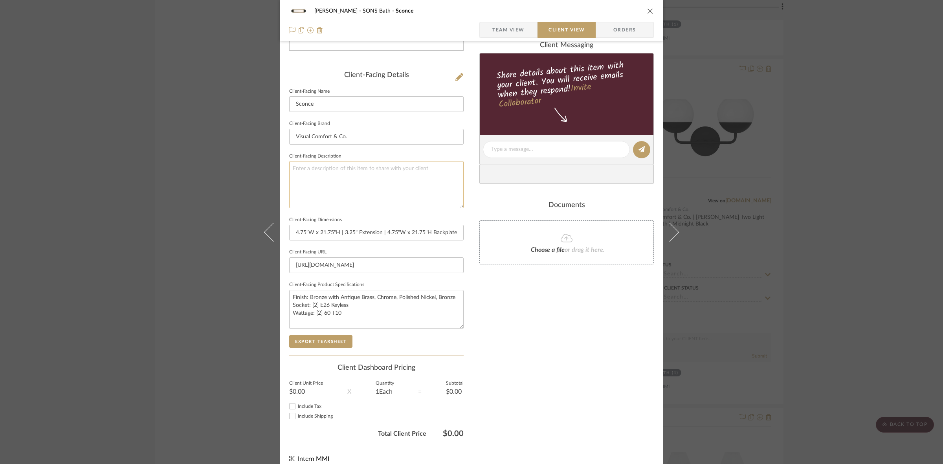
scroll to position [182, 0]
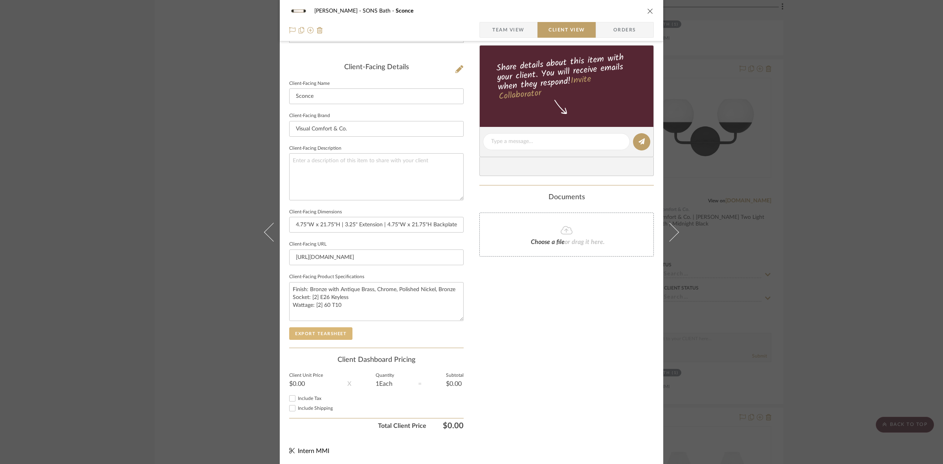
click at [321, 334] on button "Export Tearsheet" at bounding box center [320, 333] width 63 height 13
click at [147, 194] on div "[PERSON_NAME] SONS Bath Sconce Team View Client View Orders Client-Facing Detai…" at bounding box center [471, 232] width 943 height 464
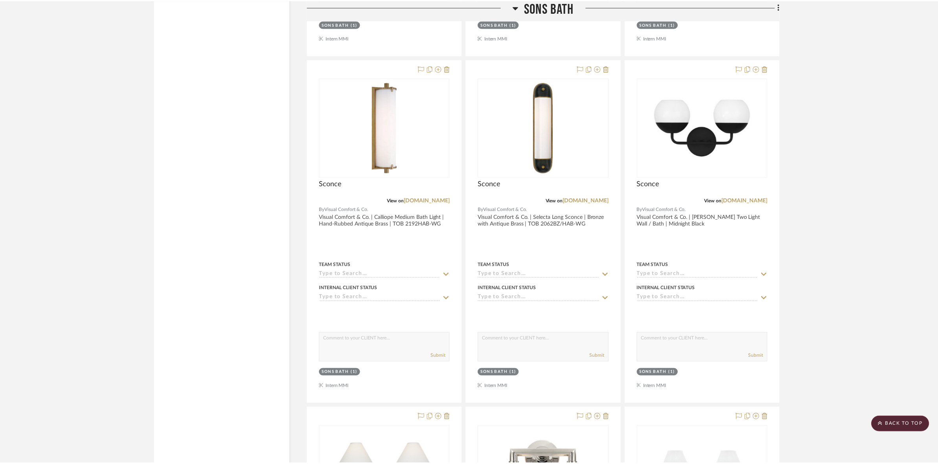
scroll to position [2655, 0]
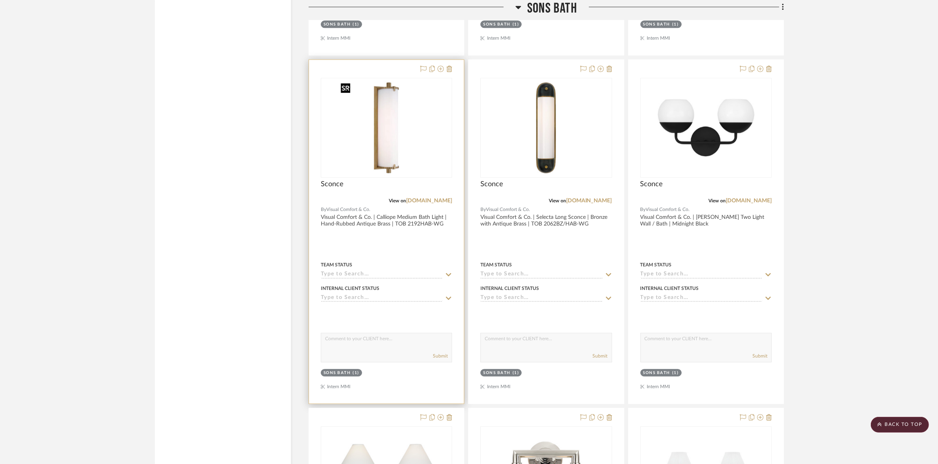
click at [372, 130] on img "0" at bounding box center [386, 128] width 98 height 98
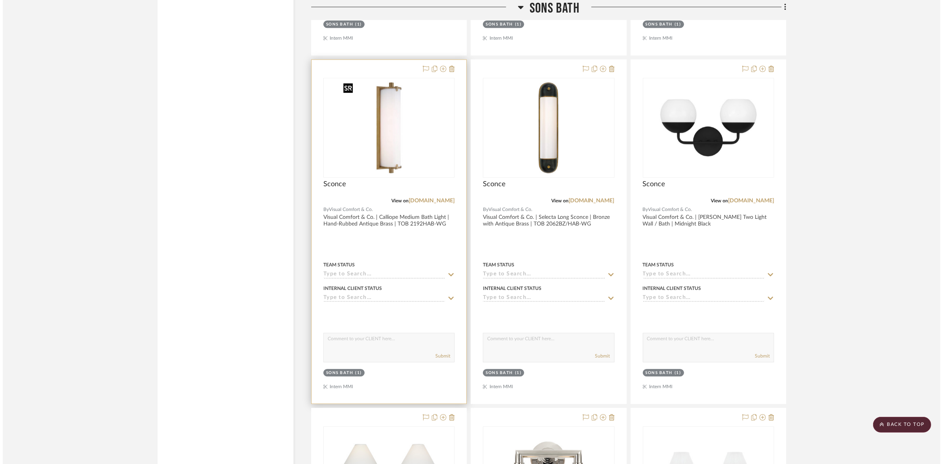
scroll to position [0, 0]
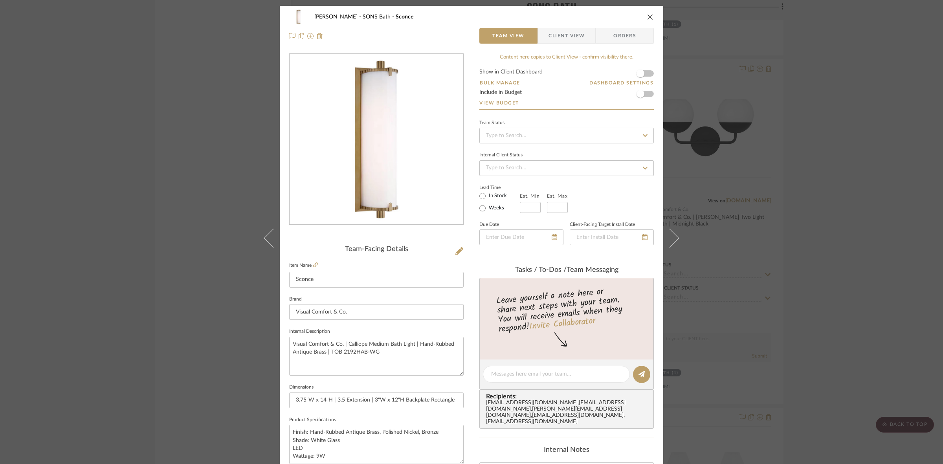
click at [223, 162] on div "[PERSON_NAME] SONS Bath Sconce Team View Client View Orders Team-Facing Details…" at bounding box center [471, 232] width 943 height 464
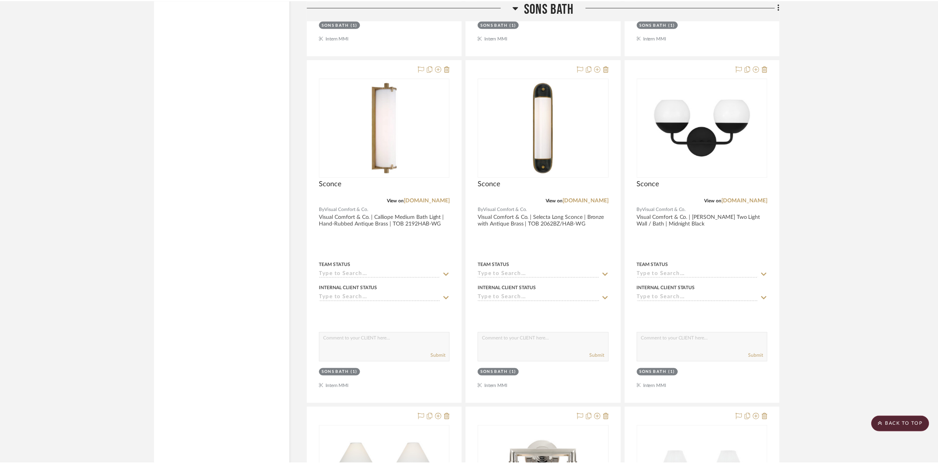
scroll to position [2655, 0]
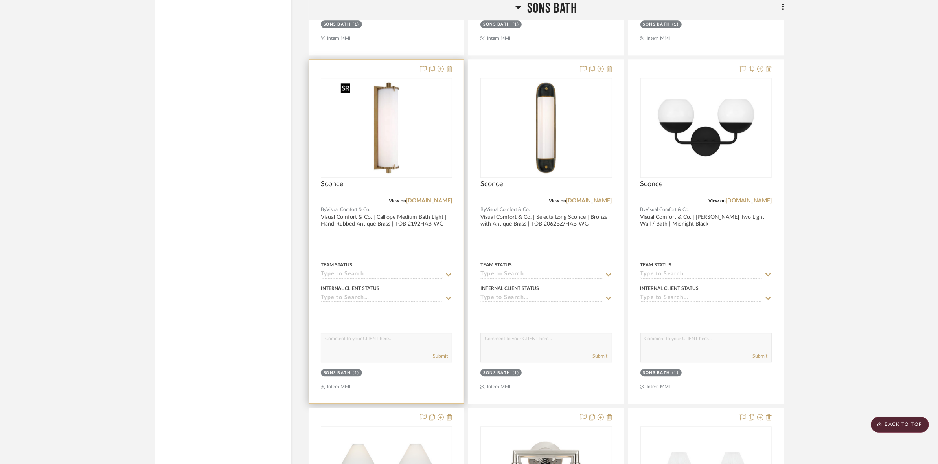
click at [390, 152] on img "0" at bounding box center [386, 128] width 98 height 98
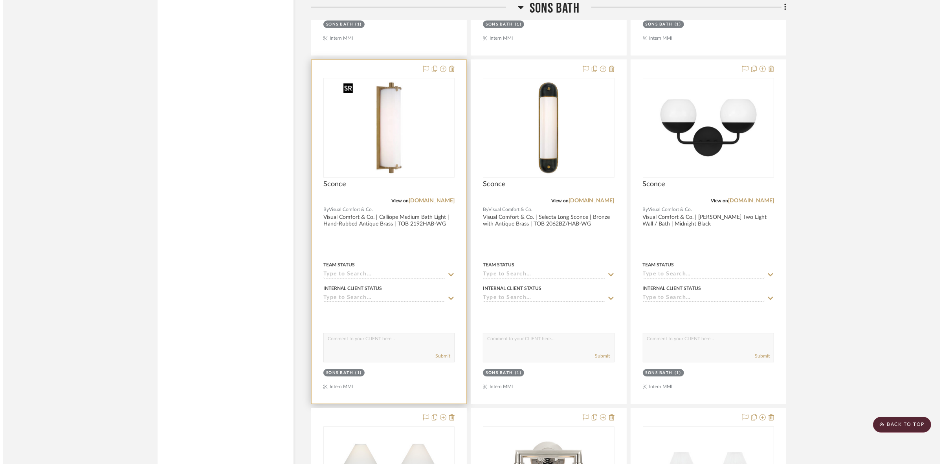
scroll to position [0, 0]
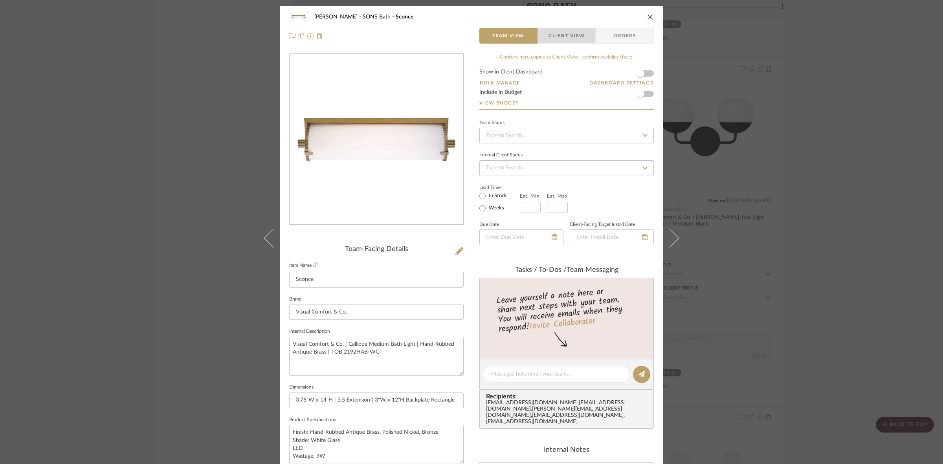
click at [555, 35] on span "Client View" at bounding box center [567, 36] width 36 height 16
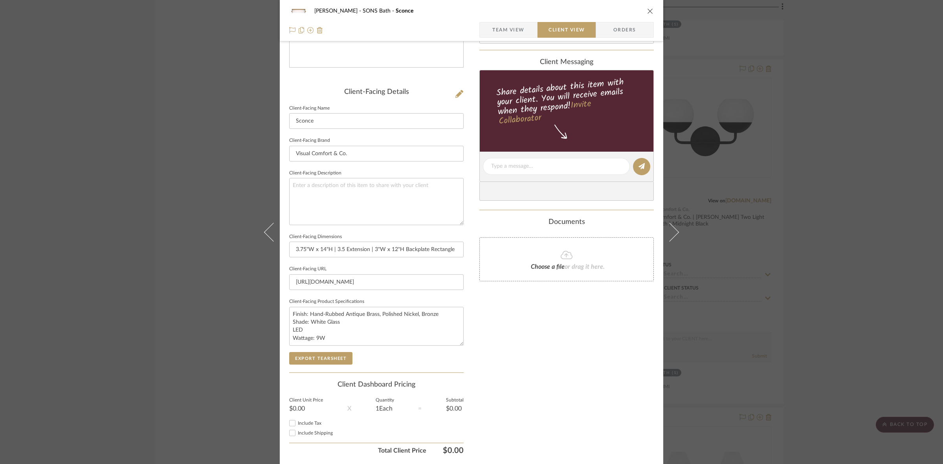
scroll to position [182, 0]
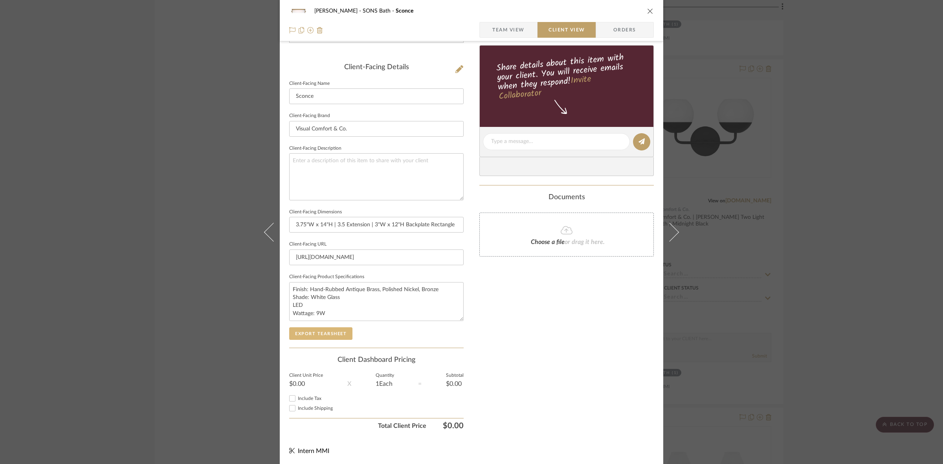
click at [325, 334] on button "Export Tearsheet" at bounding box center [320, 333] width 63 height 13
click at [290, 305] on textarea "Finish: Hand-Rubbed Antique Brass, Polished Nickel, Bronze Shade: White Glass L…" at bounding box center [376, 301] width 175 height 39
click at [360, 299] on textarea "Finish: Hand-Rubbed Antique Brass, Polished Nickel, Bronze Shade: White Glass S…" at bounding box center [376, 301] width 175 height 39
drag, startPoint x: 327, startPoint y: 303, endPoint x: 280, endPoint y: 305, distance: 47.6
click at [280, 305] on div "[PERSON_NAME] SONS Bath Sconce Team View Client View Orders Client-Facing Detai…" at bounding box center [472, 144] width 384 height 641
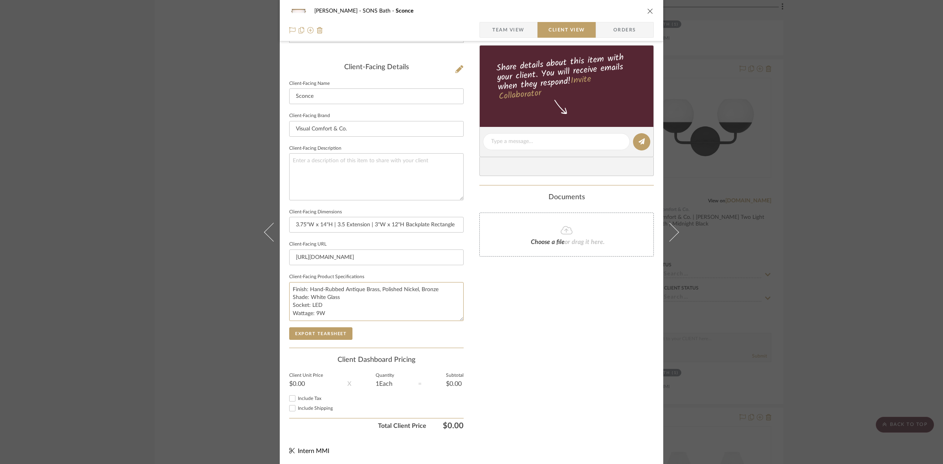
type textarea "Finish: Hand-Rubbed Antique Brass, Polished Nickel, Bronze Shade: White Glass S…"
click at [514, 27] on span "Team View" at bounding box center [508, 30] width 32 height 16
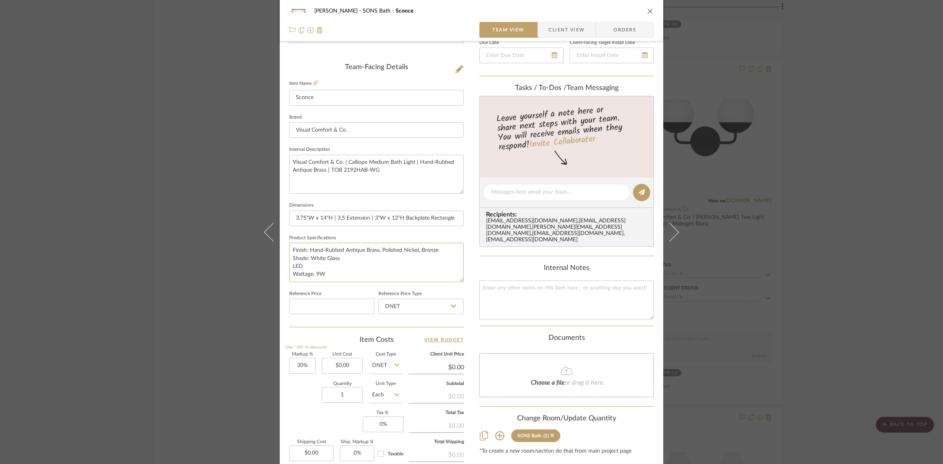
drag, startPoint x: 309, startPoint y: 268, endPoint x: 281, endPoint y: 265, distance: 27.8
click at [281, 265] on div "[PERSON_NAME] SONS Bath Sconce Team View Client View Orders Team-Facing Details…" at bounding box center [472, 187] width 384 height 726
paste textarea "Socket:"
type textarea "Finish: Hand-Rubbed Antique Brass, Polished Nickel, Bronze Shade: White Glass S…"
click at [357, 217] on input "3.75"W x 14"H | 3.5 Extension | 3"W x 12"H Backplate Rectangle" at bounding box center [376, 219] width 175 height 16
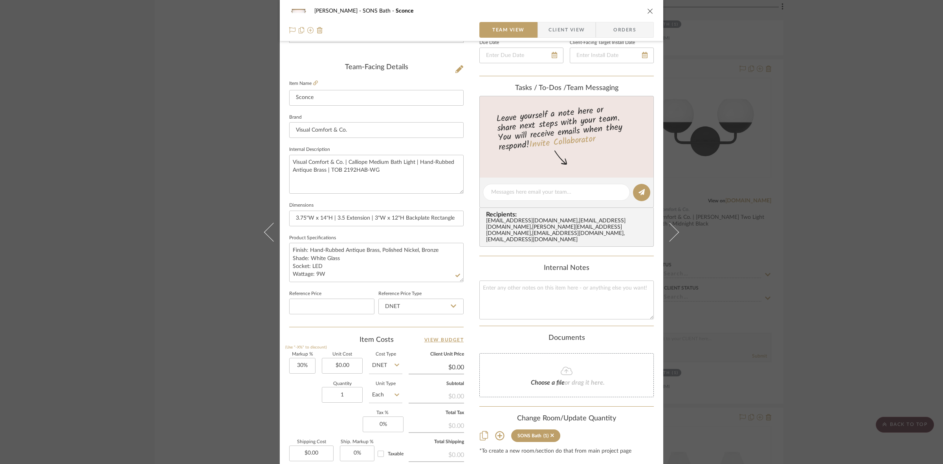
click at [557, 32] on span "Client View" at bounding box center [567, 30] width 36 height 16
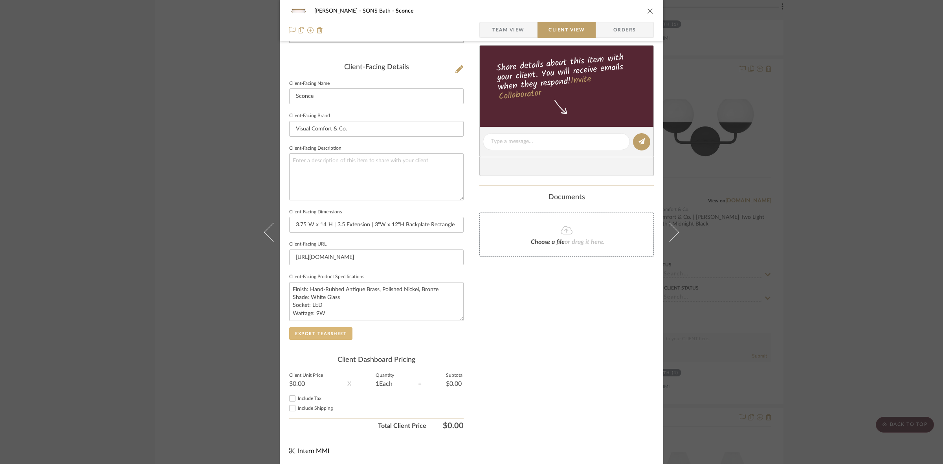
click at [321, 331] on button "Export Tearsheet" at bounding box center [320, 333] width 63 height 13
click at [226, 182] on div "[PERSON_NAME] SONS Bath Sconce Team View Client View Orders Client-Facing Detai…" at bounding box center [471, 232] width 943 height 464
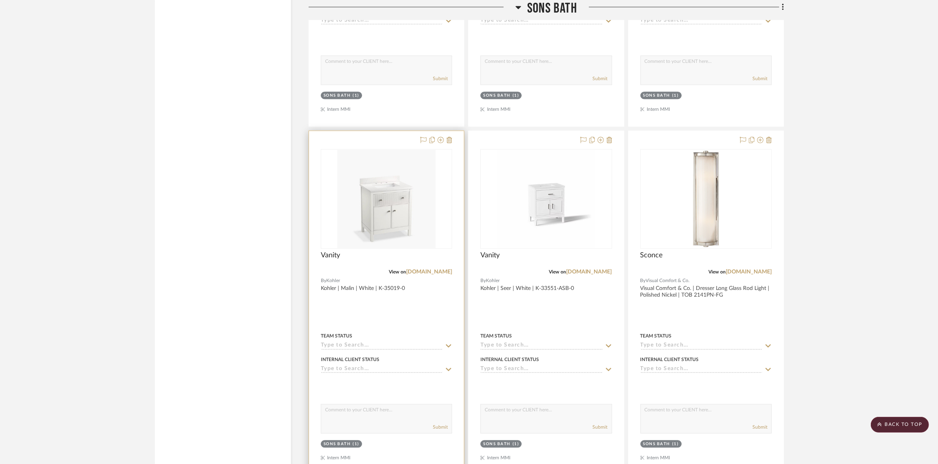
scroll to position [2213, 0]
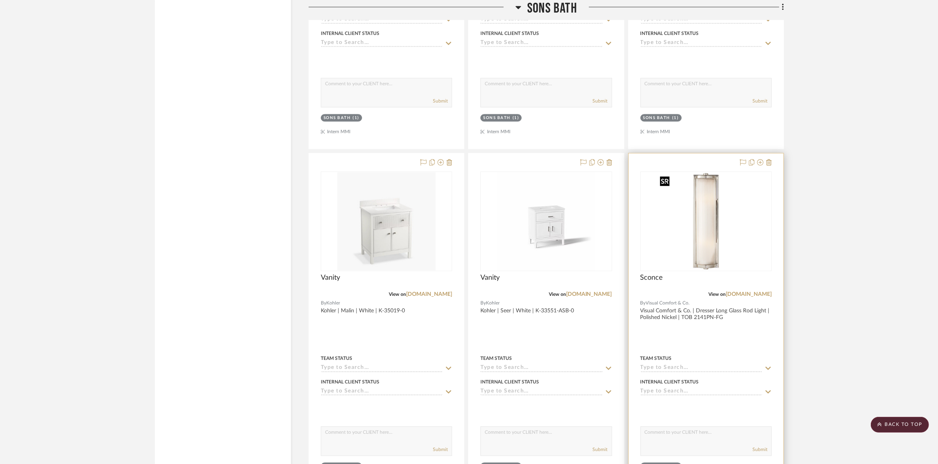
click at [733, 237] on div at bounding box center [705, 221] width 131 height 100
click at [717, 231] on img "0" at bounding box center [706, 221] width 98 height 98
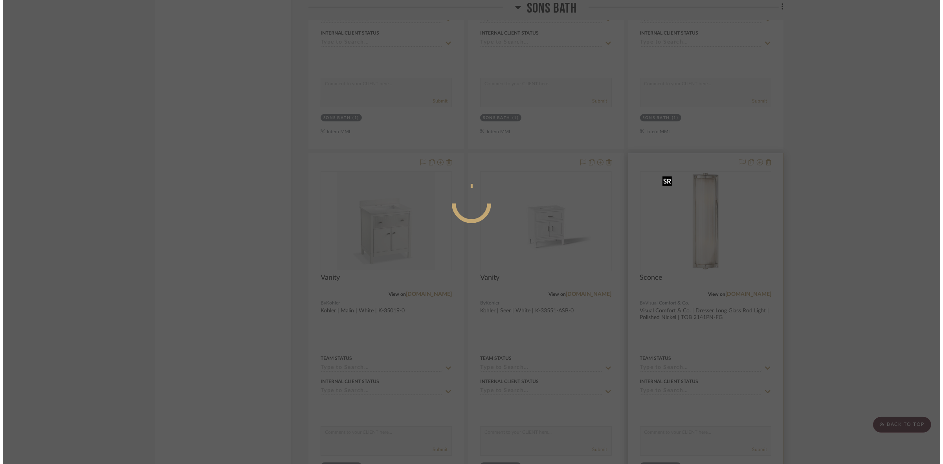
scroll to position [0, 0]
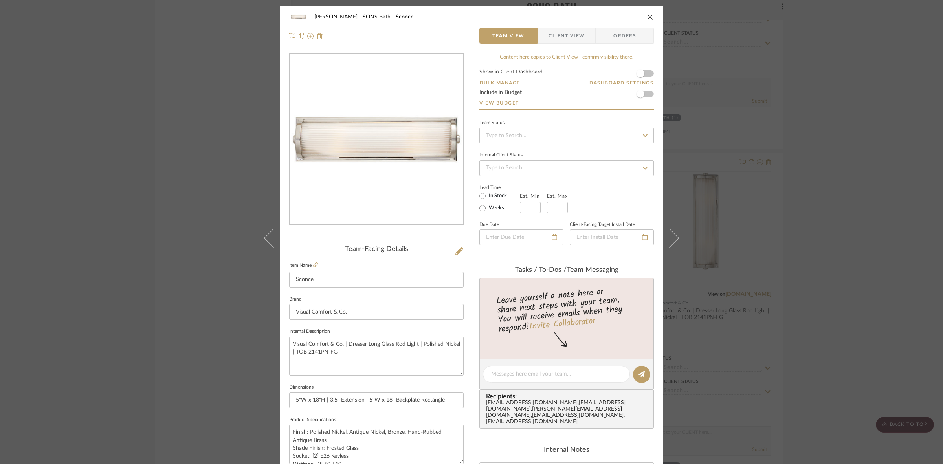
click at [572, 37] on span "Client View" at bounding box center [567, 36] width 36 height 16
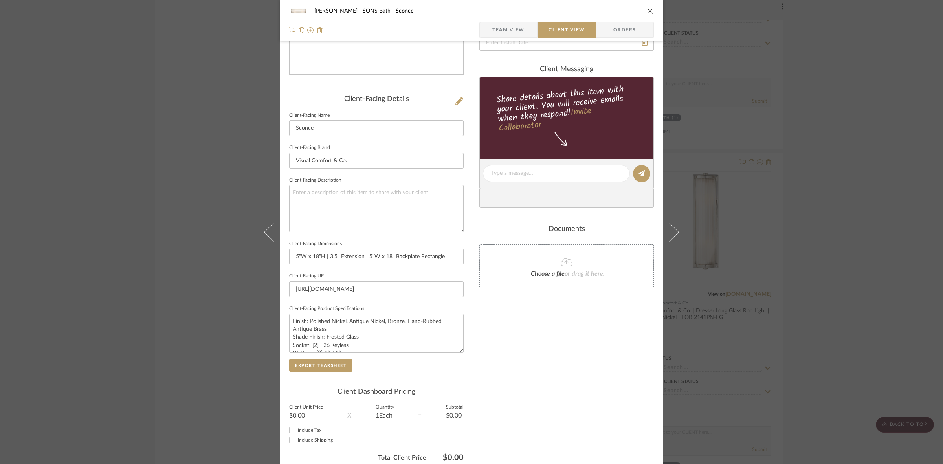
scroll to position [182, 0]
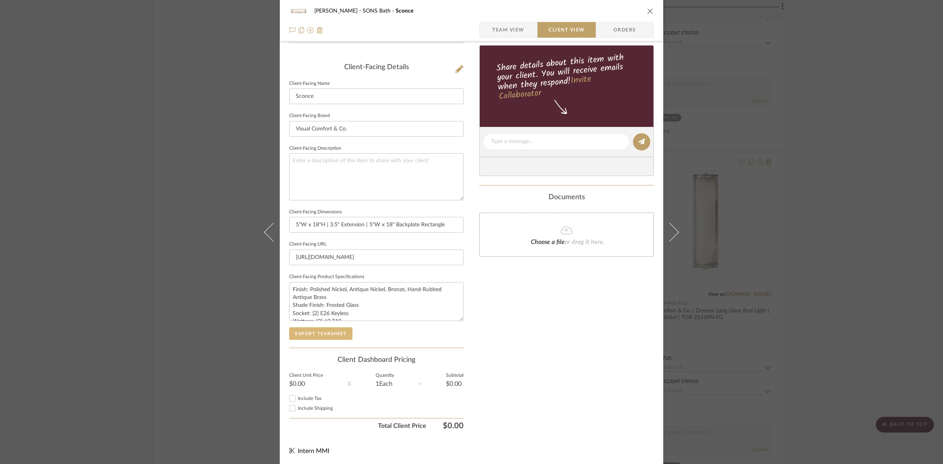
click at [333, 334] on button "Export Tearsheet" at bounding box center [320, 333] width 63 height 13
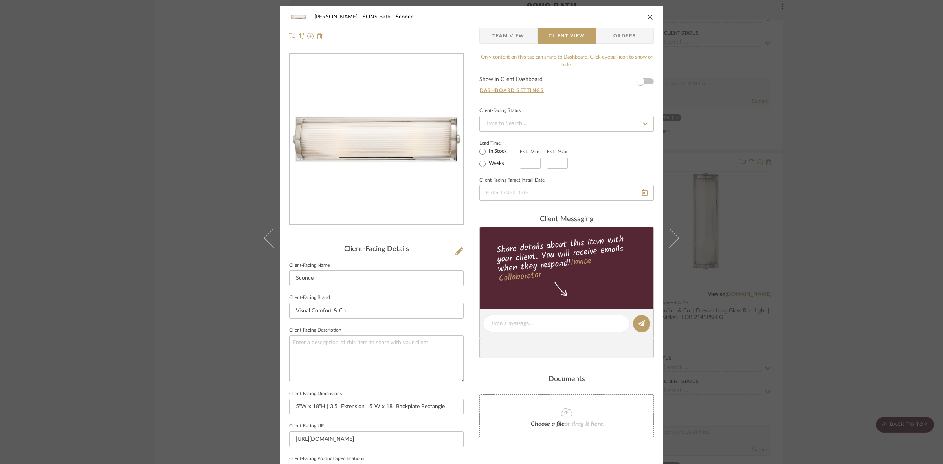
click at [111, 183] on div "[PERSON_NAME] SONS Bath Sconce Team View Client View Orders Client-Facing Detai…" at bounding box center [471, 232] width 943 height 464
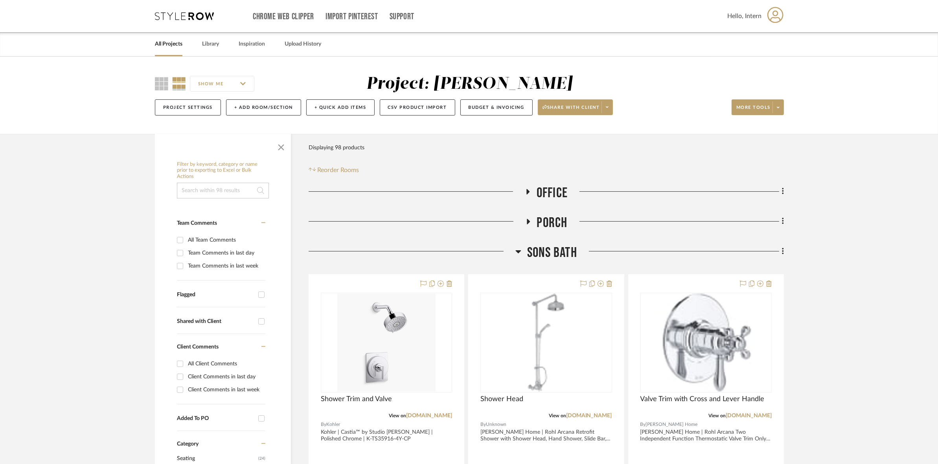
click at [559, 252] on span "SONS Bath" at bounding box center [552, 252] width 50 height 17
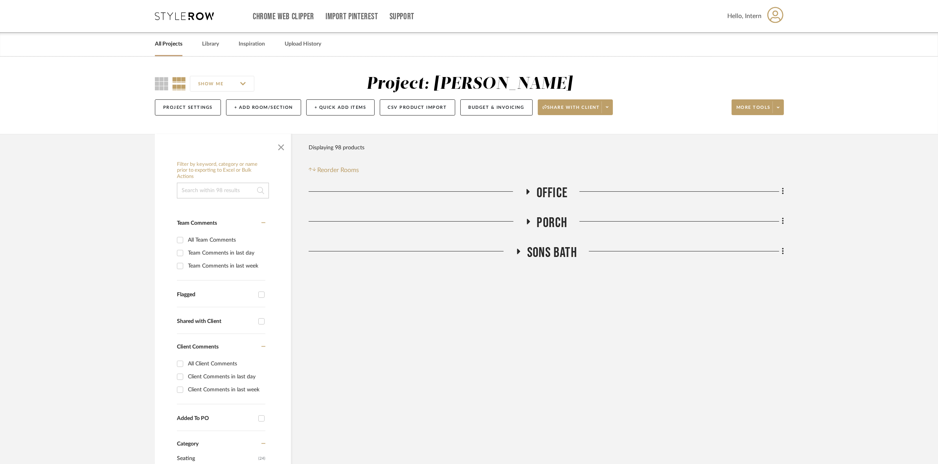
click at [546, 187] on span "Office" at bounding box center [551, 193] width 31 height 17
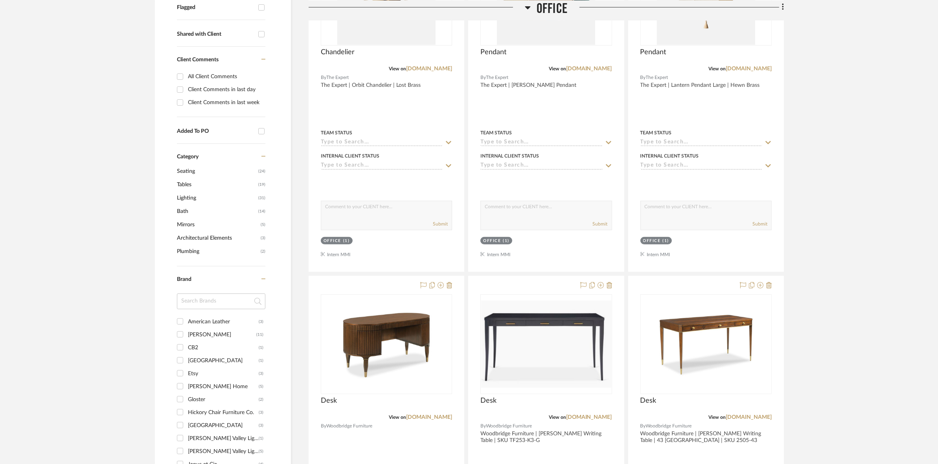
scroll to position [442, 0]
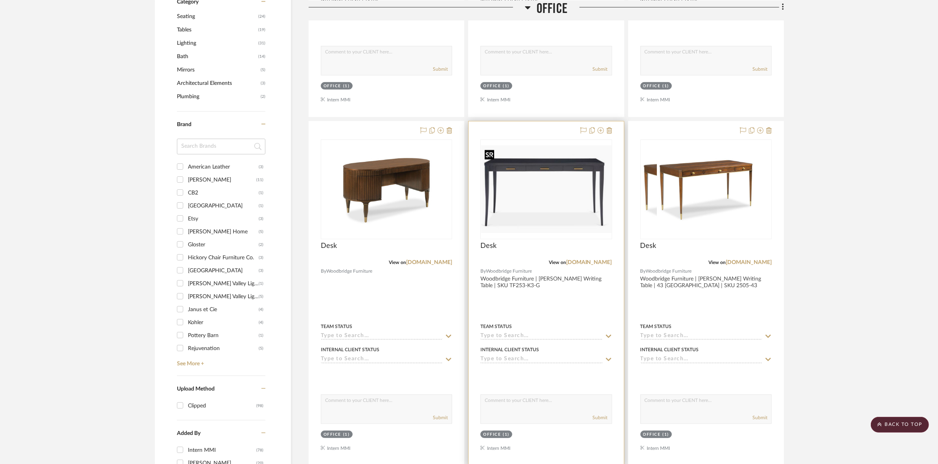
click at [559, 221] on img at bounding box center [546, 189] width 130 height 87
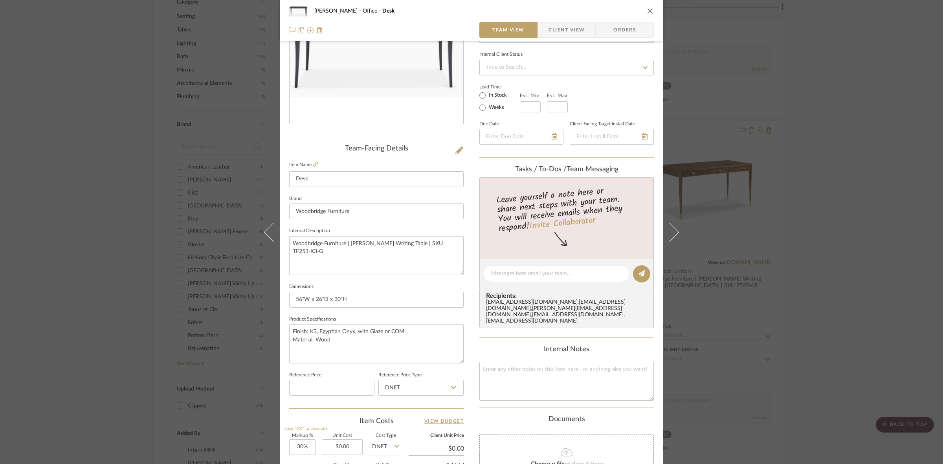
scroll to position [147, 0]
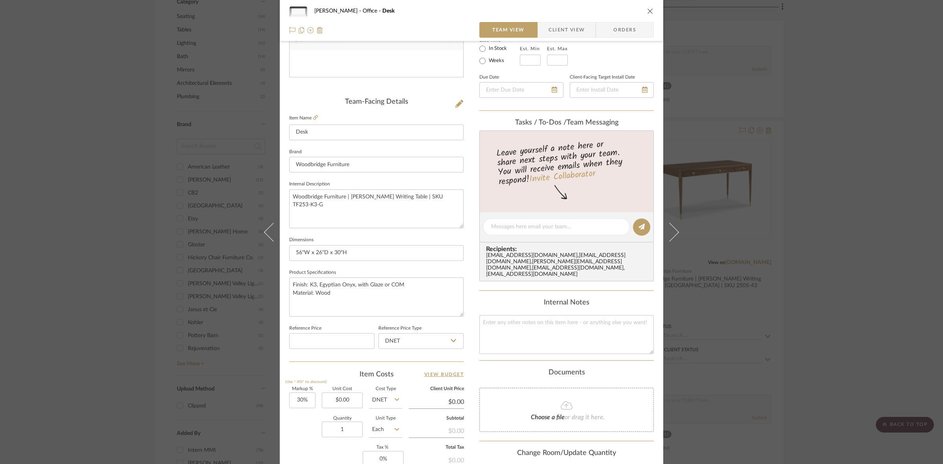
click at [85, 180] on div "[PERSON_NAME] Office Desk Team View Client View Orders Team-Facing Details Item…" at bounding box center [471, 232] width 943 height 464
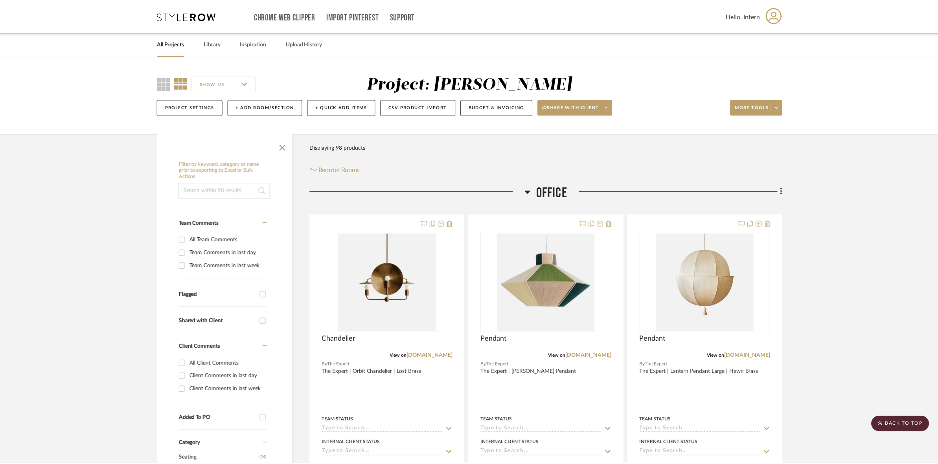
scroll to position [442, 0]
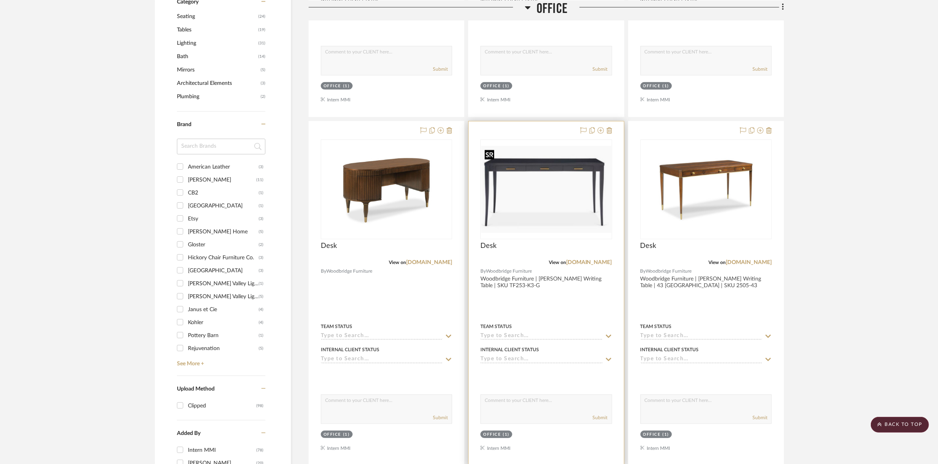
click at [561, 223] on img "0" at bounding box center [546, 189] width 130 height 87
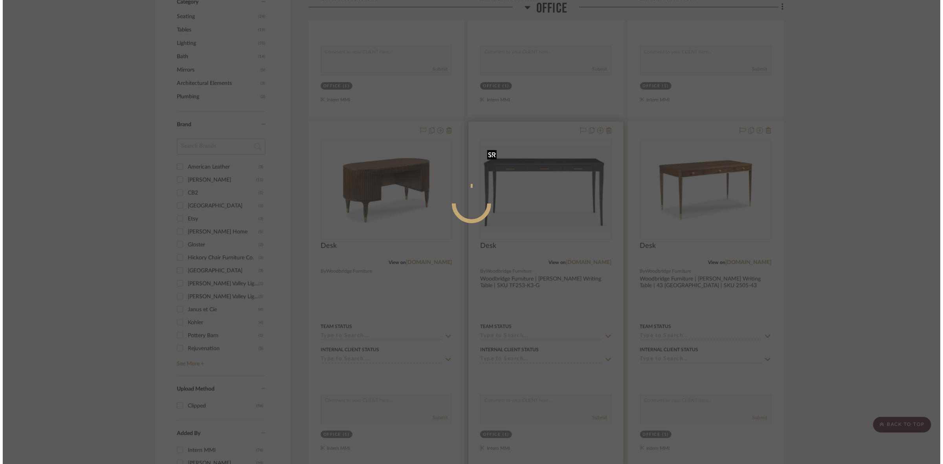
scroll to position [0, 0]
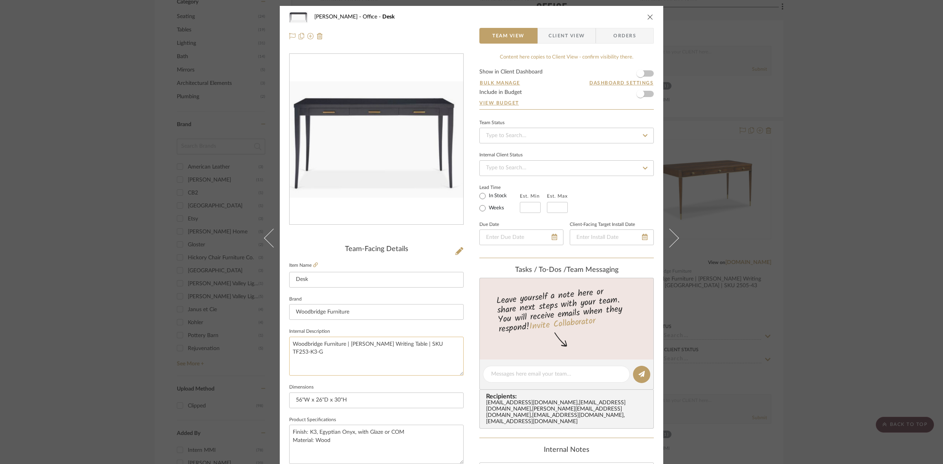
drag, startPoint x: 349, startPoint y: 345, endPoint x: 445, endPoint y: 347, distance: 96.7
click at [445, 347] on textarea "Woodbridge Furniture | [PERSON_NAME] Writing Table | SKU TF253-K3-G" at bounding box center [376, 356] width 175 height 39
click at [434, 352] on textarea "Woodbridge Furniture | [PERSON_NAME] Writing Table | SKU TF253-K3-G" at bounding box center [376, 356] width 175 height 39
click at [356, 403] on input "56"W x 26"D x 30"H" at bounding box center [376, 401] width 175 height 16
type input "56"W x 26"D x 30"H | Clearance between legs and apron"
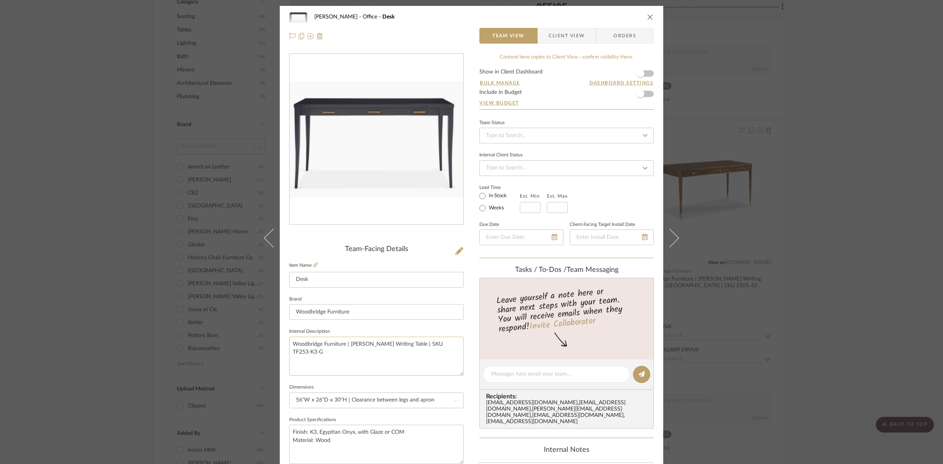
click at [367, 351] on textarea "Woodbridge Furniture | [PERSON_NAME] Writing Table | SKU TF253-K3-G" at bounding box center [376, 356] width 175 height 39
click at [368, 312] on input "Woodbridge Furniture" at bounding box center [376, 312] width 175 height 16
click at [554, 33] on span "Client View" at bounding box center [567, 36] width 36 height 16
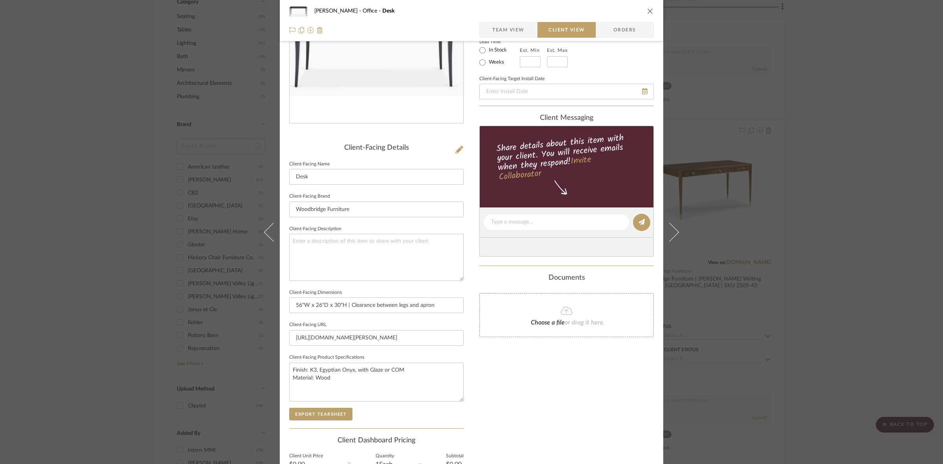
scroll to position [182, 0]
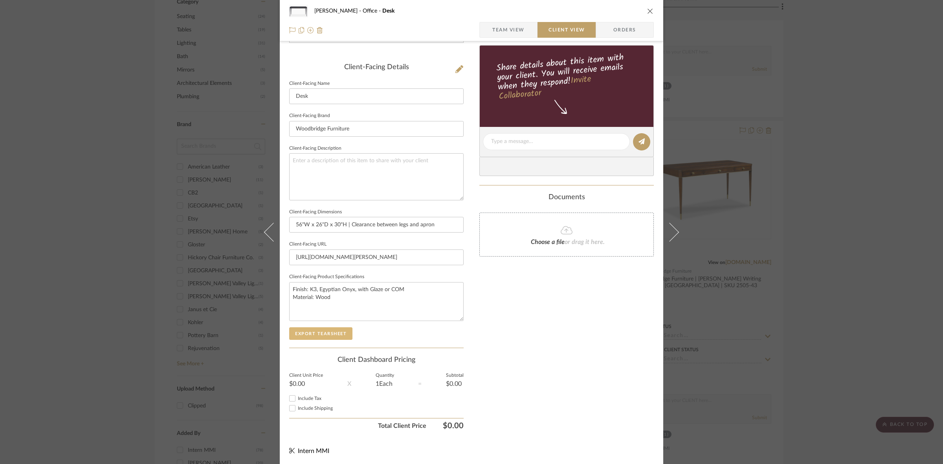
click at [327, 330] on button "Export Tearsheet" at bounding box center [320, 333] width 63 height 13
click at [69, 191] on div "[PERSON_NAME] Office Desk Team View Client View Orders Client-Facing Details Cl…" at bounding box center [471, 232] width 943 height 464
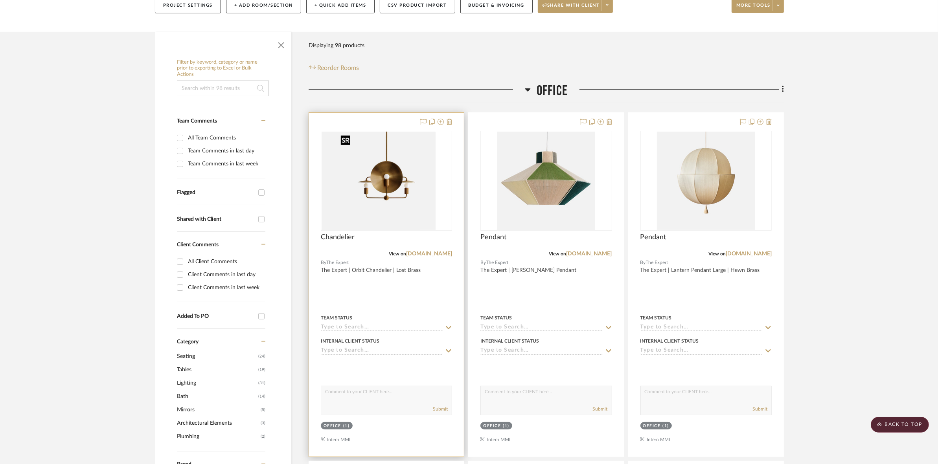
scroll to position [98, 0]
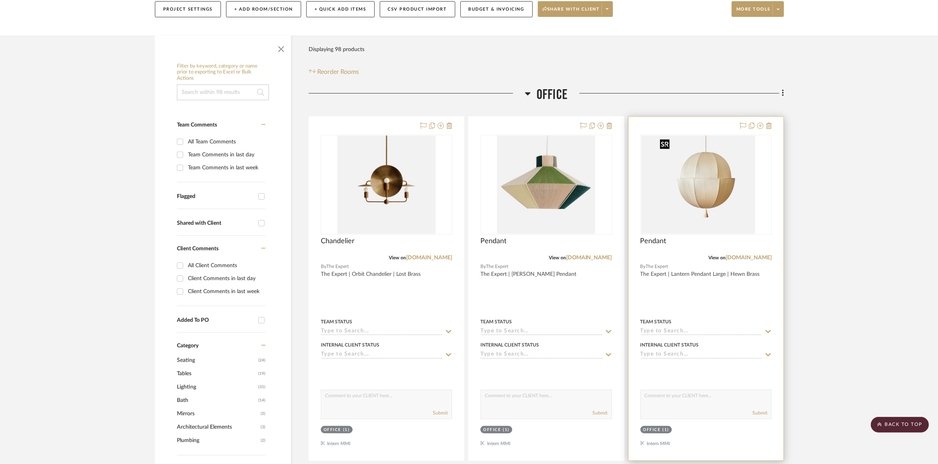
click at [690, 204] on img at bounding box center [706, 185] width 98 height 98
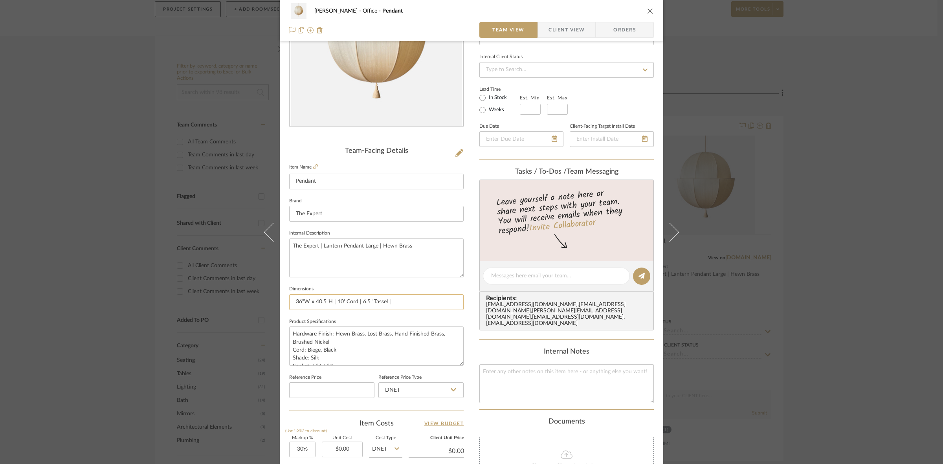
click at [397, 301] on input "36"W x 40.5"H | 10' Cord | 6.5" Tassel |" at bounding box center [376, 302] width 175 height 16
type input "36"W x 40.5"H | 10' Cord | 6.5" Tassel"
click at [375, 362] on textarea "Hardware Finish: Hewn Brass, Lost Brass, Hand Finished Brass, Brushed Nickel Co…" at bounding box center [376, 346] width 175 height 39
click at [571, 26] on span "Client View" at bounding box center [567, 30] width 36 height 16
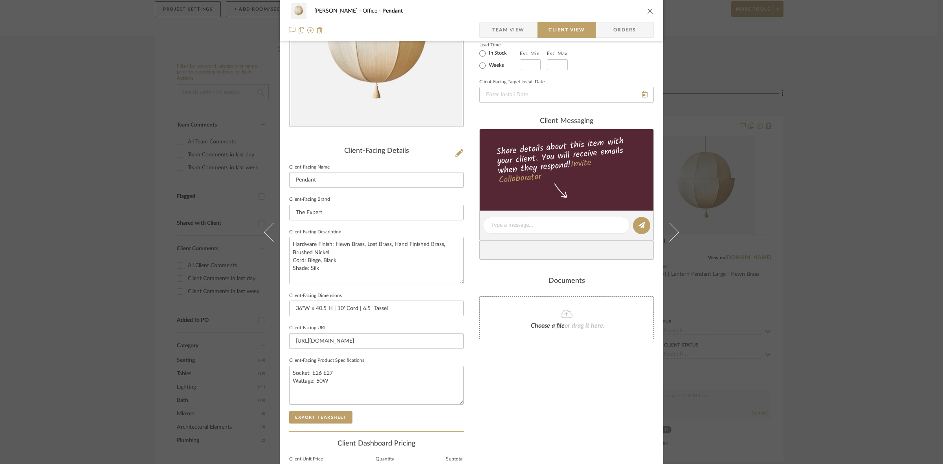
click at [506, 30] on span "Team View" at bounding box center [508, 30] width 32 height 16
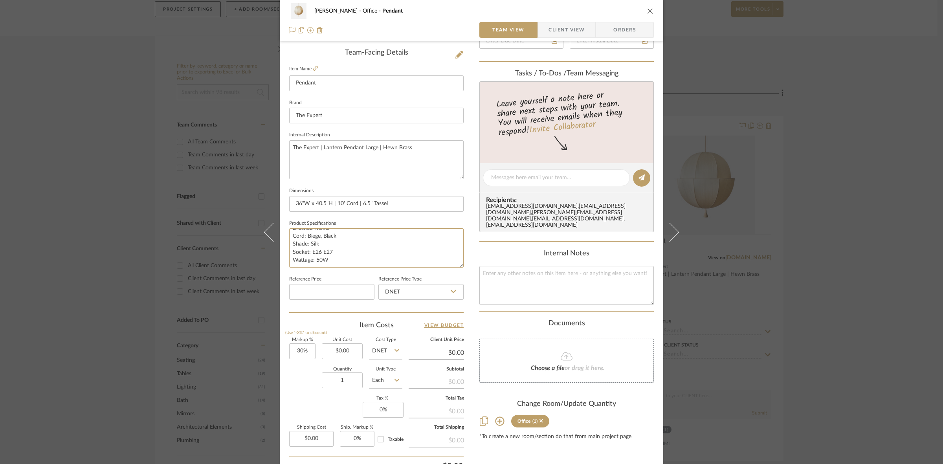
scroll to position [0, 0]
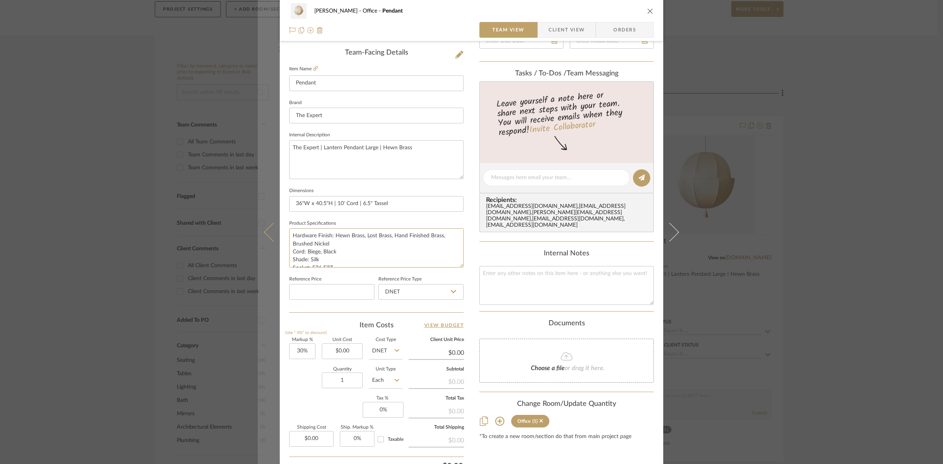
drag, startPoint x: 350, startPoint y: 261, endPoint x: 274, endPoint y: 213, distance: 90.8
click at [274, 213] on mat-dialog-content "[PERSON_NAME] Office Pendant Team View Client View Orders Team-Facing Details I…" at bounding box center [472, 172] width 428 height 726
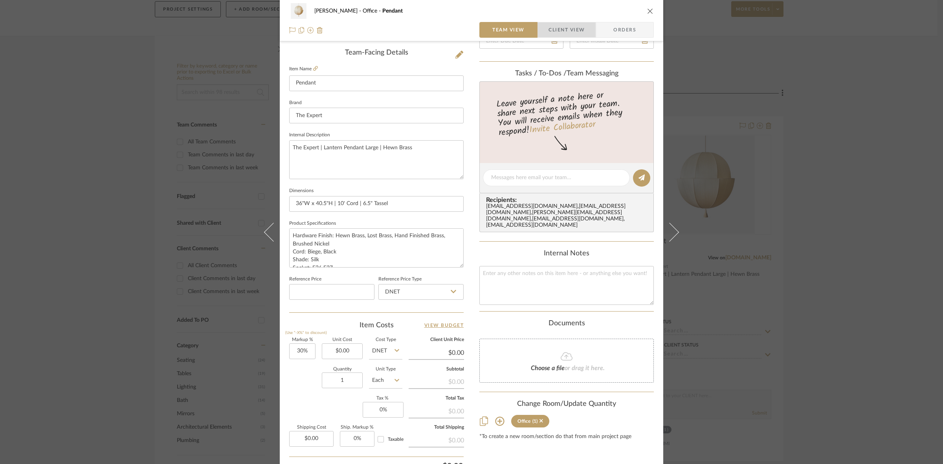
click at [571, 29] on span "Client View" at bounding box center [567, 30] width 36 height 16
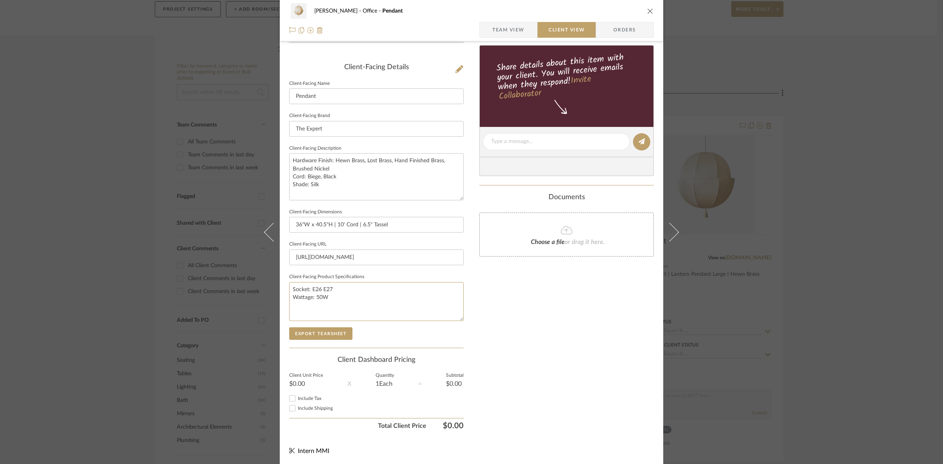
drag, startPoint x: 368, startPoint y: 307, endPoint x: 252, endPoint y: 278, distance: 119.0
click at [252, 278] on div "[PERSON_NAME] Office Pendant Team View Client View Orders Client-Facing Details…" at bounding box center [471, 232] width 943 height 464
paste textarea "Hardware Finish: Hewn Brass, Lost Brass, Hand Finished Brass, Brushed Nickel Co…"
type textarea "Hardware Finish: Hewn Brass, Lost Brass, Hand Finished Brass, Brushed Nickel Co…"
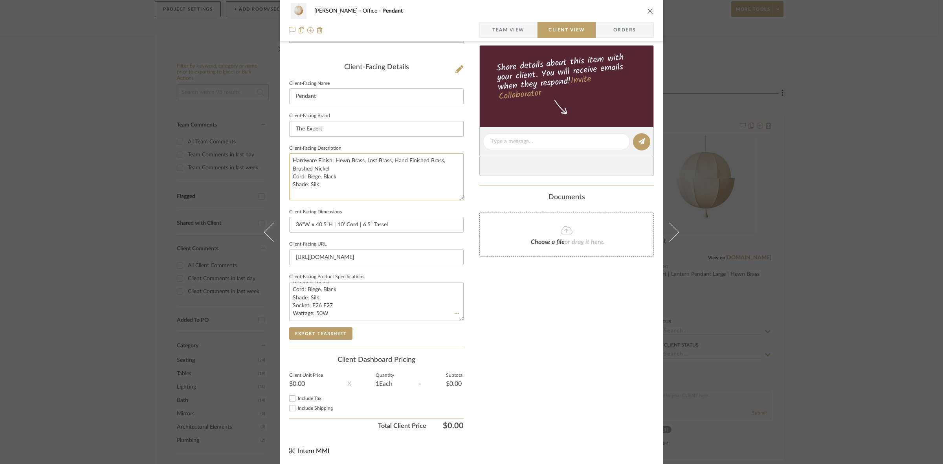
click at [344, 191] on textarea "Hardware Finish: Hewn Brass, Lost Brass, Hand Finished Brass, Brushed Nickel Co…" at bounding box center [376, 176] width 175 height 47
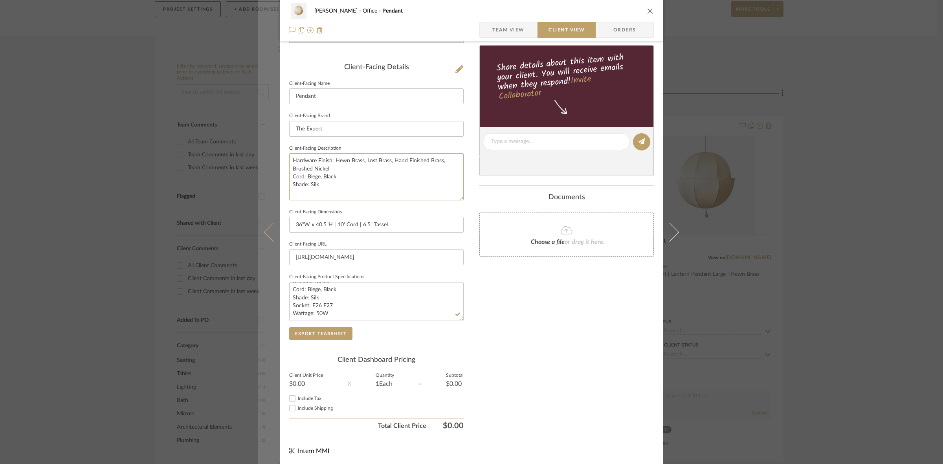
drag, startPoint x: 340, startPoint y: 187, endPoint x: 261, endPoint y: 146, distance: 89.6
click at [262, 144] on mat-dialog-content "[PERSON_NAME] Office Pendant Team View Client View Orders Client-Facing Details…" at bounding box center [472, 144] width 428 height 641
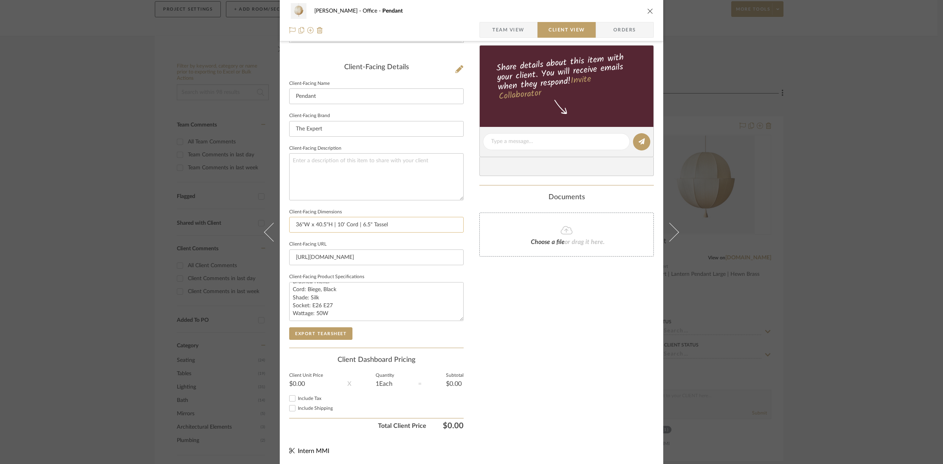
click at [408, 219] on input "36"W x 40.5"H | 10' Cord | 6.5" Tassel" at bounding box center [376, 225] width 175 height 16
click at [319, 335] on button "Export Tearsheet" at bounding box center [320, 333] width 63 height 13
click at [504, 28] on span "Team View" at bounding box center [508, 30] width 32 height 16
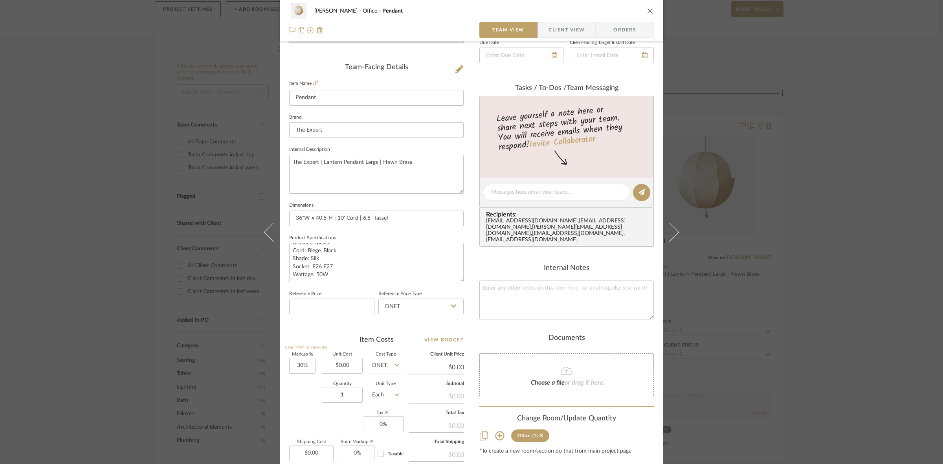
click at [558, 24] on span "Client View" at bounding box center [567, 30] width 36 height 16
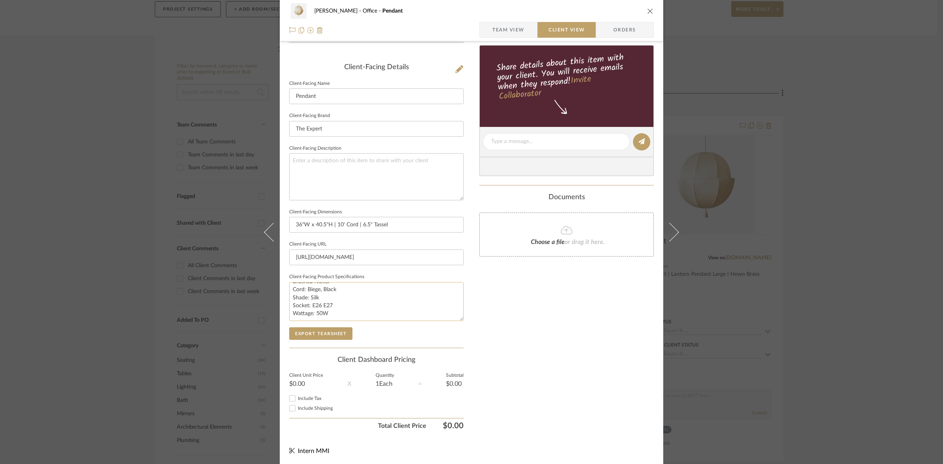
click at [320, 305] on textarea "Hardware Finish: Hewn Brass, Lost Brass, Hand Finished Brass, Brushed Nickel Co…" at bounding box center [376, 301] width 175 height 39
click at [318, 307] on textarea "Hardware Finish: Hewn Brass, Lost Brass, Hand Finished Brass, Brushed Nickel Co…" at bounding box center [376, 301] width 175 height 39
type textarea "Hardware Finish: Hewn Brass, Lost Brass, Hand Finished Brass, Brushed Nickel Co…"
click at [495, 331] on div "Only content on this tab can share to Dashboard. Click eyeball icon to show or …" at bounding box center [567, 152] width 175 height 562
click at [331, 336] on button "Export Tearsheet" at bounding box center [320, 333] width 63 height 13
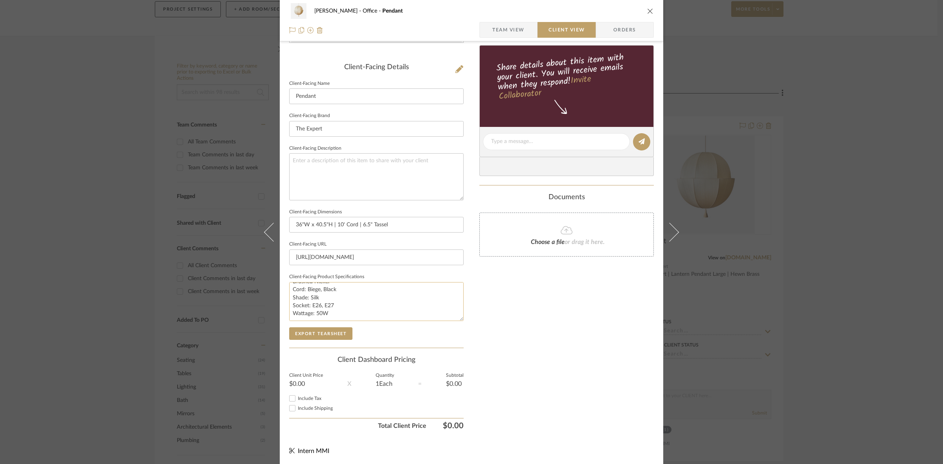
click at [319, 303] on textarea "Hardware Finish: Hewn Brass, Lost Brass, Hand Finished Brass, Brushed Nickel Co…" at bounding box center [376, 301] width 175 height 39
click at [359, 293] on textarea "Hardware Finish: Hewn Brass, Lost Brass, Hand Finished Brass, Brushed Nickel Co…" at bounding box center [376, 301] width 175 height 39
type textarea "Hardware Finish: Hewn Brass, Lost Brass, Hand Finished Brass, Brushed Nickel Co…"
click at [379, 254] on input "[URL][DOMAIN_NAME]" at bounding box center [376, 258] width 175 height 16
click at [315, 332] on button "Export Tearsheet" at bounding box center [320, 333] width 63 height 13
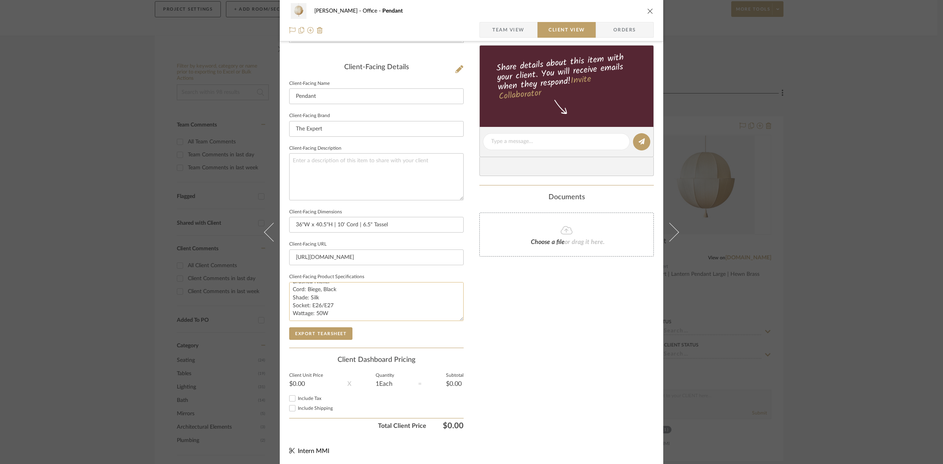
drag, startPoint x: 319, startPoint y: 304, endPoint x: 331, endPoint y: 306, distance: 12.7
click at [331, 306] on textarea "Hardware Finish: Hewn Brass, Lost Brass, Hand Finished Brass, Brushed Nickel Co…" at bounding box center [376, 301] width 175 height 39
type textarea "Hardware Finish: Hewn Brass, Lost Brass, Hand Finished Brass, Brushed Nickel Co…"
click at [345, 256] on input "[URL][DOMAIN_NAME]" at bounding box center [376, 258] width 175 height 16
click at [316, 332] on button "Export Tearsheet" at bounding box center [320, 333] width 63 height 13
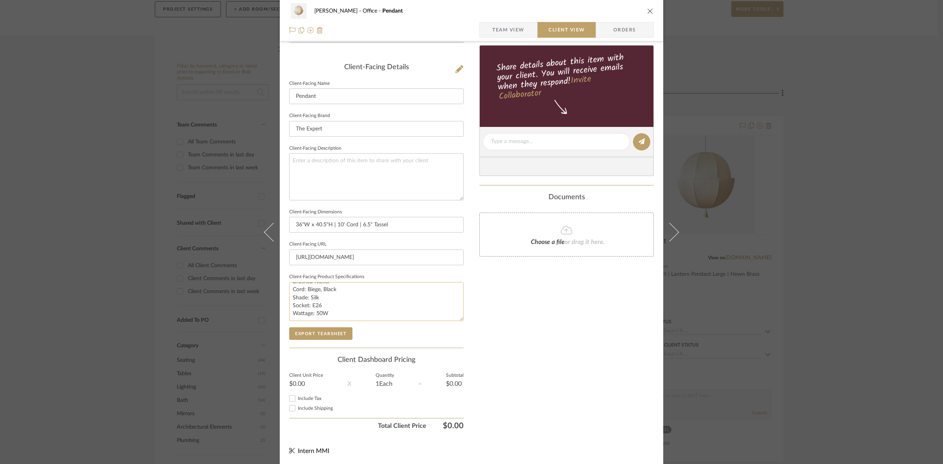
drag, startPoint x: 326, startPoint y: 303, endPoint x: 328, endPoint y: 315, distance: 12.0
click at [328, 315] on textarea "Hardware Finish: Hewn Brass, Lost Brass, Hand Finished Brass, Brushed Nickel Co…" at bounding box center [376, 301] width 175 height 39
click at [345, 305] on textarea "Hardware Finish: Hewn Brass, Lost Brass, Hand Finished Brass, Brushed Nickel Co…" at bounding box center [376, 301] width 175 height 39
type textarea "Hardware Finish: Hewn Brass, Lost Brass, Hand Finished Brass, Brushed Nickel Co…"
click at [351, 260] on input "[URL][DOMAIN_NAME]" at bounding box center [376, 258] width 175 height 16
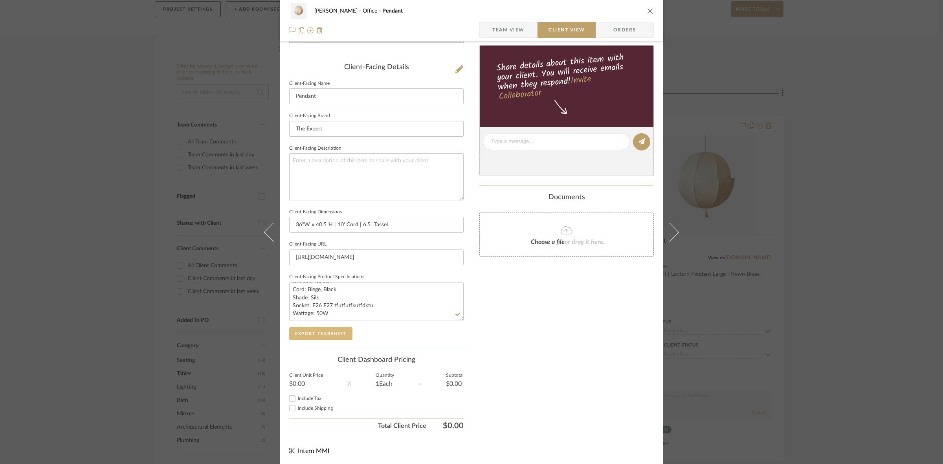
click at [323, 331] on button "Export Tearsheet" at bounding box center [320, 333] width 63 height 13
drag, startPoint x: 330, startPoint y: 303, endPoint x: 399, endPoint y: 303, distance: 69.2
click at [399, 303] on textarea "Hardware Finish: Hewn Brass, Lost Brass, Hand Finished Brass, Brushed Nickel Co…" at bounding box center [376, 301] width 175 height 39
type textarea "Hardware Finish: Hewn Brass, Lost Brass, Hand Finished Brass, Brushed Nickel Co…"
click at [381, 252] on input "[URL][DOMAIN_NAME]" at bounding box center [376, 258] width 175 height 16
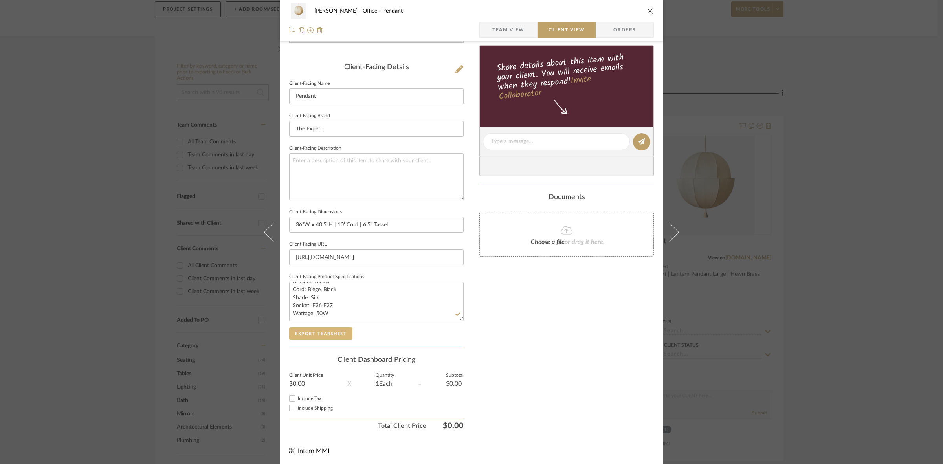
click at [327, 334] on button "Export Tearsheet" at bounding box center [320, 333] width 63 height 13
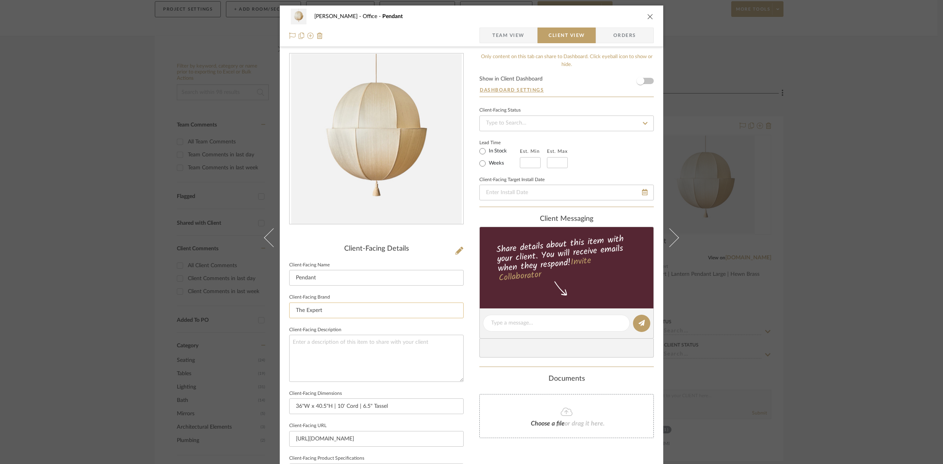
scroll to position [0, 0]
click at [89, 212] on div "[PERSON_NAME] Office Pendant Team View Client View Orders Client-Facing Details…" at bounding box center [471, 232] width 943 height 464
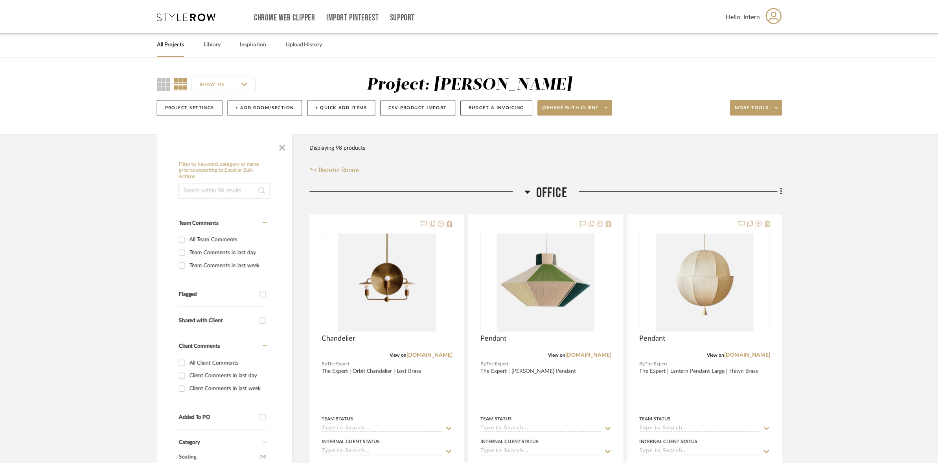
scroll to position [98, 0]
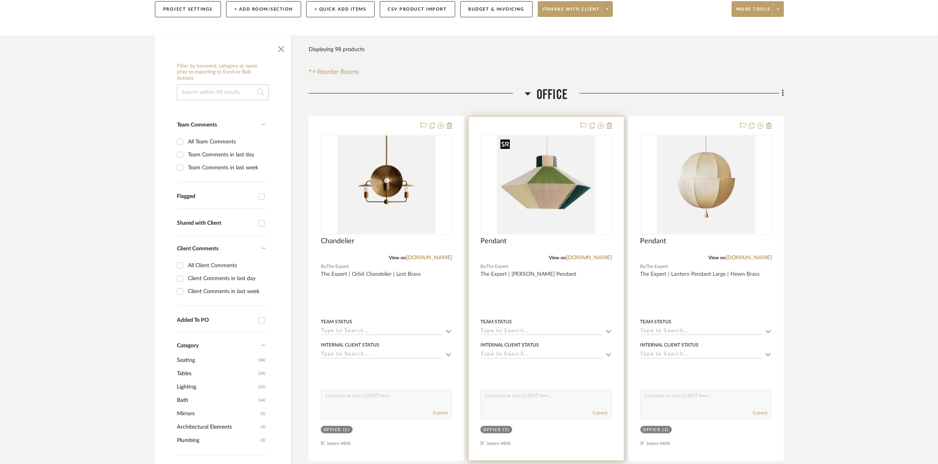
click at [527, 203] on img "0" at bounding box center [546, 185] width 98 height 98
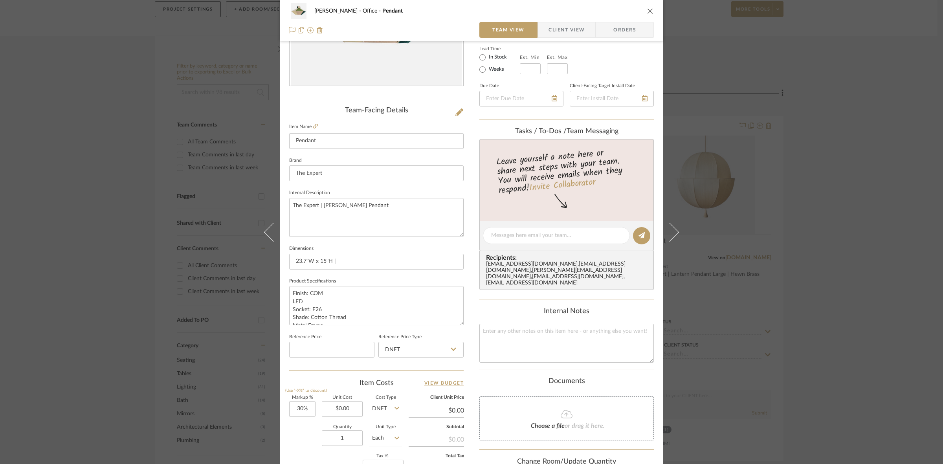
scroll to position [147, 0]
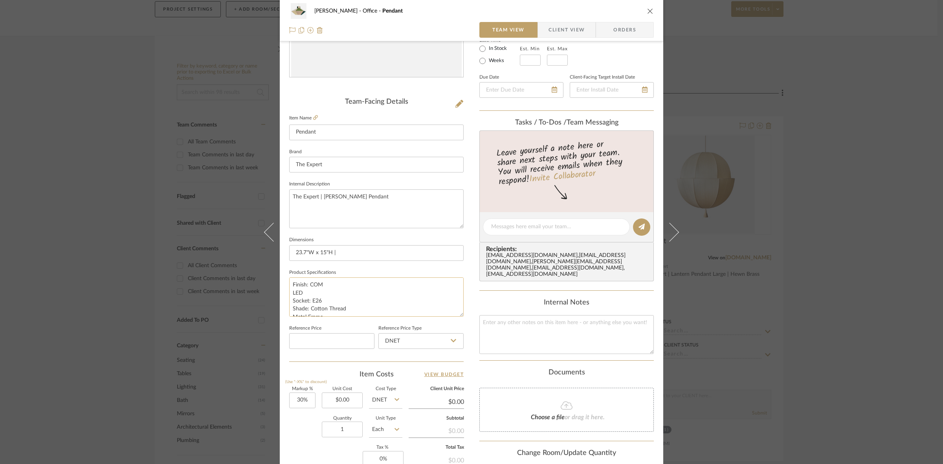
drag, startPoint x: 307, startPoint y: 285, endPoint x: 326, endPoint y: 286, distance: 18.9
click at [326, 286] on textarea "Finish: COM LED Socket: E26 Shade: Cotton Thread Metal Frame" at bounding box center [376, 296] width 175 height 39
click at [336, 292] on textarea "Finish: Rope LED Socket: E26 Shade: Cotton Thread Metal Frame" at bounding box center [376, 296] width 175 height 39
click at [291, 291] on textarea "Finish: Rope LED Socket: E26 Shade: Cotton Thread Metal Frame" at bounding box center [376, 296] width 175 height 39
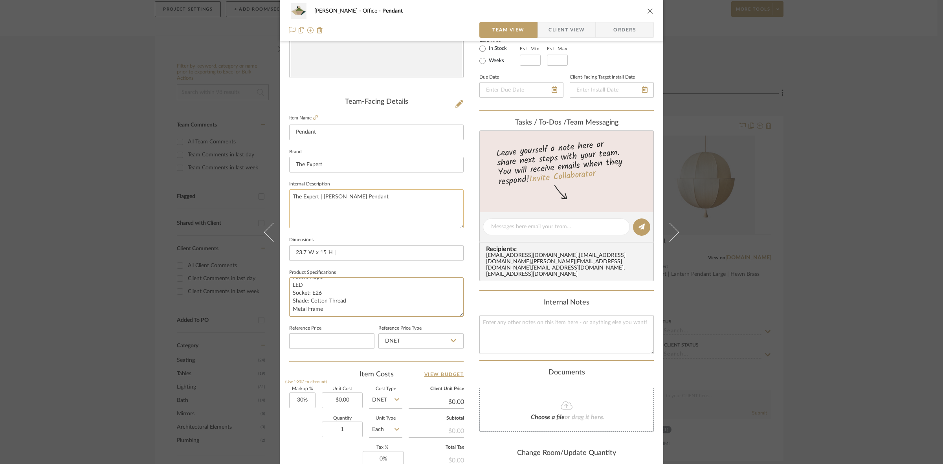
type textarea "Finish: Rope LED Socket: E26 Shade: Cotton Thread Metal Frame"
click at [336, 193] on textarea "The Expert | [PERSON_NAME] Pendant" at bounding box center [376, 208] width 175 height 39
click at [355, 209] on textarea "The Expert | [PERSON_NAME] Pendant" at bounding box center [376, 208] width 175 height 39
click at [562, 33] on span "Client View" at bounding box center [567, 30] width 36 height 16
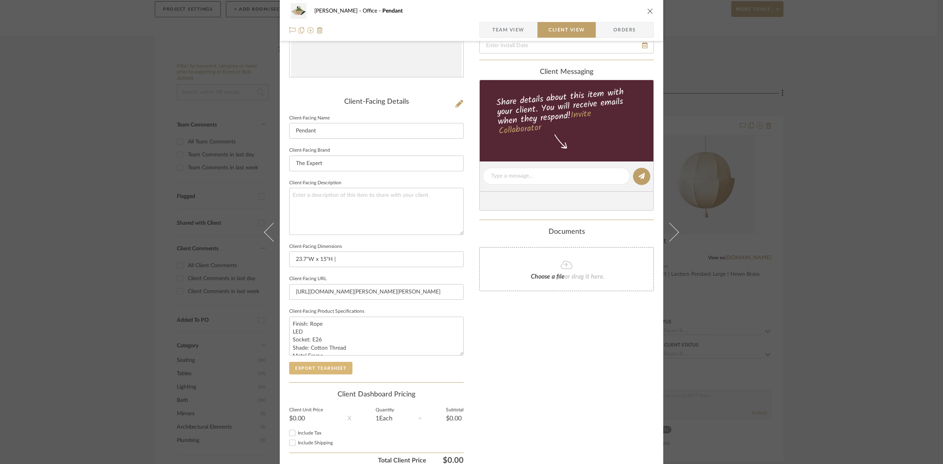
click at [335, 372] on button "Export Tearsheet" at bounding box center [320, 368] width 63 height 13
drag, startPoint x: 331, startPoint y: 260, endPoint x: 341, endPoint y: 261, distance: 10.6
click at [341, 261] on input "23.7"W x 15"H |" at bounding box center [376, 260] width 175 height 16
type input "23.7"W x 15"H"
click at [398, 347] on textarea "Finish: Rope LED Socket: E26 Shade: Cotton Thread Metal Frame" at bounding box center [376, 336] width 175 height 39
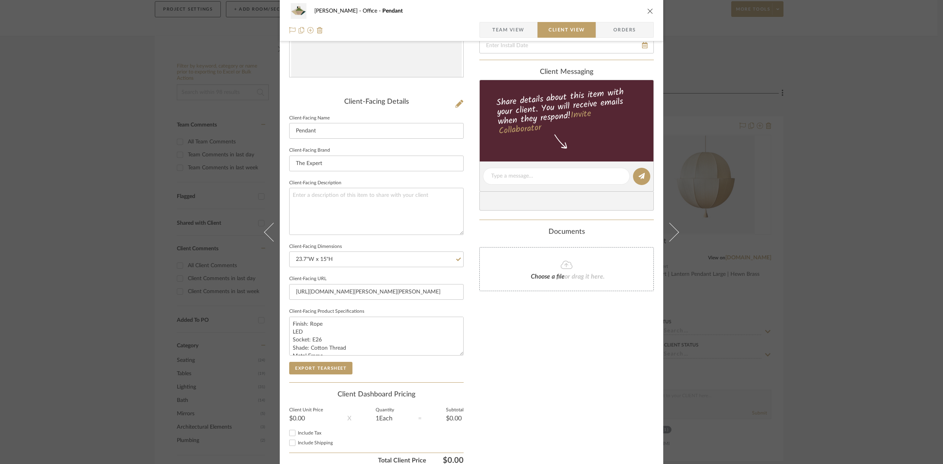
click at [322, 375] on div "Client-Facing Details Client-Facing Name Pendant Client-Facing Brand The Expert…" at bounding box center [376, 240] width 175 height 285
click at [322, 368] on button "Export Tearsheet" at bounding box center [320, 368] width 63 height 13
click at [28, 174] on div "[PERSON_NAME] Office Pendant Team View Client View Orders Client-Facing Details…" at bounding box center [471, 232] width 943 height 464
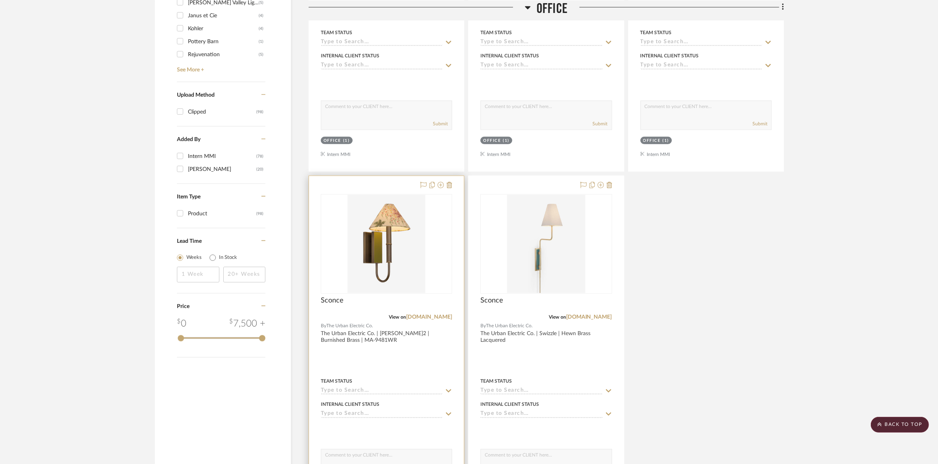
scroll to position [737, 0]
click at [388, 265] on img at bounding box center [386, 243] width 78 height 98
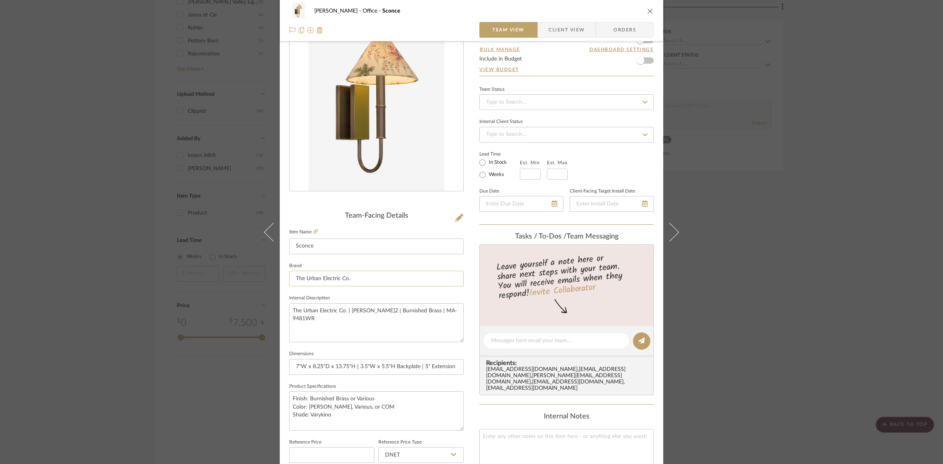
scroll to position [98, 0]
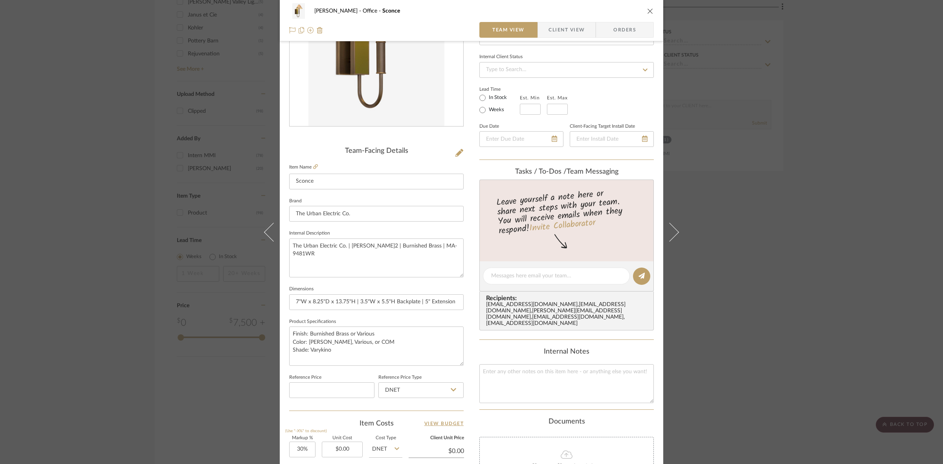
click at [555, 31] on span "Client View" at bounding box center [567, 30] width 36 height 16
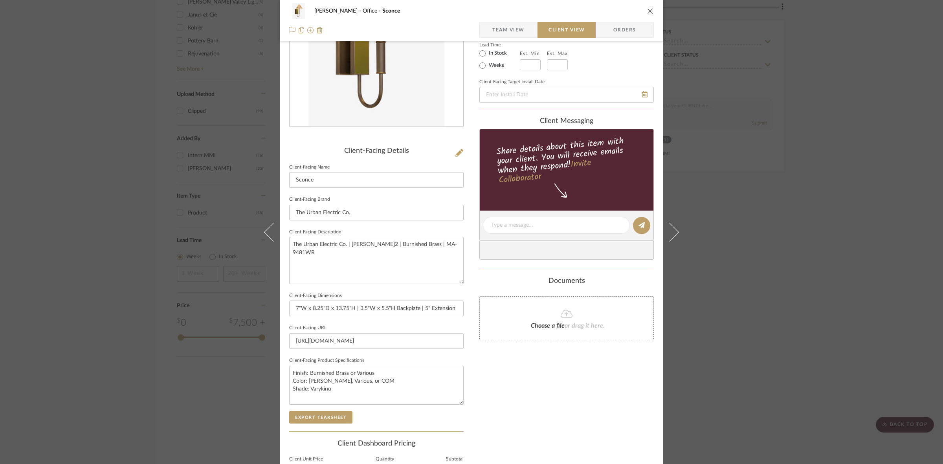
click at [749, 207] on div "[PERSON_NAME] Office Sconce Team View Client View Orders Client-Facing Details …" at bounding box center [471, 232] width 943 height 464
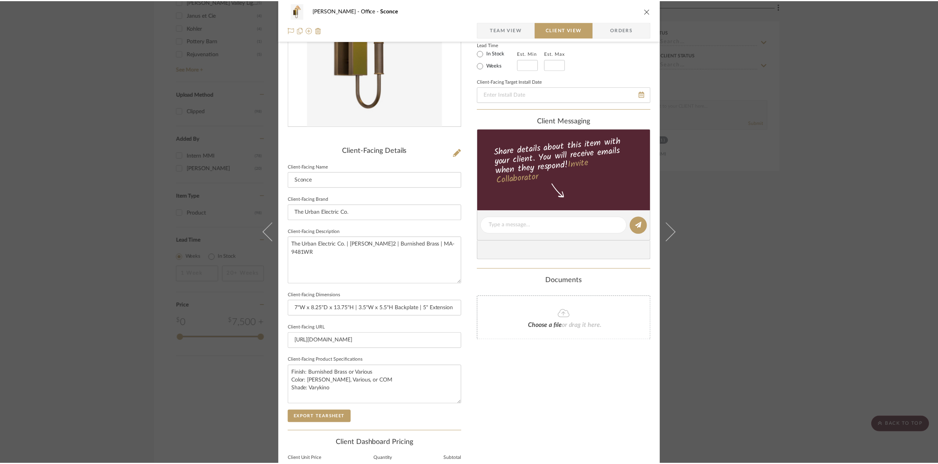
scroll to position [737, 0]
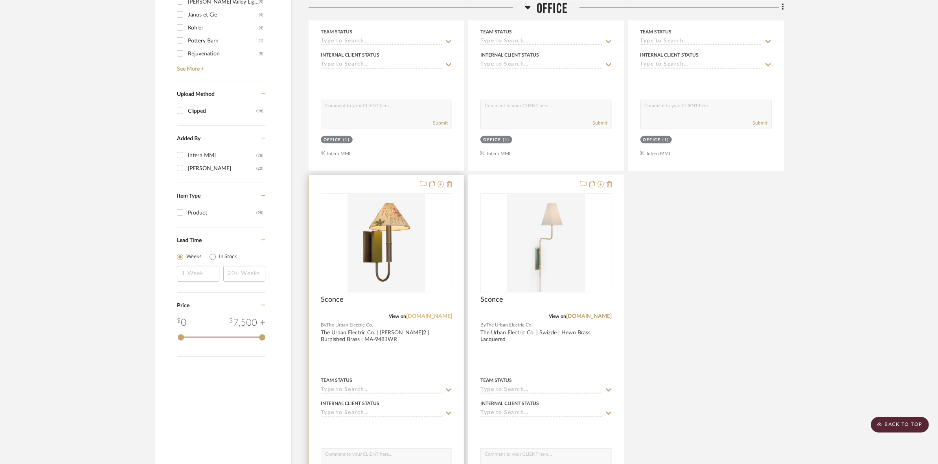
click at [412, 318] on link "[DOMAIN_NAME]" at bounding box center [429, 317] width 46 height 6
click at [386, 233] on img "0" at bounding box center [386, 243] width 78 height 98
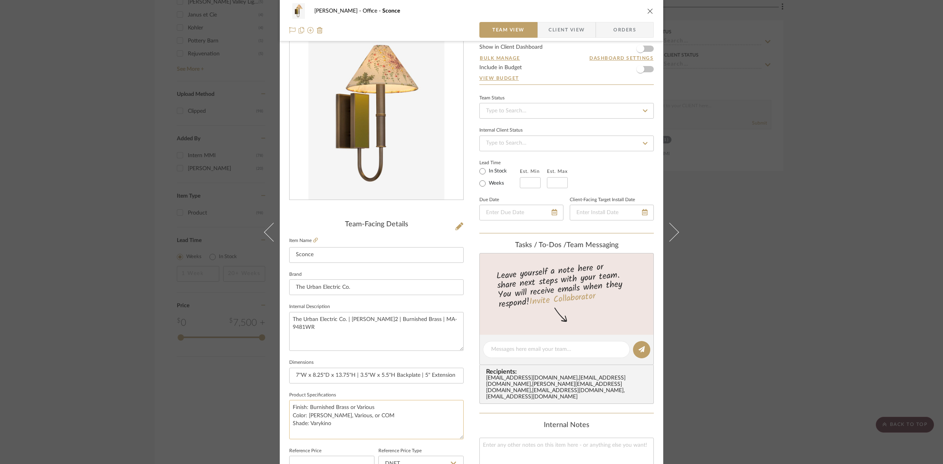
scroll to position [49, 0]
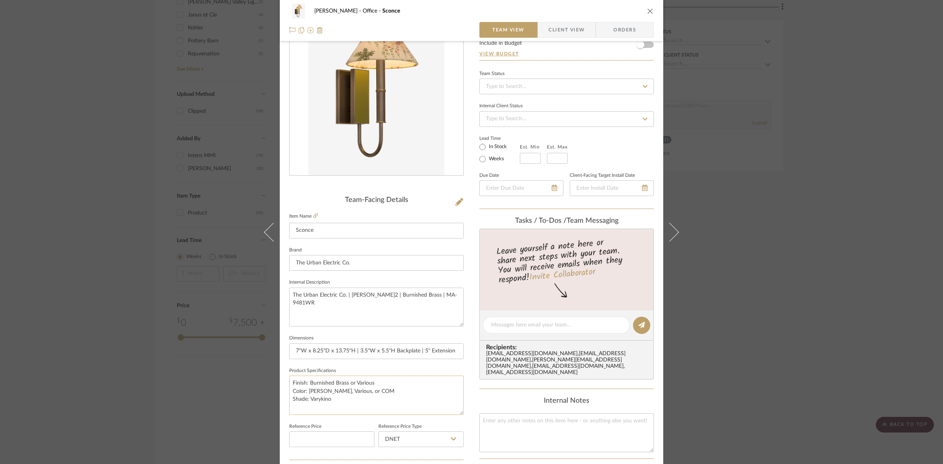
click at [353, 408] on textarea "Finish: Burnished Brass or Various Color: [PERSON_NAME], Various, or COM Shade:…" at bounding box center [376, 395] width 175 height 39
paste textarea "(1) 60W C"
click at [320, 406] on textarea "Finish: Burnished Brass or Various Color: [PERSON_NAME], Various, or COM Shade:…" at bounding box center [376, 395] width 175 height 39
click at [314, 406] on textarea "Finish: Burnished Brass or Various Color: [PERSON_NAME], Various, or COM Shade:…" at bounding box center [376, 395] width 175 height 39
click at [380, 400] on textarea "Finish: Burnished Brass or Various Color: [PERSON_NAME], Various, or COM Shade:…" at bounding box center [376, 395] width 175 height 39
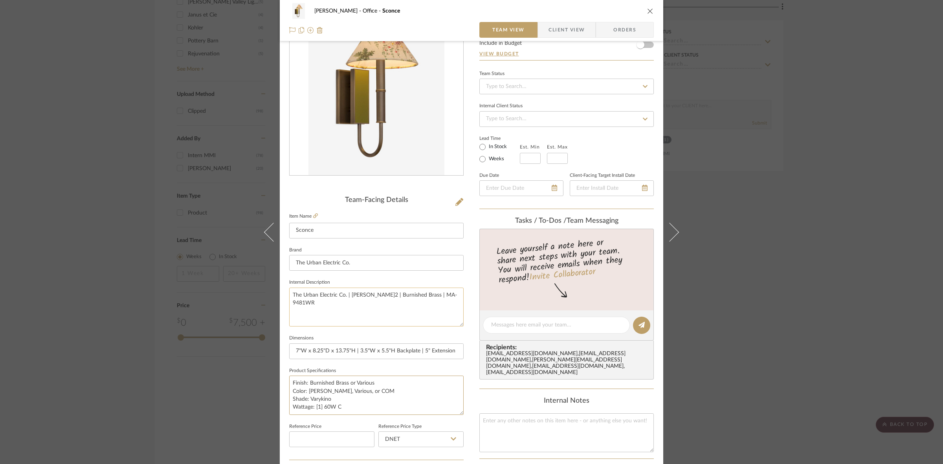
type textarea "Finish: Burnished Brass or Various Color: [PERSON_NAME], Various, or COM Shade:…"
click at [424, 304] on textarea "The Urban Electric Co. | [PERSON_NAME]2 | Burnished Brass | MA-9481WR" at bounding box center [376, 307] width 175 height 39
click at [342, 393] on textarea "Finish: Burnished Brass or Various Color: [PERSON_NAME], Various, or COM Shade:…" at bounding box center [376, 395] width 175 height 39
click at [344, 394] on textarea "Finish: Burnished Brass or Various Color: [PERSON_NAME], Various, or COM Shade:…" at bounding box center [376, 395] width 175 height 39
click at [343, 398] on textarea "Finish: Burnished Brass or Various Color: [PERSON_NAME], Various, or COM Shade:…" at bounding box center [376, 395] width 175 height 39
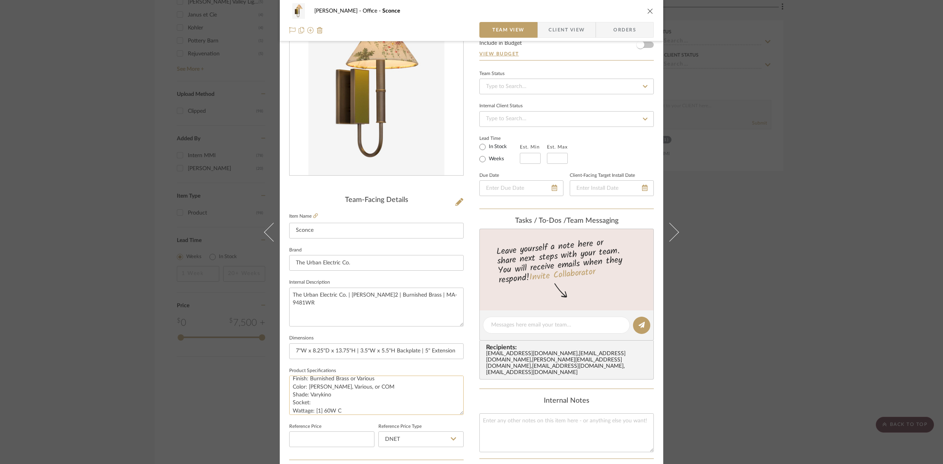
scroll to position [8, 0]
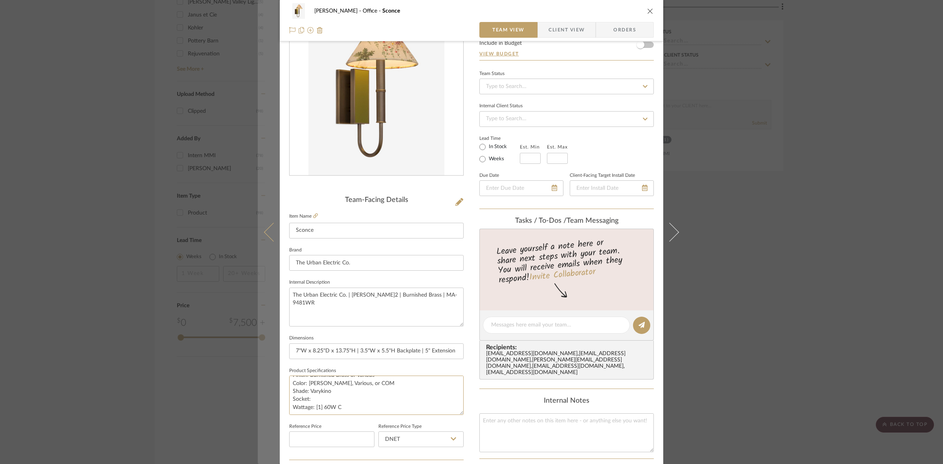
type textarea "Finish: Burnished Brass or Various Color: [PERSON_NAME], Various, or COM Shade:…"
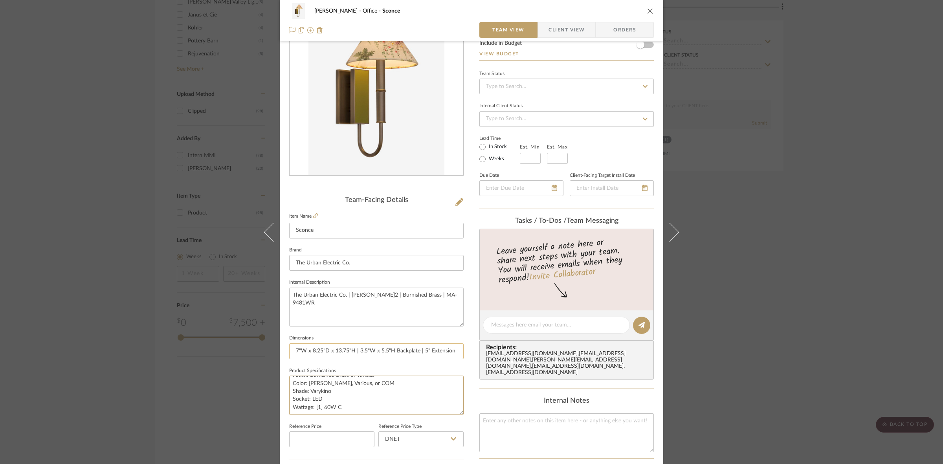
type textarea "Finish: Burnished Brass or Various Color: [PERSON_NAME], Various, or COM Shade:…"
click at [373, 351] on input "7"W x 8.25"D x 13.75"H | 3.5"W x 5.5"H Backplate | 5" Extension" at bounding box center [376, 352] width 175 height 16
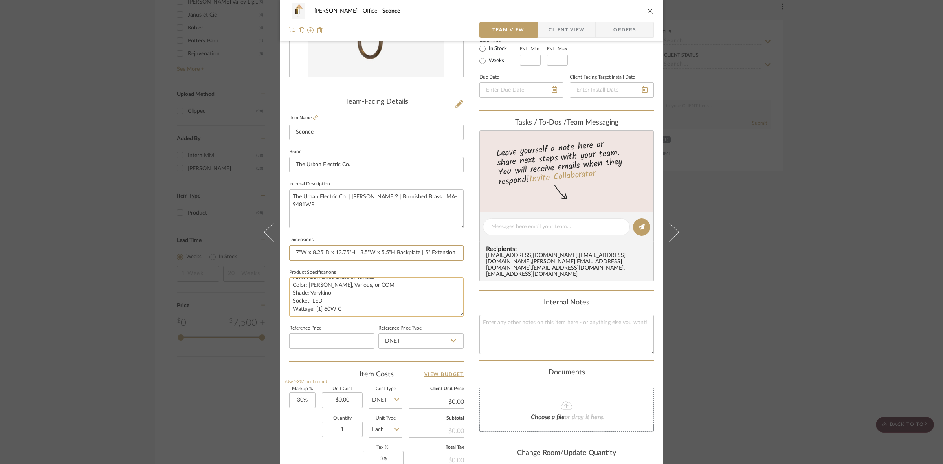
scroll to position [0, 0]
click at [557, 31] on span "Client View" at bounding box center [567, 30] width 36 height 16
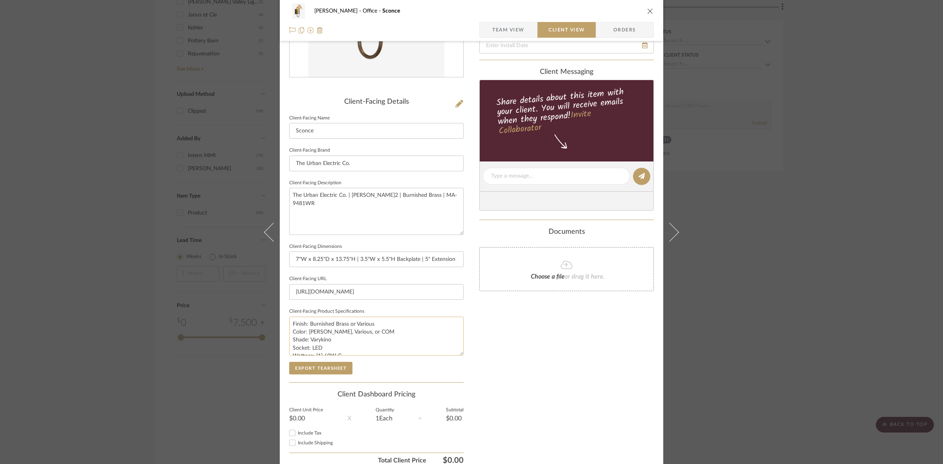
scroll to position [8, 0]
click at [332, 368] on button "Export Tearsheet" at bounding box center [320, 368] width 63 height 13
click at [510, 28] on span "Team View" at bounding box center [508, 30] width 32 height 16
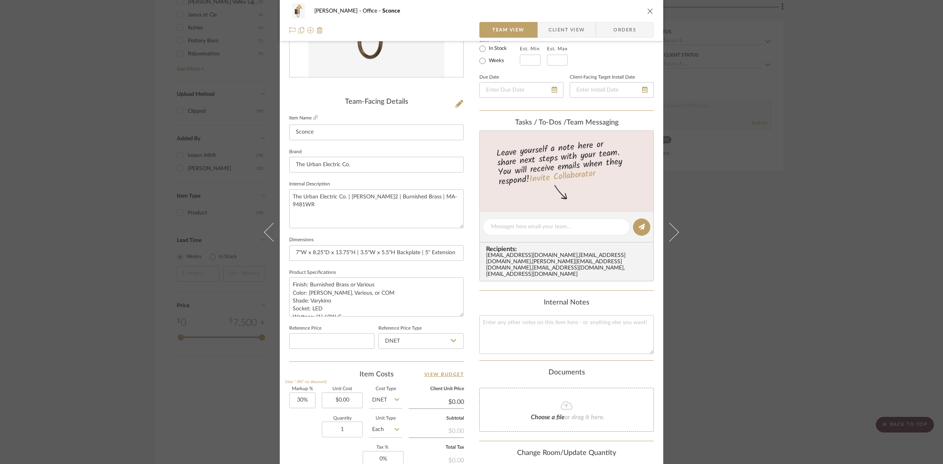
click at [552, 26] on span "Client View" at bounding box center [567, 30] width 36 height 16
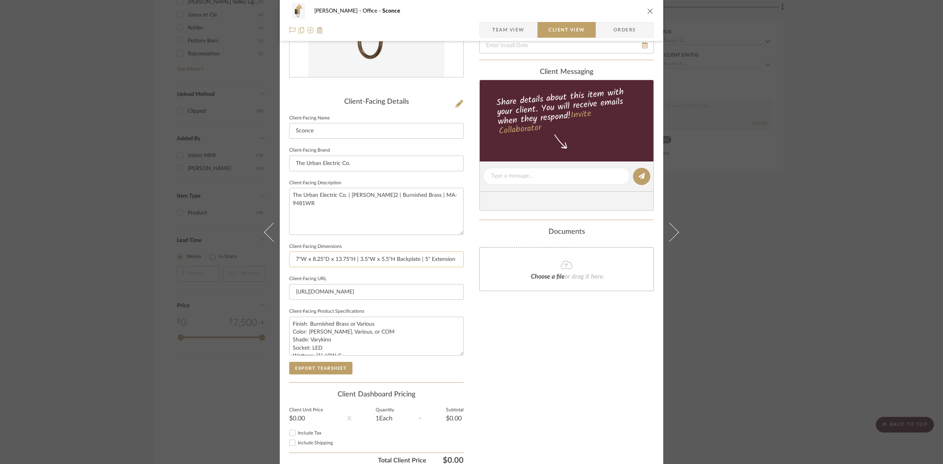
click at [354, 259] on input "7"W x 8.25"D x 13.75"H | 3.5"W x 5.5"H Backplate | 5" Extension" at bounding box center [376, 260] width 175 height 16
click at [345, 318] on textarea "Finish: Burnished Brass or Various Color: [PERSON_NAME], Various, or COM Shade:…" at bounding box center [376, 336] width 175 height 39
type input "7"W x 8.25"D x 13.75"H | 3.5"W x 5.5"H Backplate | 5" Extension"
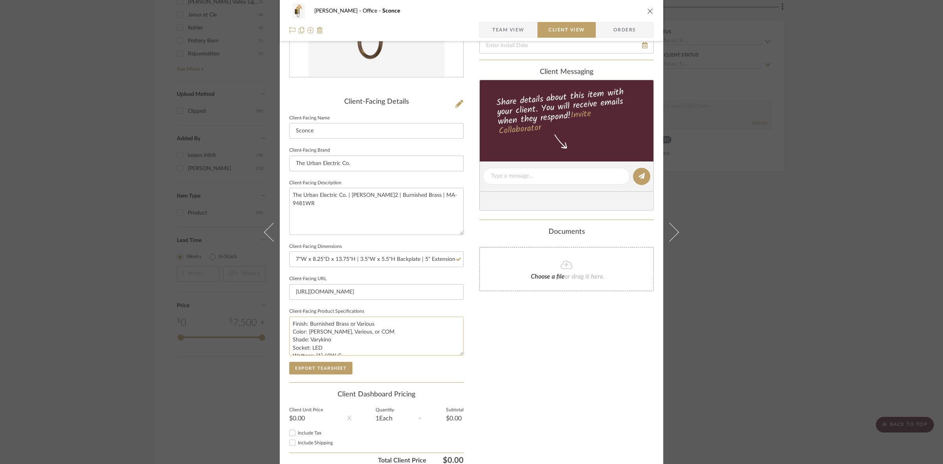
click at [351, 323] on textarea "Finish: Burnished Brass or Various Color: [PERSON_NAME], Various, or COM Shade:…" at bounding box center [376, 336] width 175 height 39
click at [350, 199] on textarea "The Urban Electric Co. | [PERSON_NAME]2 | Burnished Brass | MA-9481WR" at bounding box center [376, 211] width 175 height 47
click at [347, 348] on textarea "Finish: Burnished Brass or Various Color: [PERSON_NAME], Various, or COM Shade:…" at bounding box center [376, 336] width 175 height 39
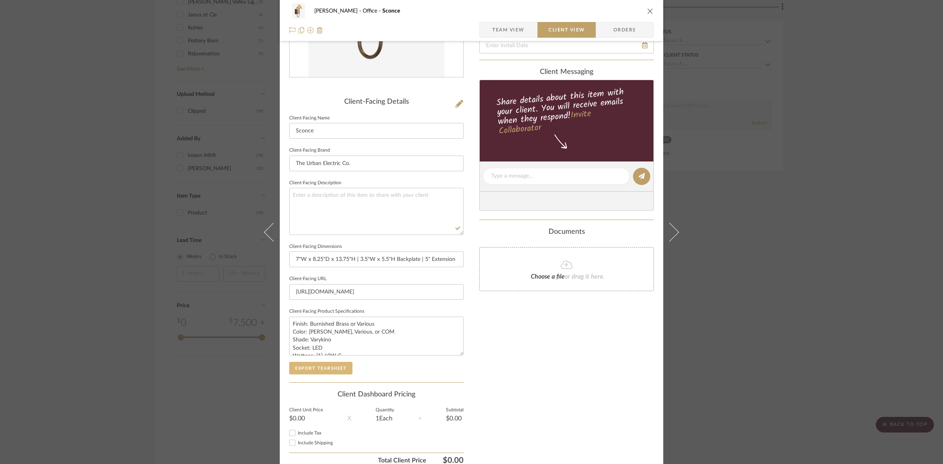
click at [331, 368] on button "Export Tearsheet" at bounding box center [320, 368] width 63 height 13
